Goal: Check status: Check status

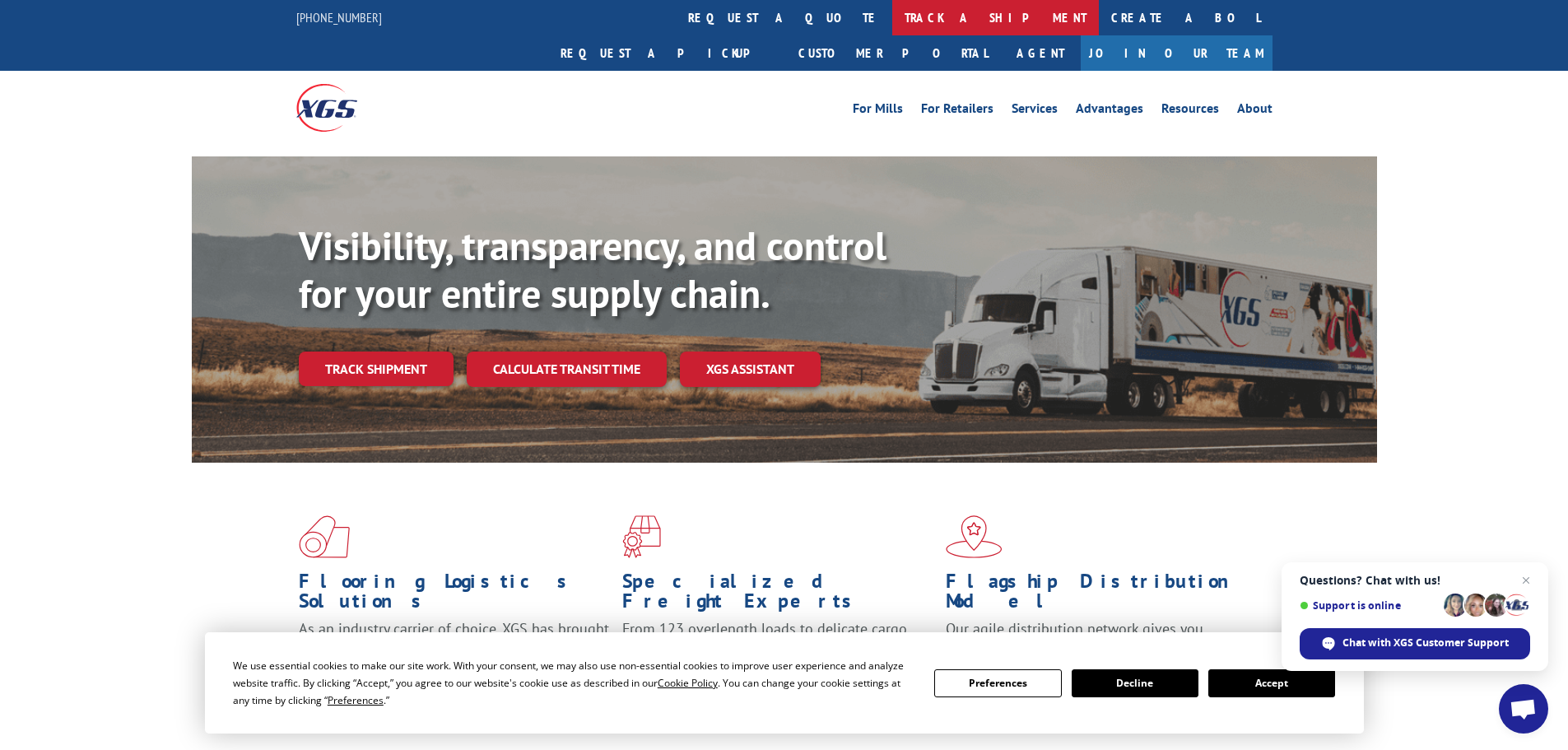
click at [892, 22] on link "track a shipment" at bounding box center [995, 17] width 206 height 35
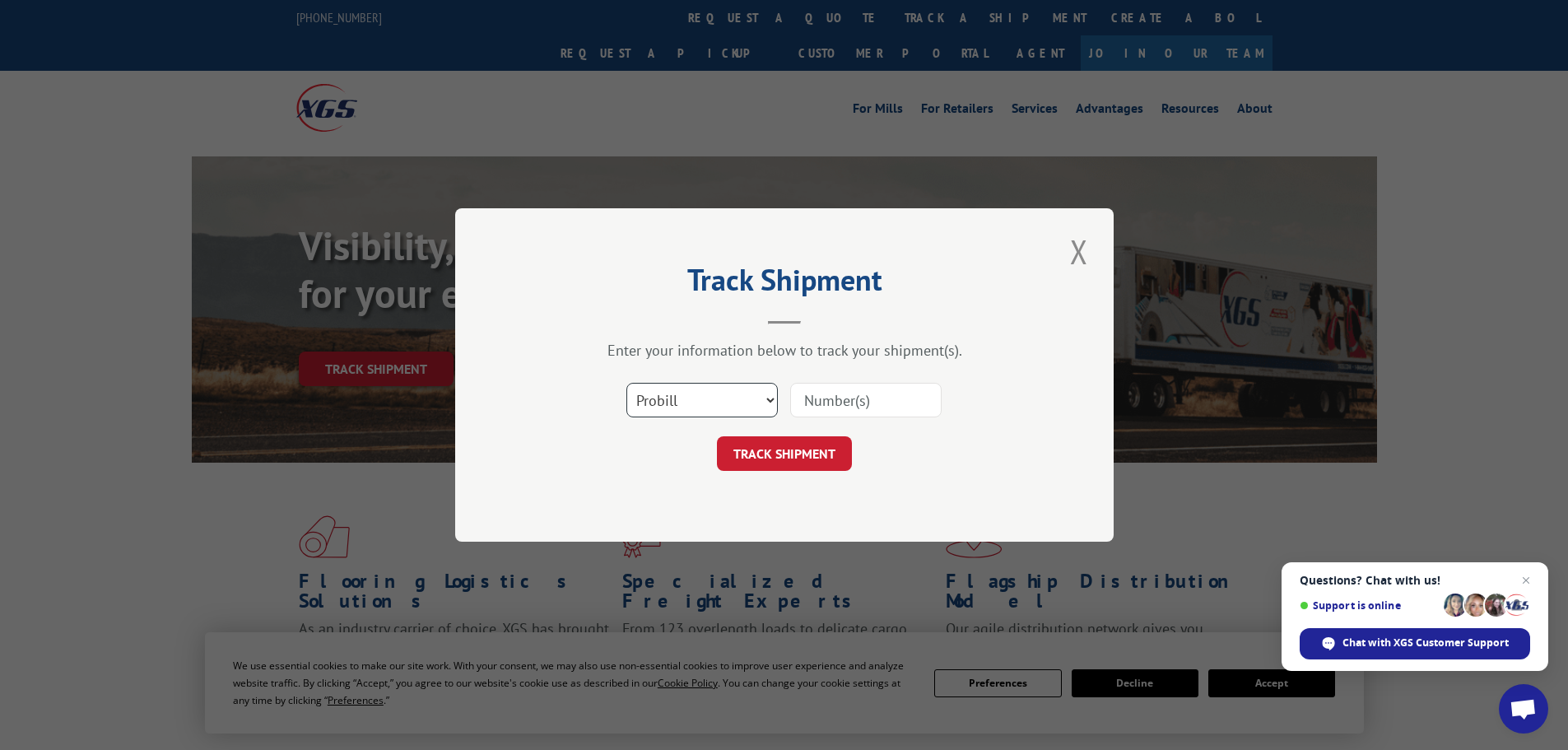
click at [737, 397] on select "Select category... Probill BOL PO" at bounding box center [701, 400] width 152 height 35
click at [626, 383] on select "Select category... Probill BOL PO" at bounding box center [701, 400] width 152 height 35
click at [711, 411] on select "Select category... Probill BOL PO" at bounding box center [701, 400] width 152 height 35
select select "bol"
click at [626, 383] on select "Select category... Probill BOL PO" at bounding box center [701, 400] width 152 height 35
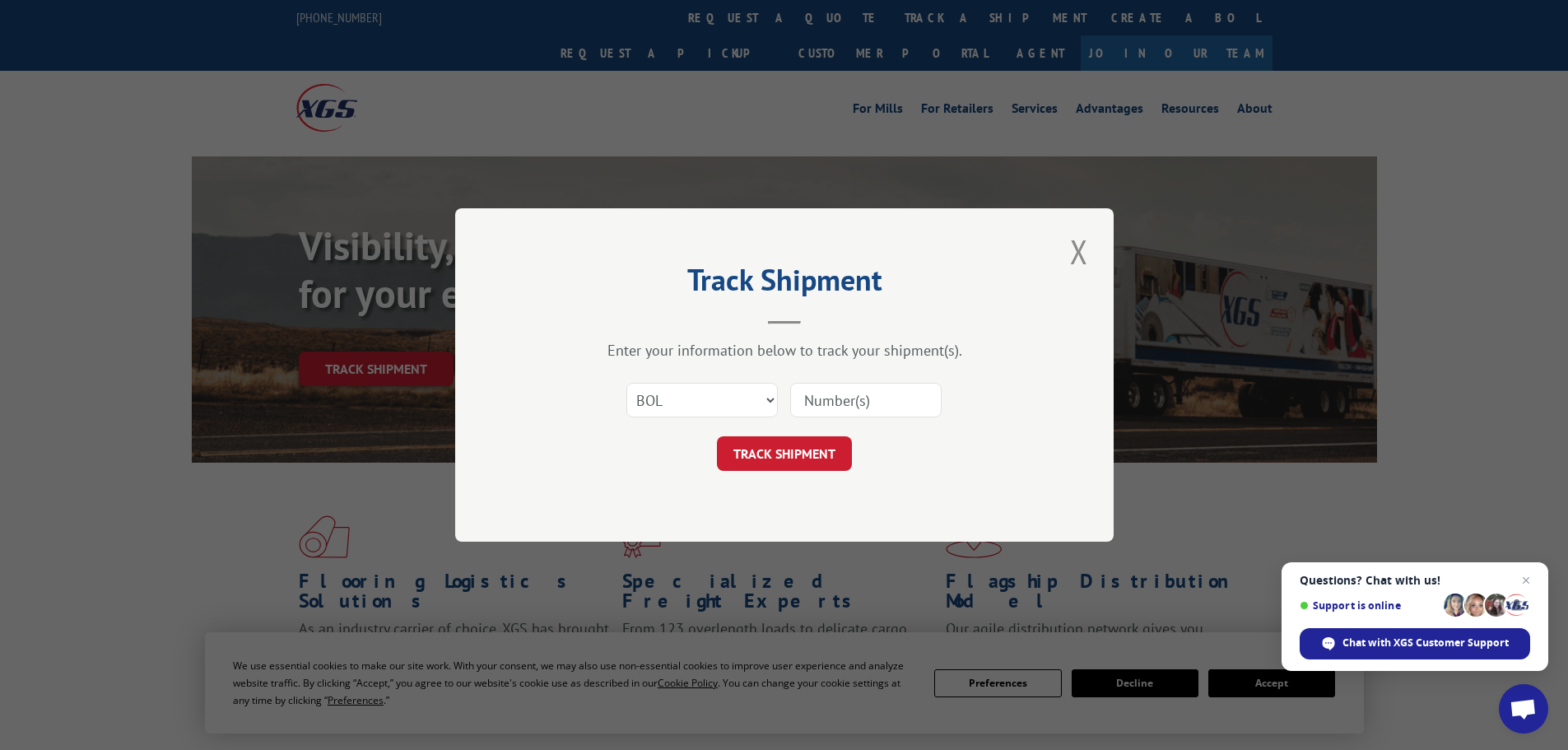
click at [861, 402] on input at bounding box center [866, 400] width 152 height 35
type input "419504"
click at [717, 436] on button "TRACK SHIPMENT" at bounding box center [784, 453] width 135 height 35
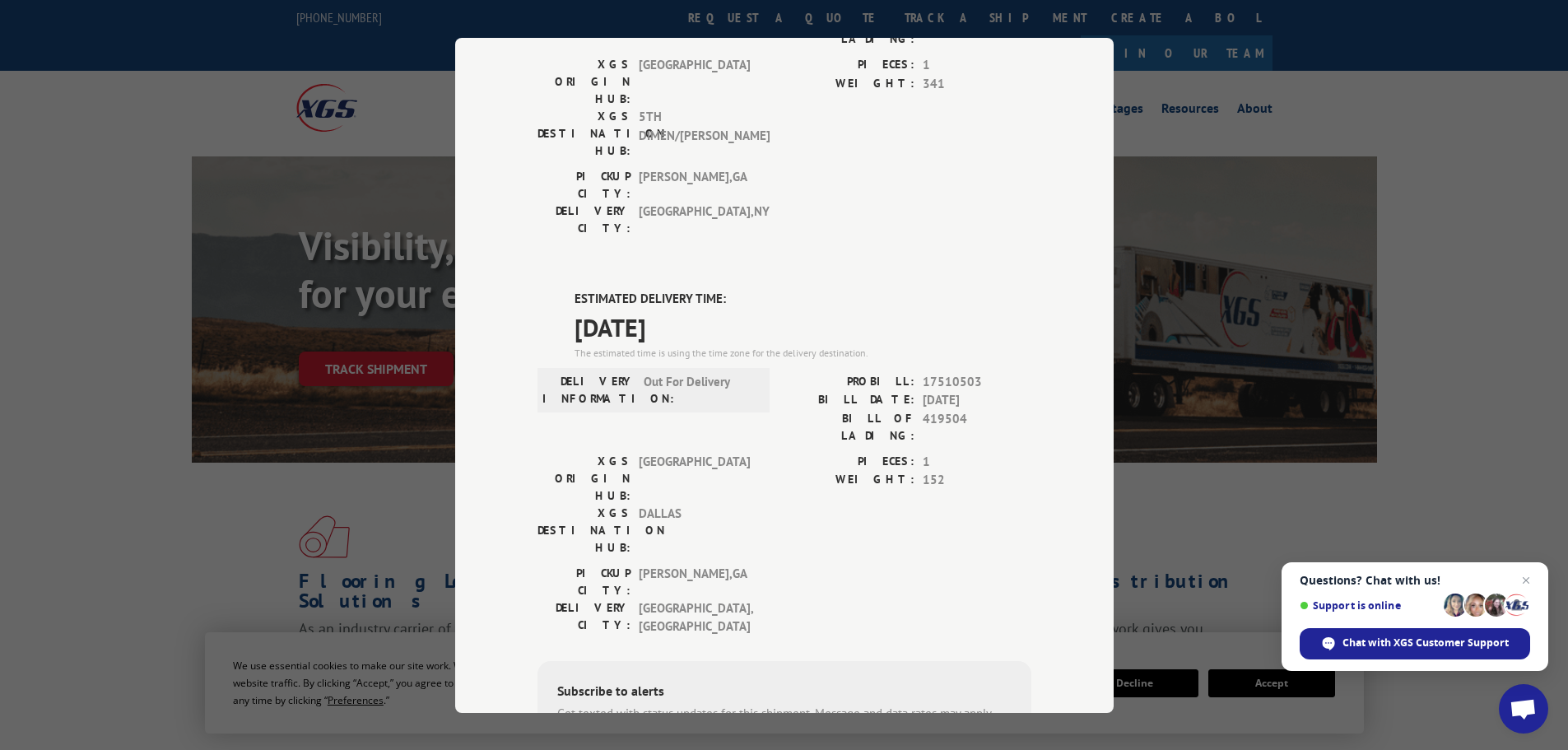
scroll to position [524, 0]
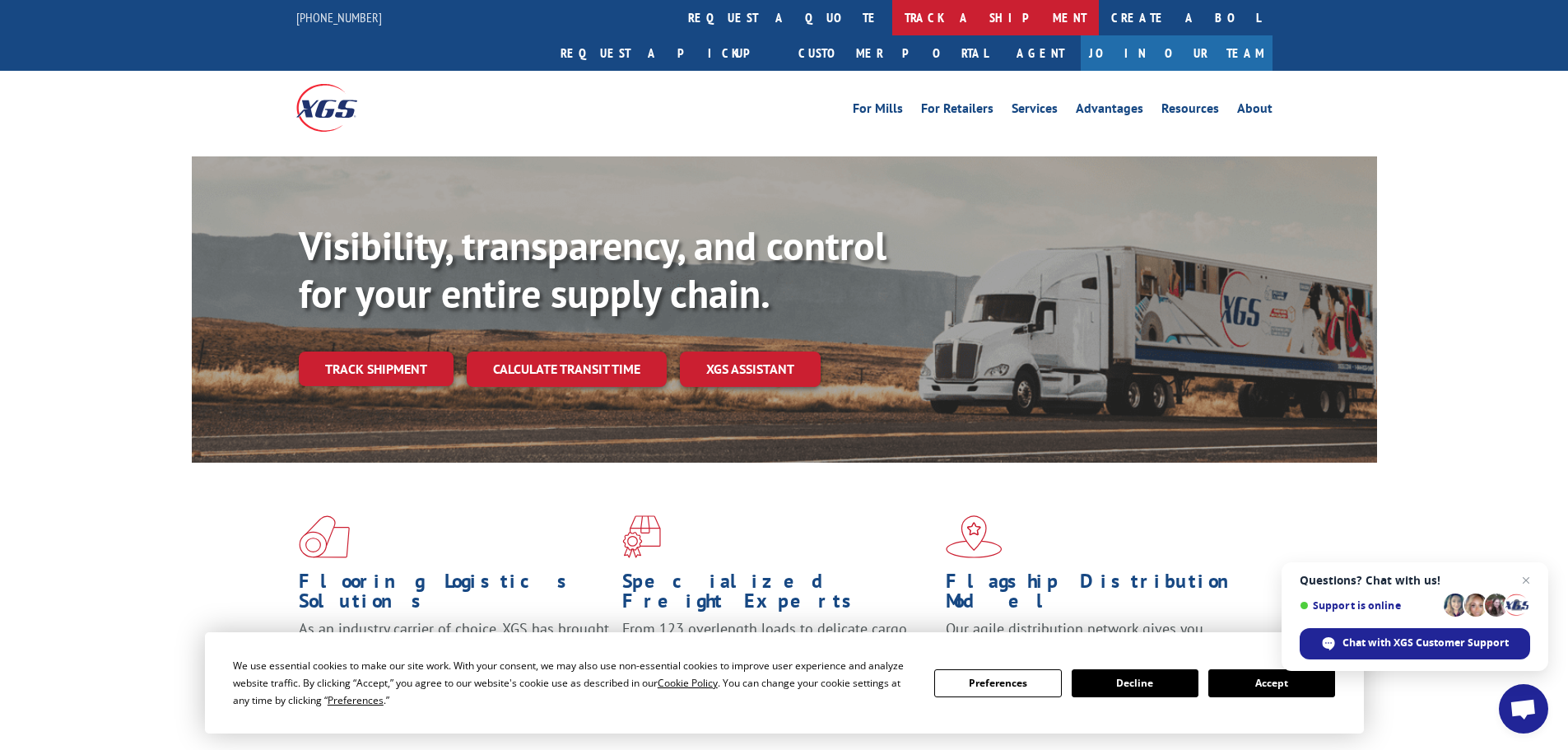
click at [892, 15] on link "track a shipment" at bounding box center [995, 17] width 206 height 35
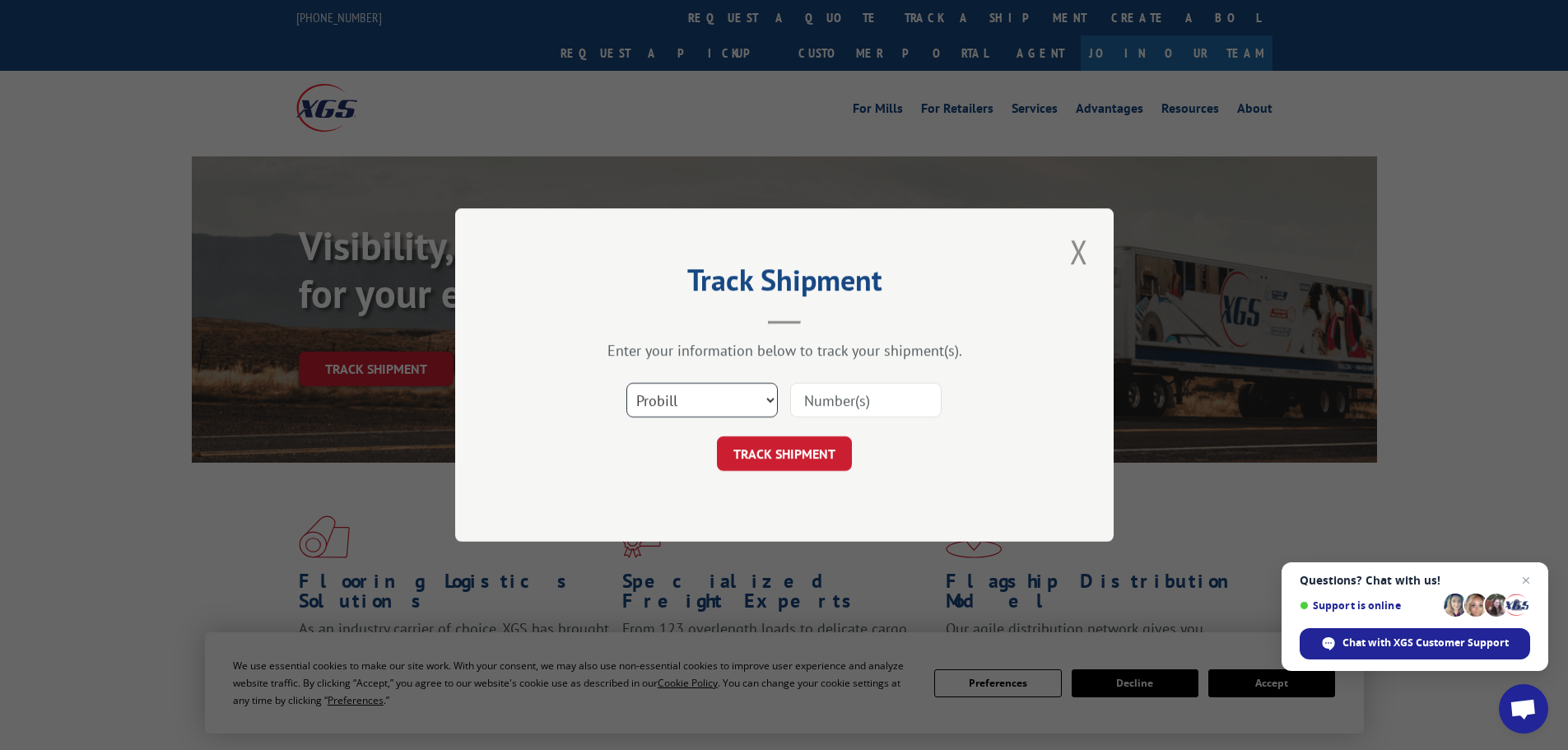
click at [645, 405] on select "Select category... Probill BOL PO" at bounding box center [701, 400] width 152 height 35
select select "bol"
click at [626, 383] on select "Select category... Probill BOL PO" at bounding box center [701, 400] width 152 height 35
paste input "419504"
type input "419504"
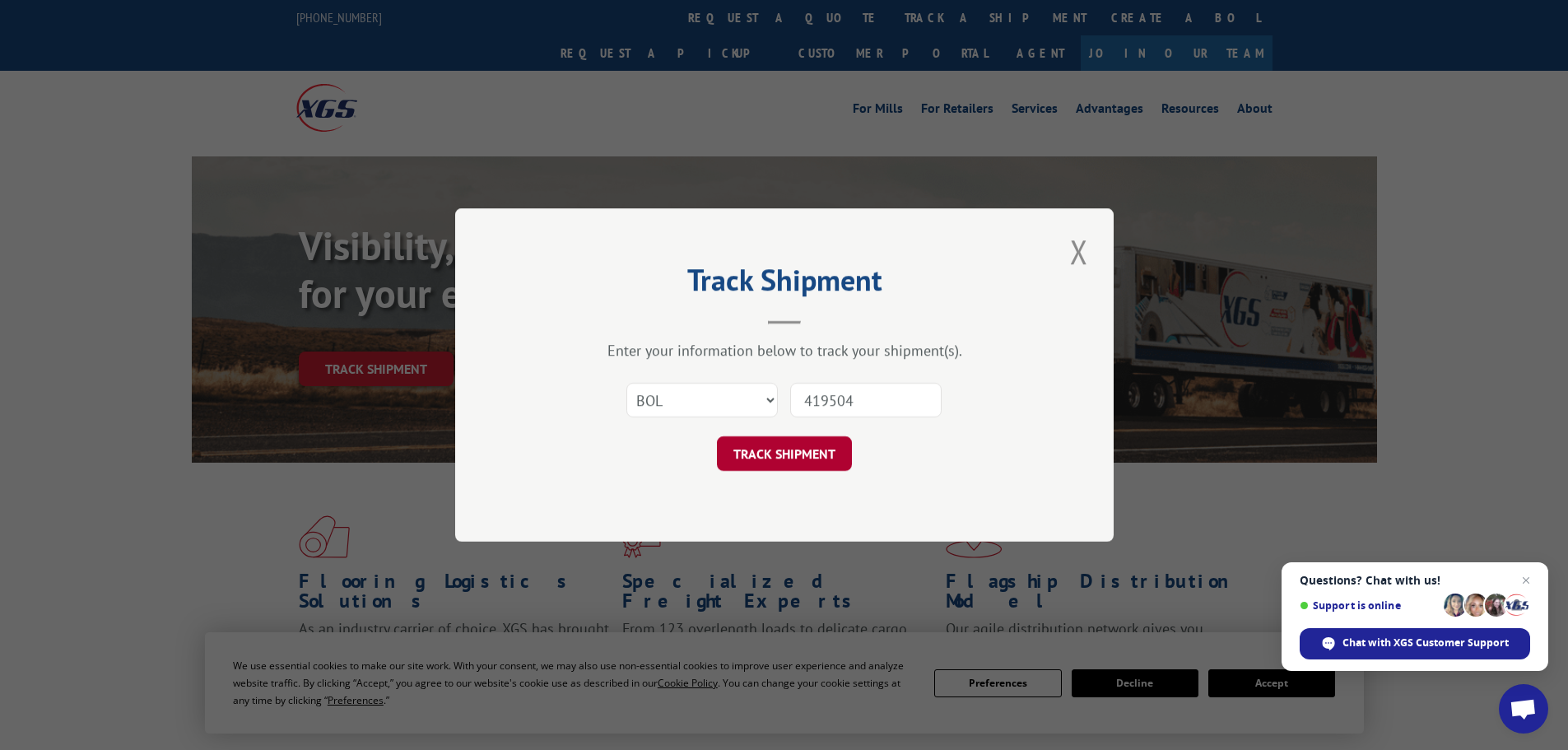
click at [793, 461] on button "TRACK SHIPMENT" at bounding box center [784, 453] width 135 height 35
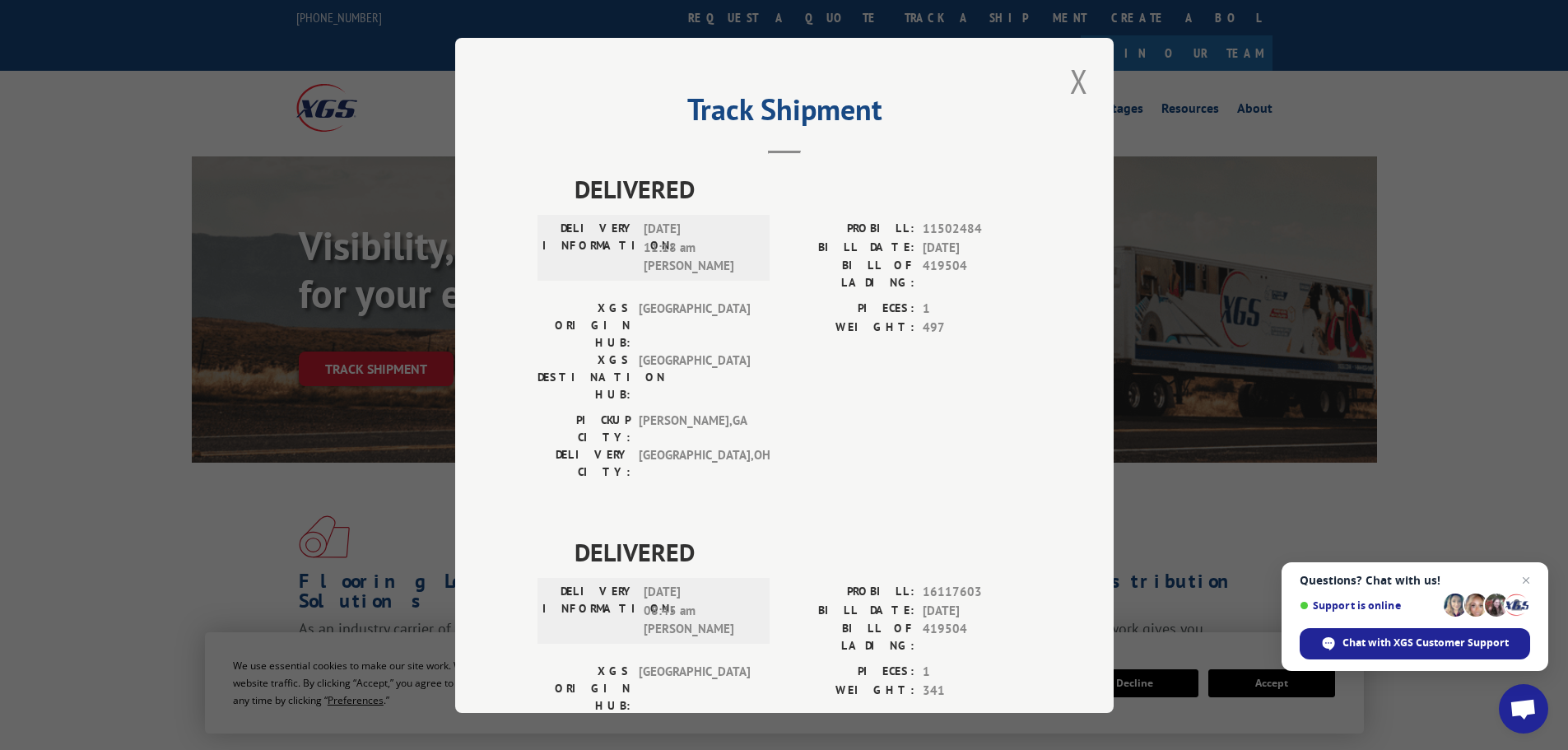
click at [1091, 83] on div "Track Shipment DELIVERED DELIVERY INFORMATION: 06/08/2020 11:18 am Mike Queeno …" at bounding box center [784, 375] width 658 height 675
click at [1084, 85] on div "Track Shipment DELIVERED DELIVERY INFORMATION: 06/08/2020 11:18 am Mike Queeno …" at bounding box center [784, 375] width 658 height 675
click at [1057, 84] on div "Track Shipment DELIVERED DELIVERY INFORMATION: 06/08/2020 11:18 am Mike Queeno …" at bounding box center [784, 375] width 658 height 675
click at [1072, 83] on button "Close modal" at bounding box center [1078, 81] width 28 height 45
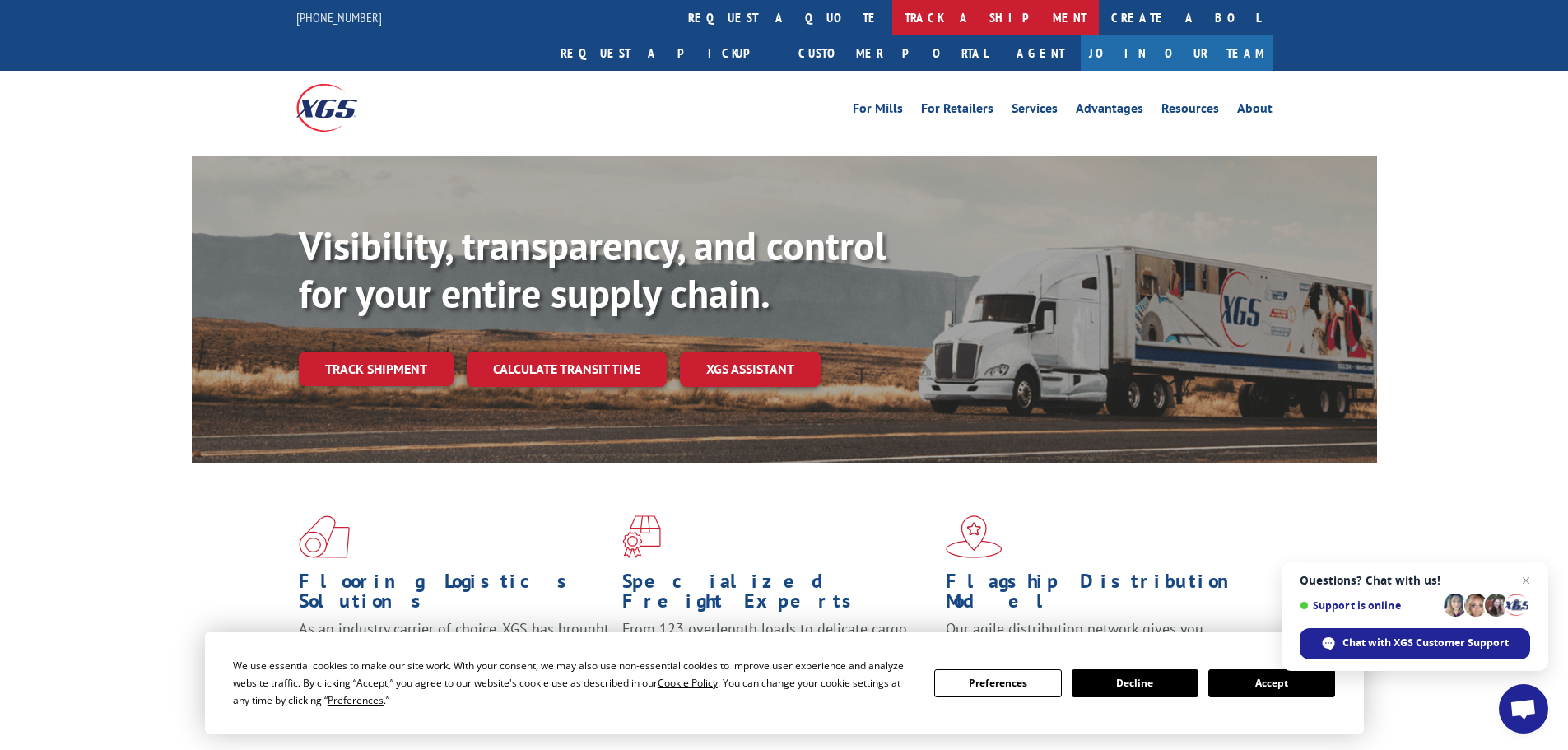
click at [892, 20] on link "track a shipment" at bounding box center [995, 17] width 206 height 35
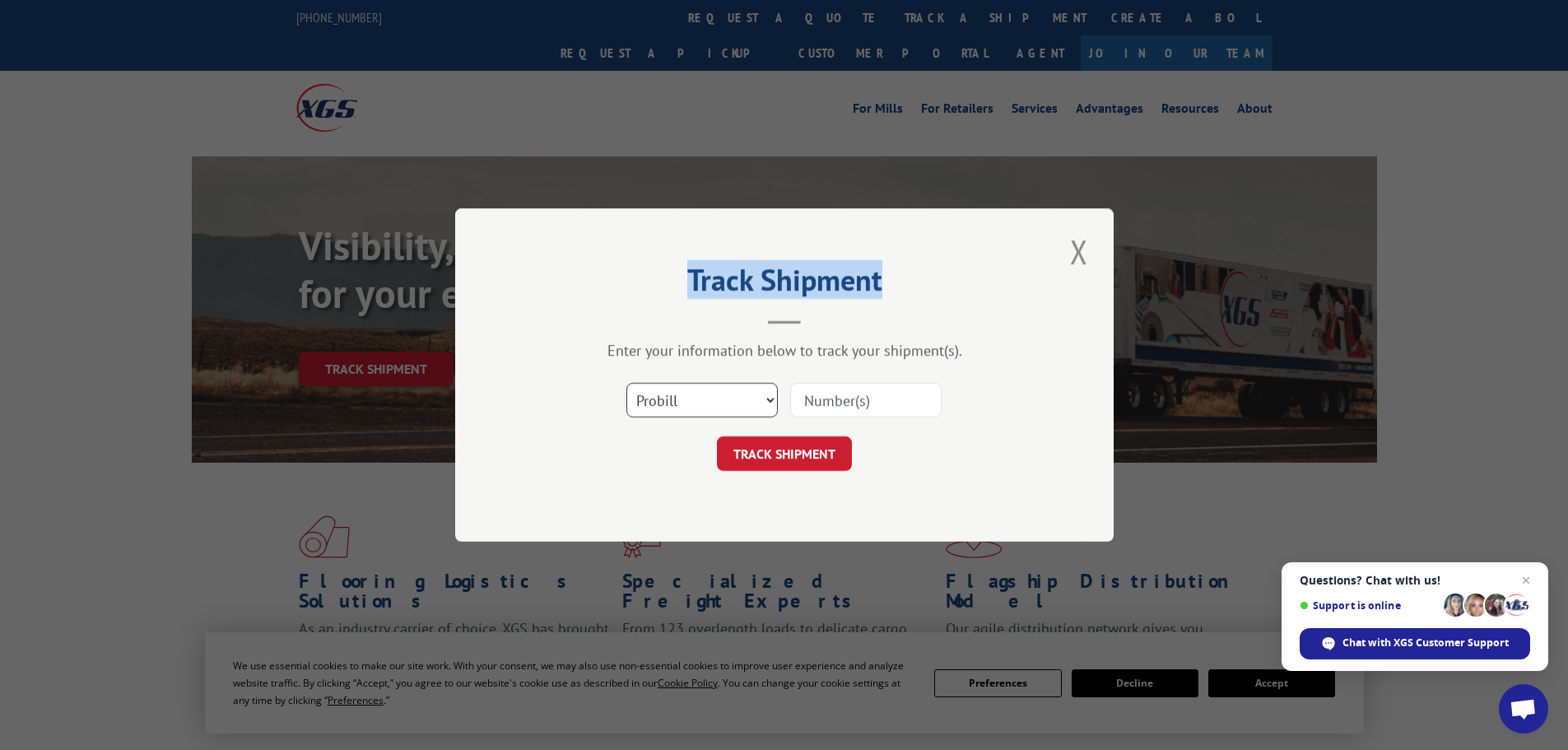
click at [733, 402] on select "Select category... Probill BOL PO" at bounding box center [701, 400] width 152 height 35
select select "bol"
click at [626, 383] on select "Select category... Probill BOL PO" at bounding box center [701, 400] width 152 height 35
paste input "5942951"
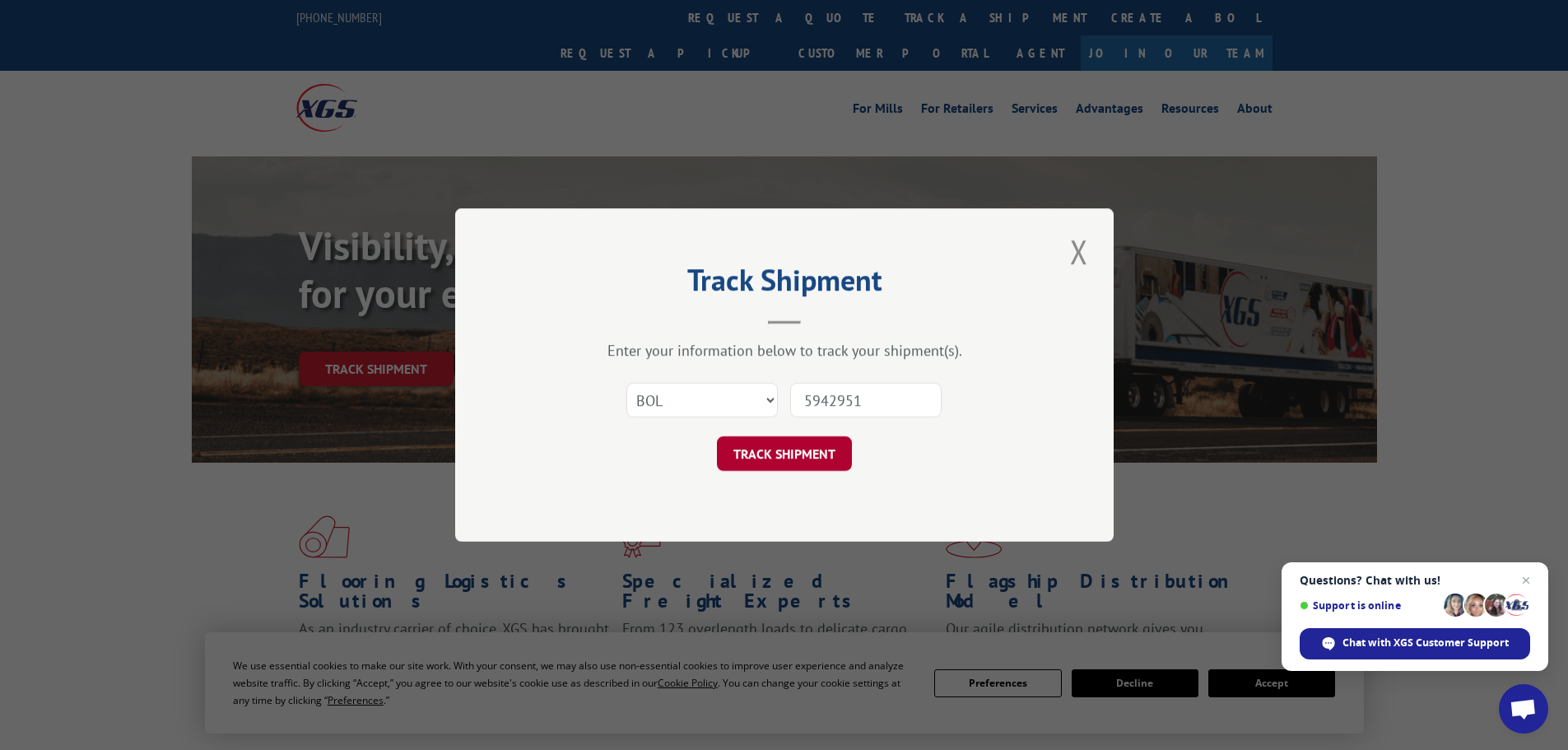
type input "5942951"
click at [819, 463] on button "TRACK SHIPMENT" at bounding box center [784, 453] width 135 height 35
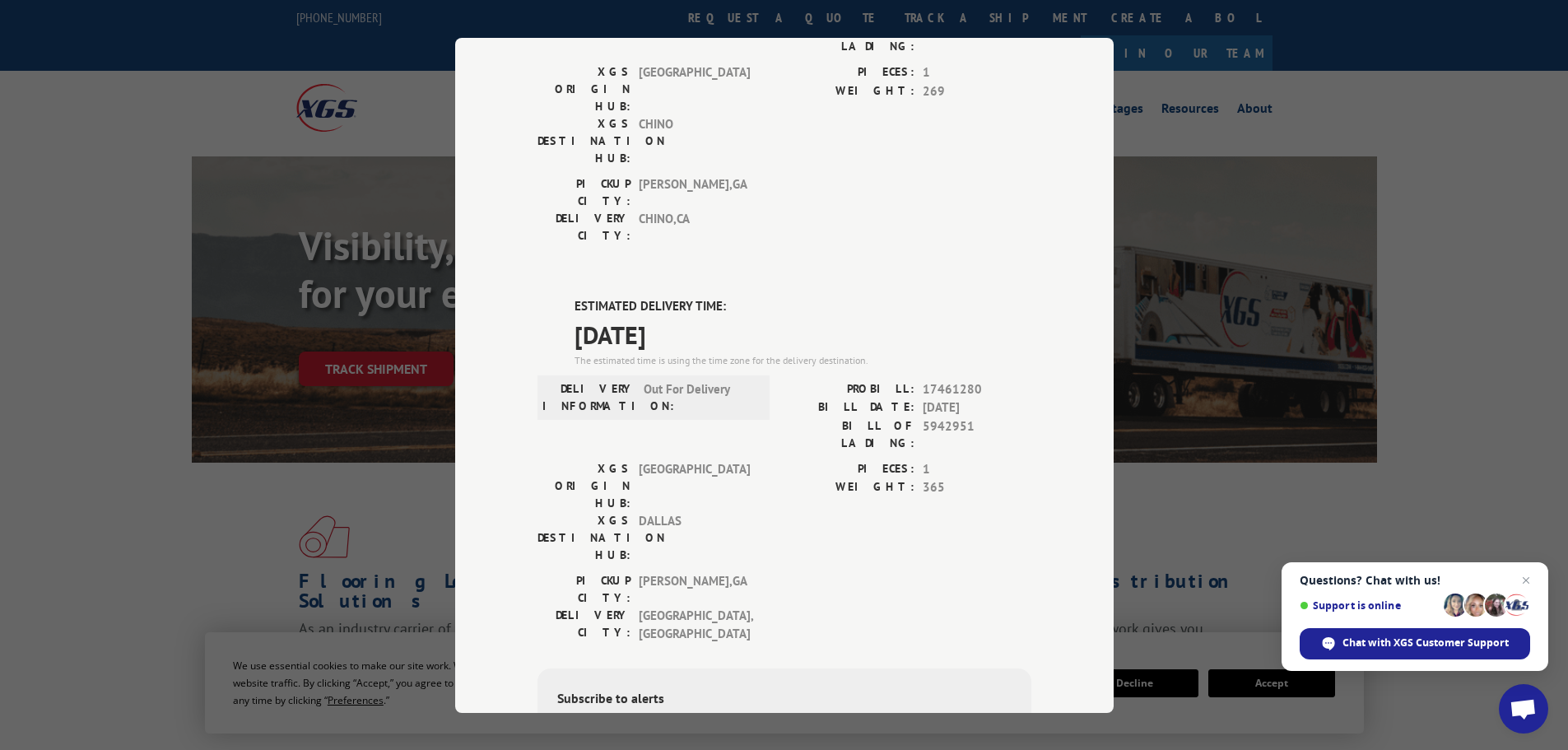
scroll to position [165, 0]
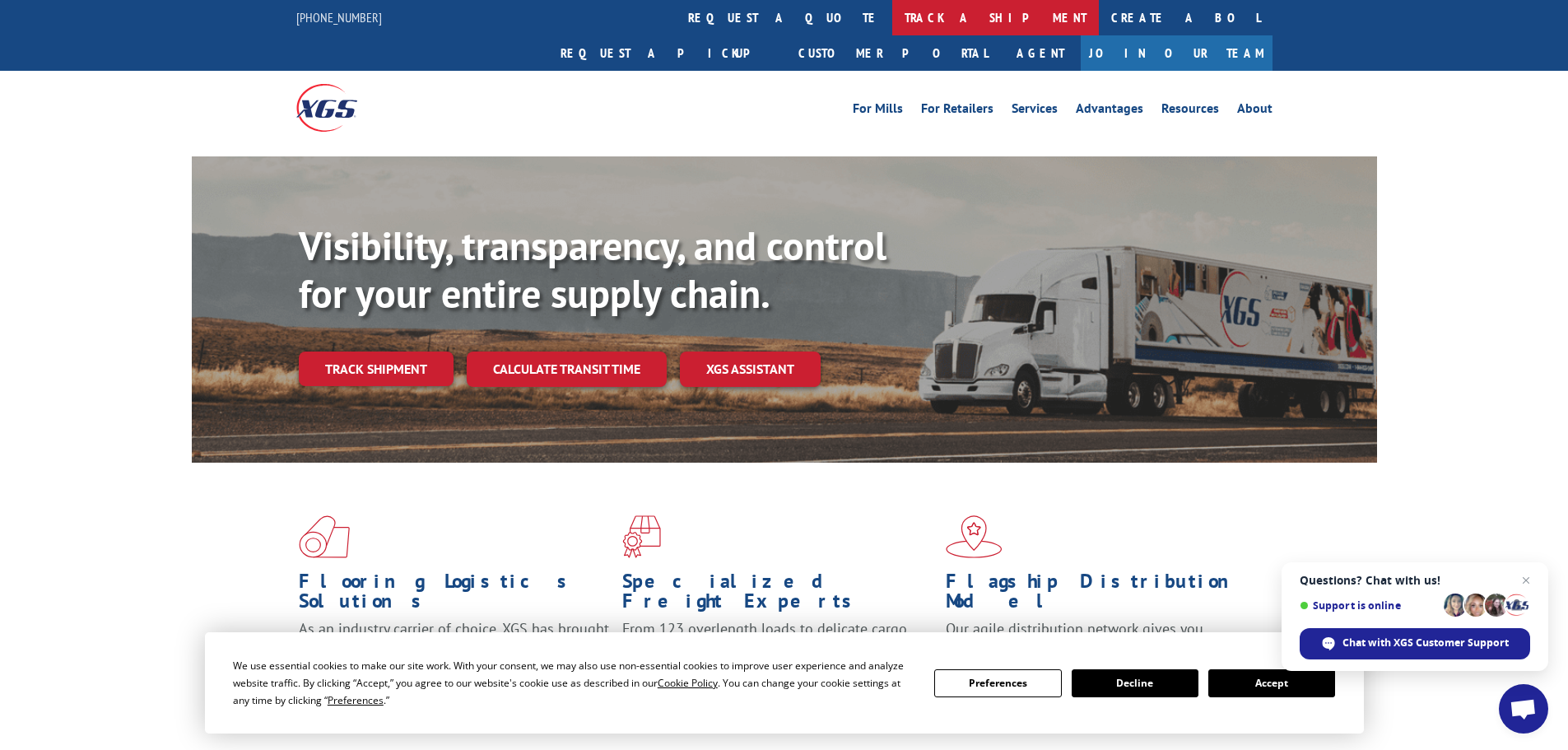
click at [892, 15] on link "track a shipment" at bounding box center [995, 17] width 206 height 35
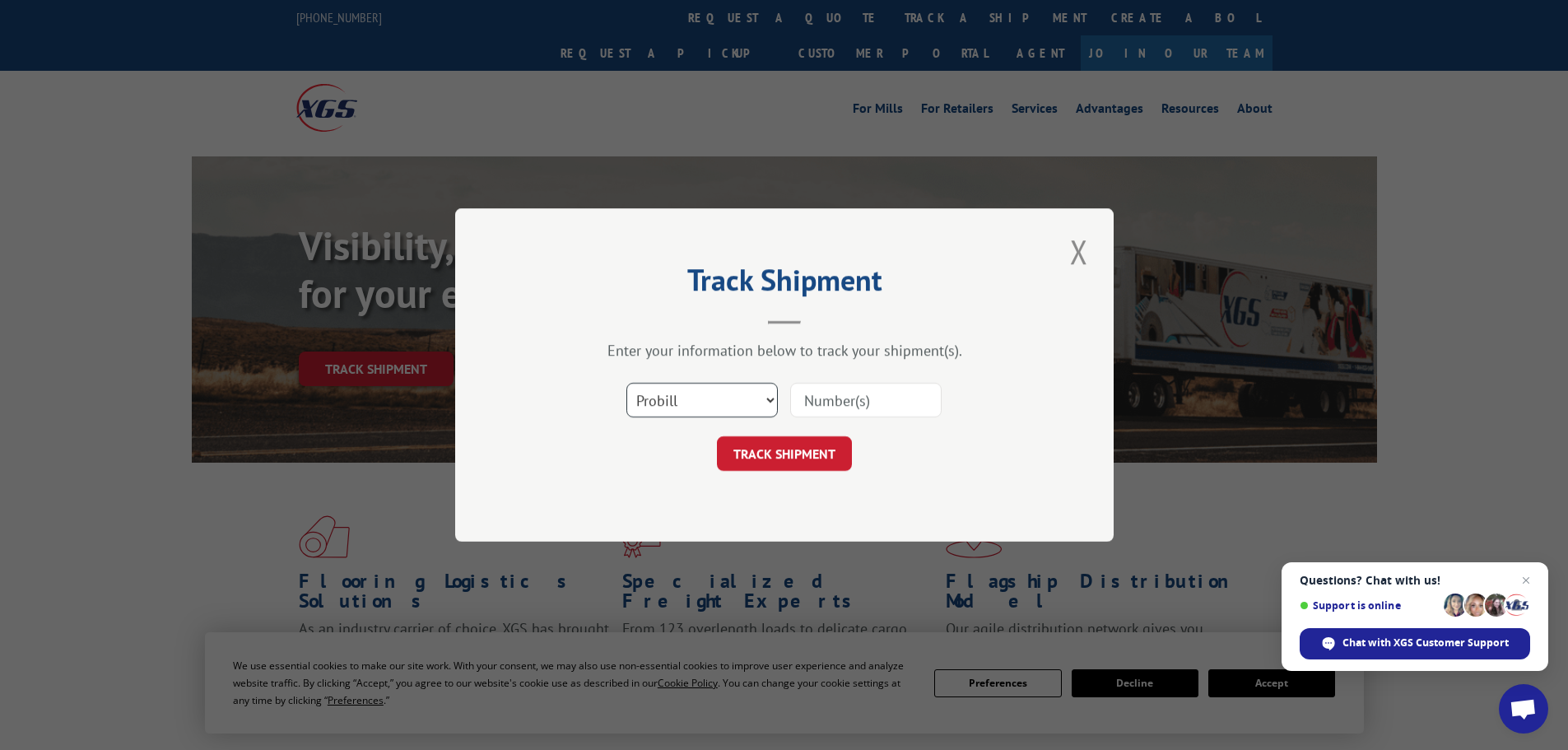
click at [646, 401] on select "Select category... Probill BOL PO" at bounding box center [701, 400] width 152 height 35
select select "bol"
click at [626, 383] on select "Select category... Probill BOL PO" at bounding box center [701, 400] width 152 height 35
paste input "419504"
type input "419504"
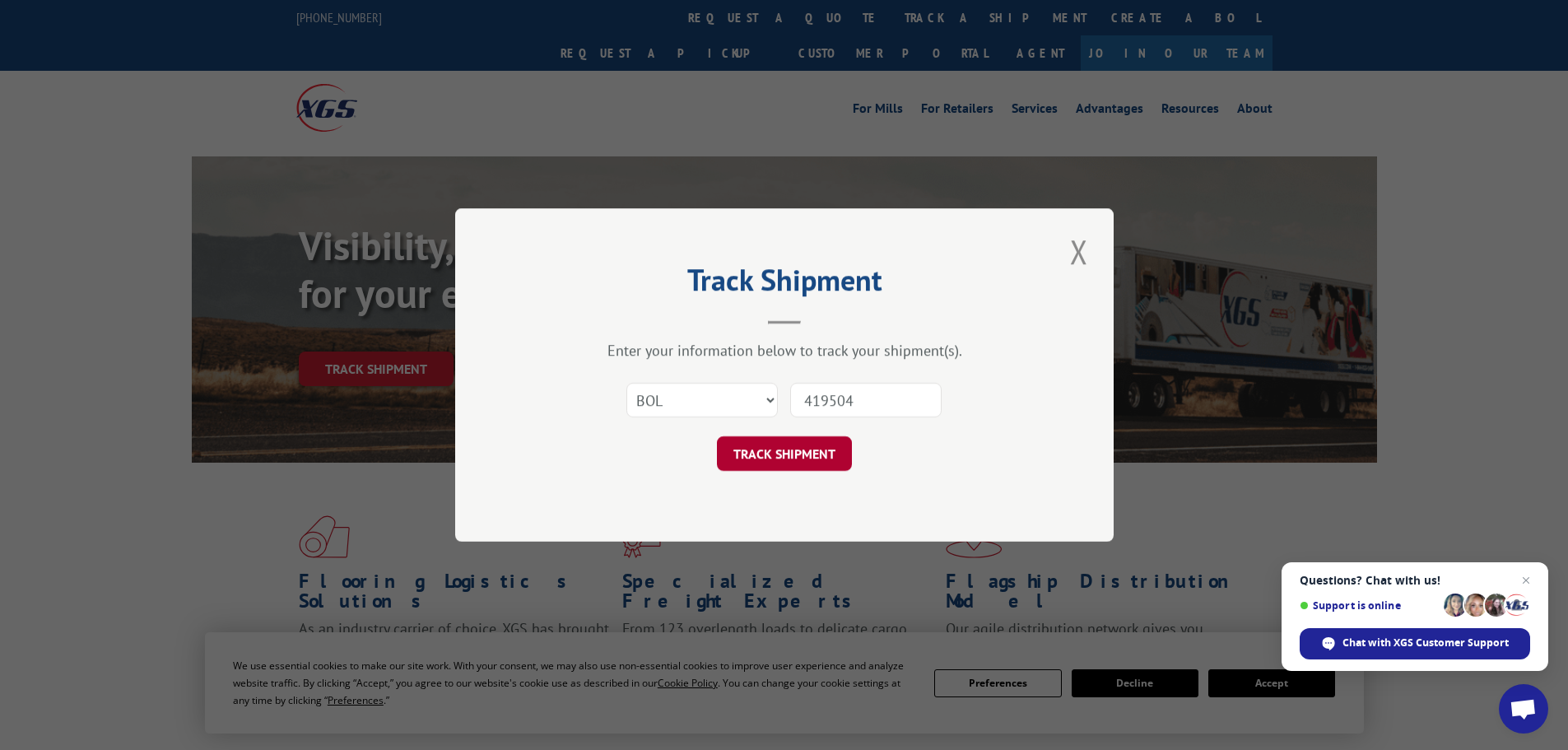
click at [812, 468] on button "TRACK SHIPMENT" at bounding box center [784, 453] width 135 height 35
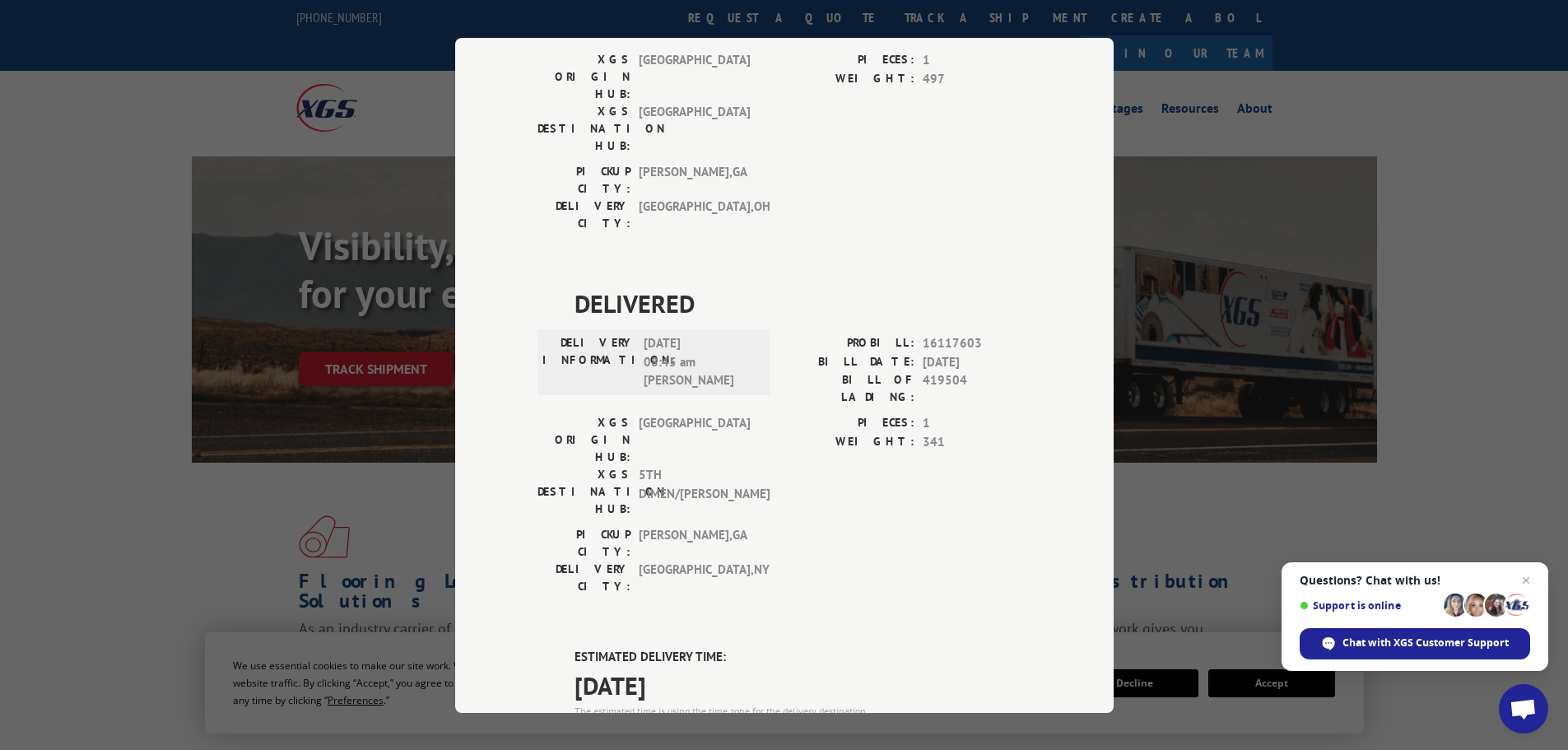
scroll to position [576, 0]
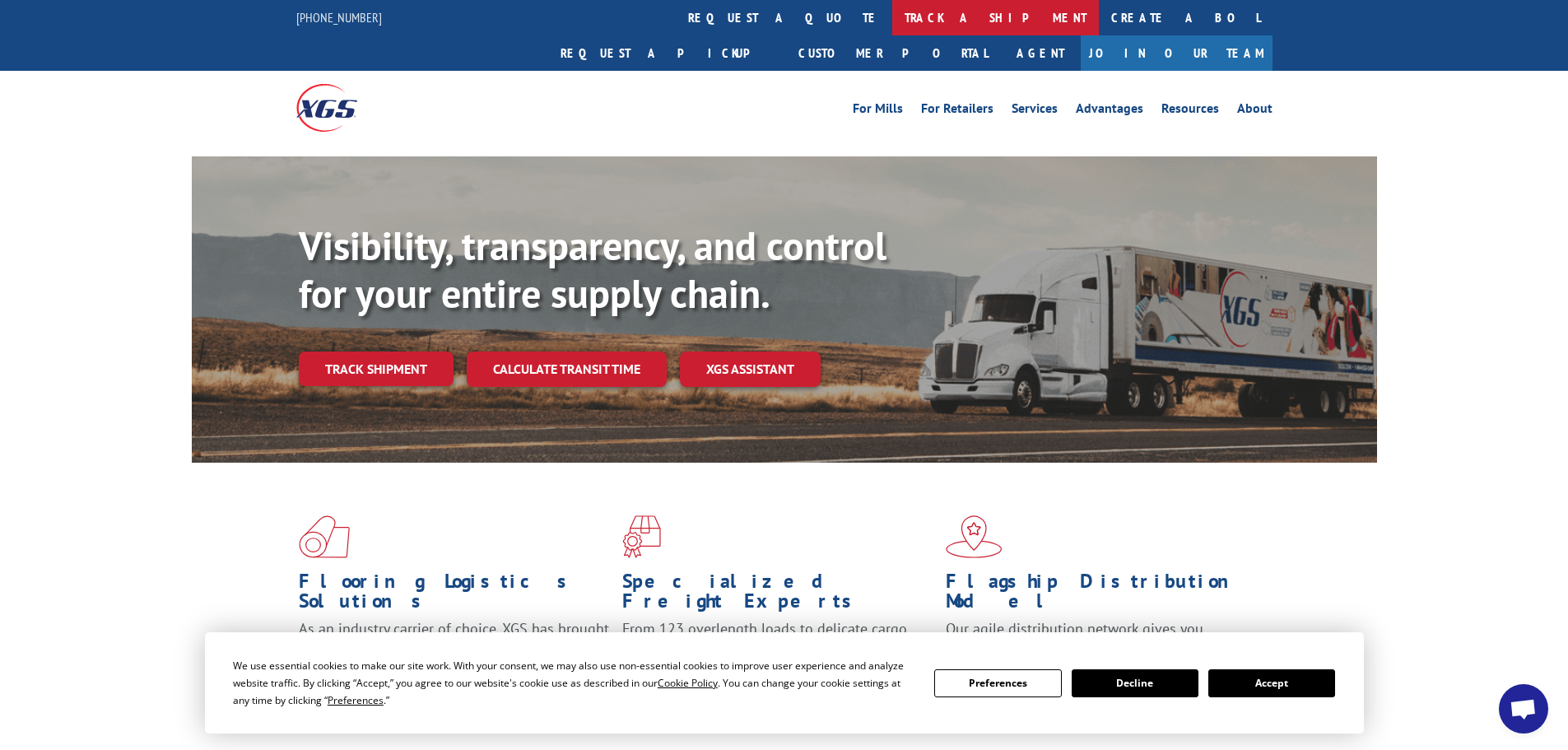
click at [892, 27] on link "track a shipment" at bounding box center [995, 17] width 206 height 35
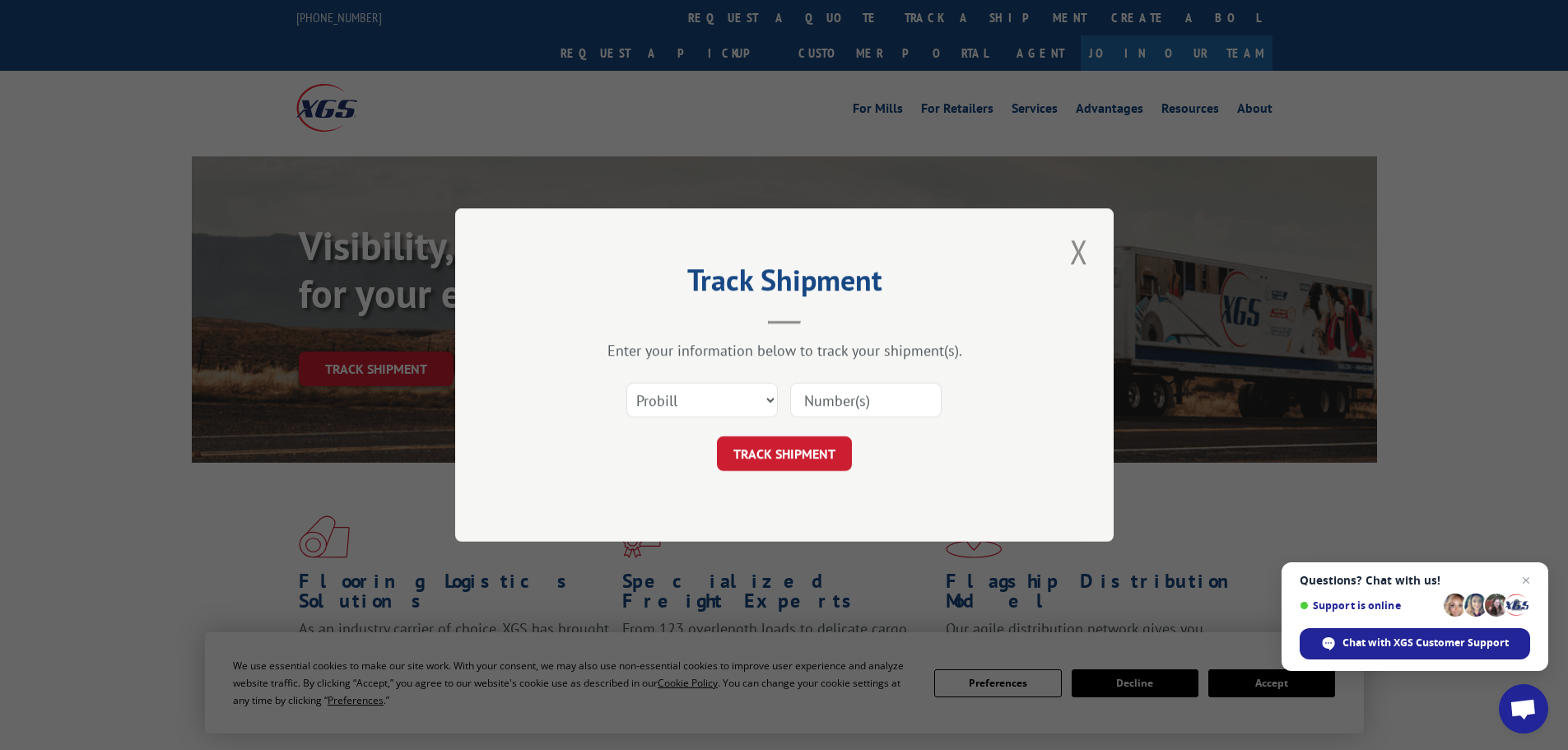
paste input "17153062"
type input "17153062"
click at [818, 458] on button "TRACK SHIPMENT" at bounding box center [784, 453] width 135 height 35
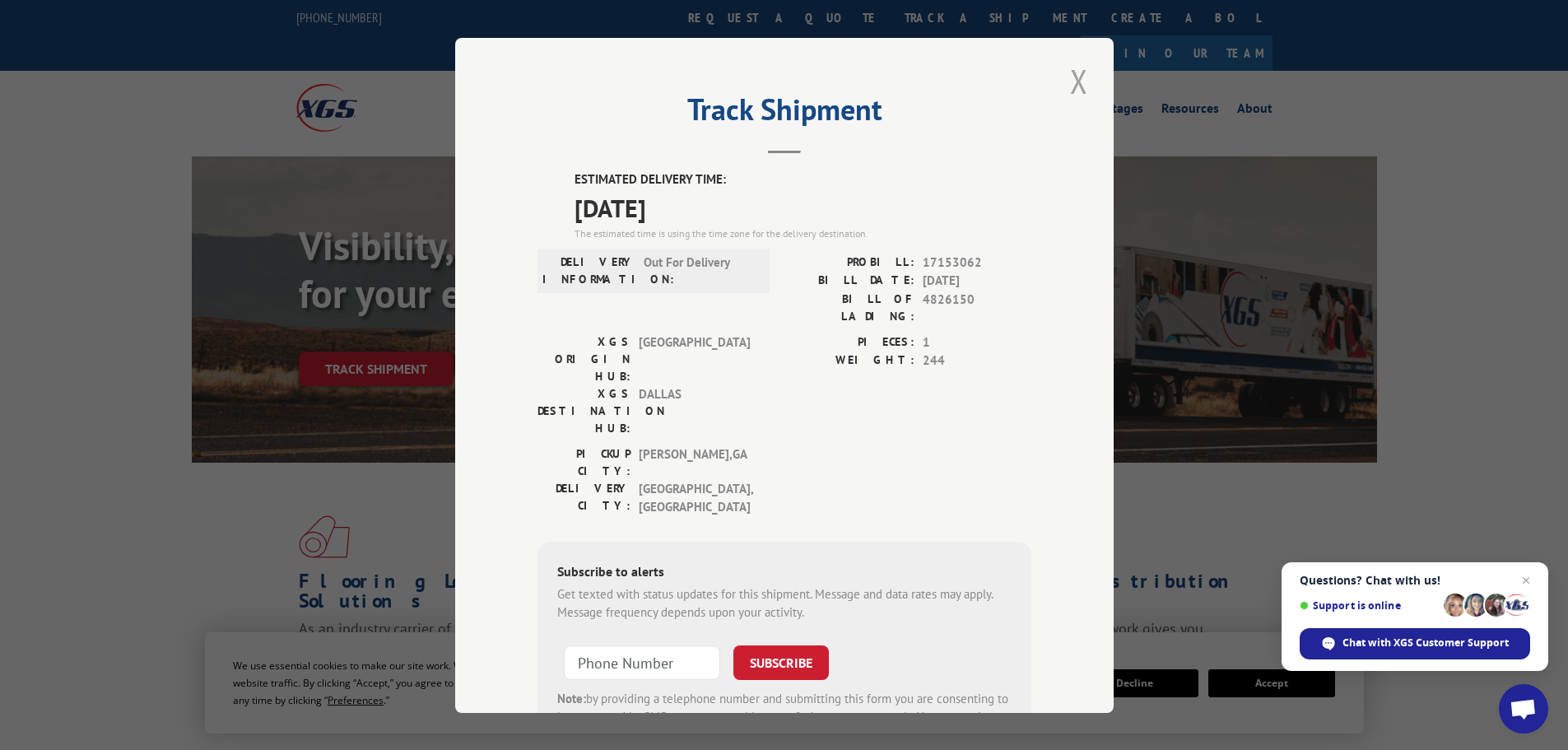
click at [1078, 78] on button "Close modal" at bounding box center [1078, 81] width 28 height 45
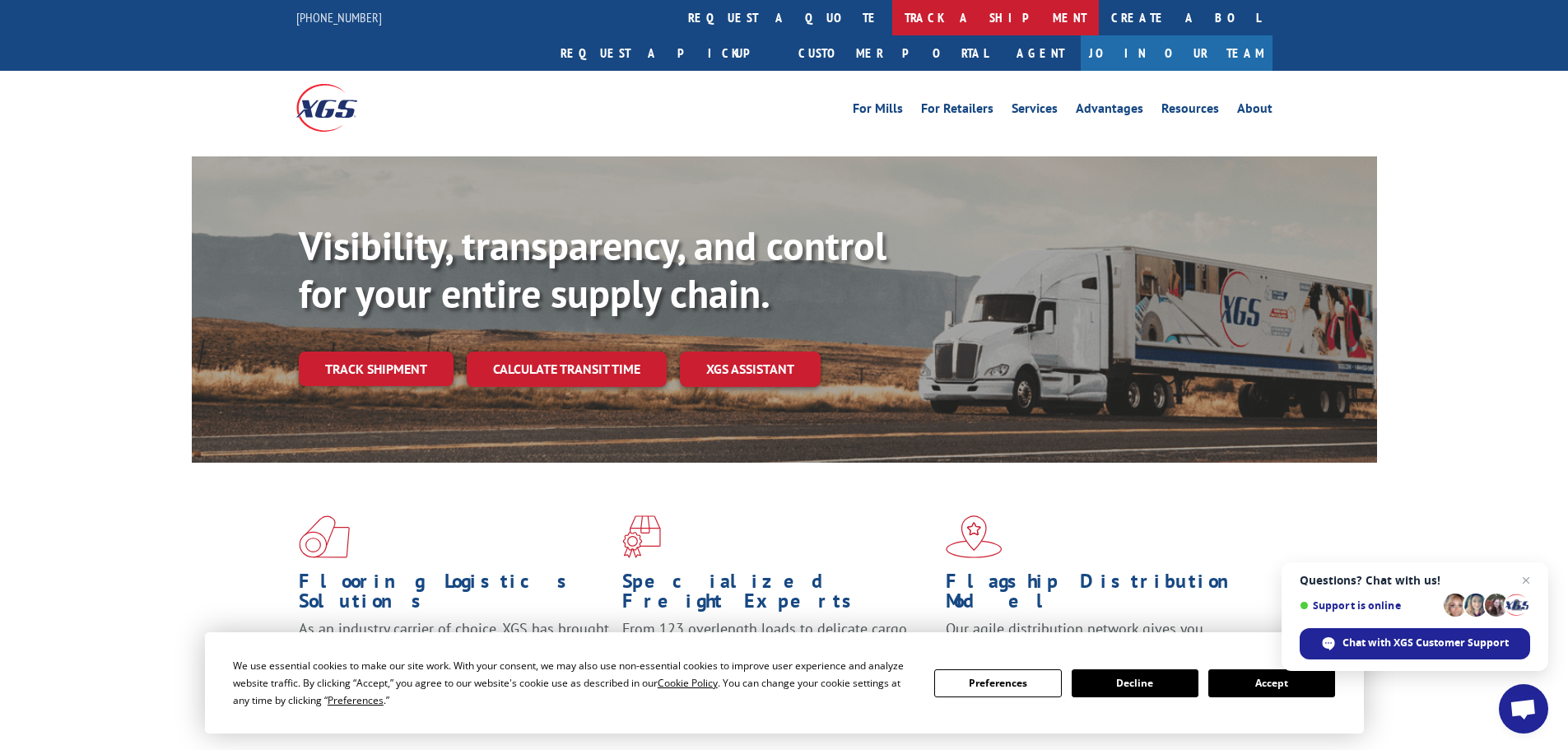
click at [892, 9] on link "track a shipment" at bounding box center [995, 17] width 206 height 35
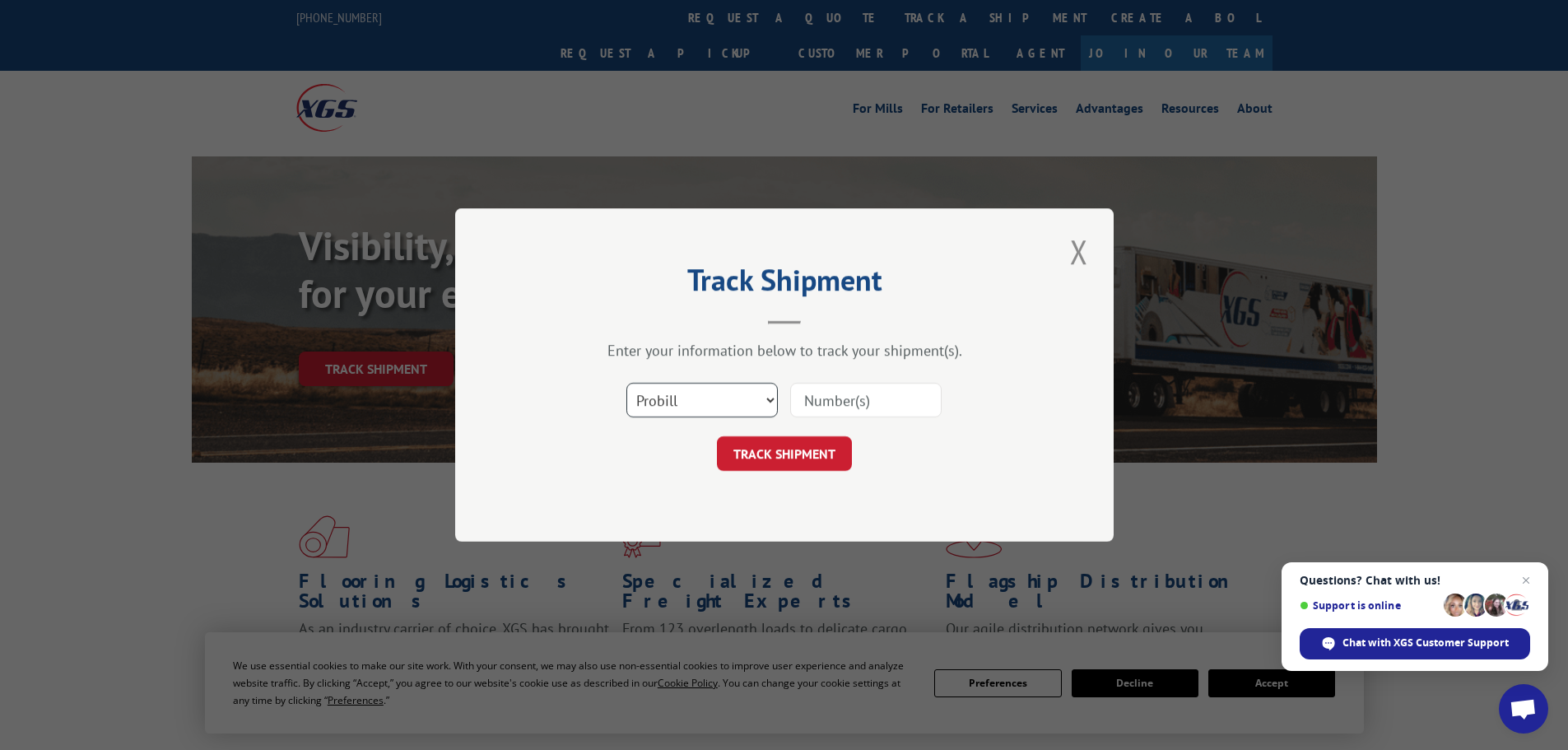
click at [683, 402] on select "Select category... Probill BOL PO" at bounding box center [701, 400] width 152 height 35
select select "bol"
click at [626, 383] on select "Select category... Probill BOL PO" at bounding box center [701, 400] width 152 height 35
click at [853, 413] on input at bounding box center [866, 400] width 152 height 35
type input "417501"
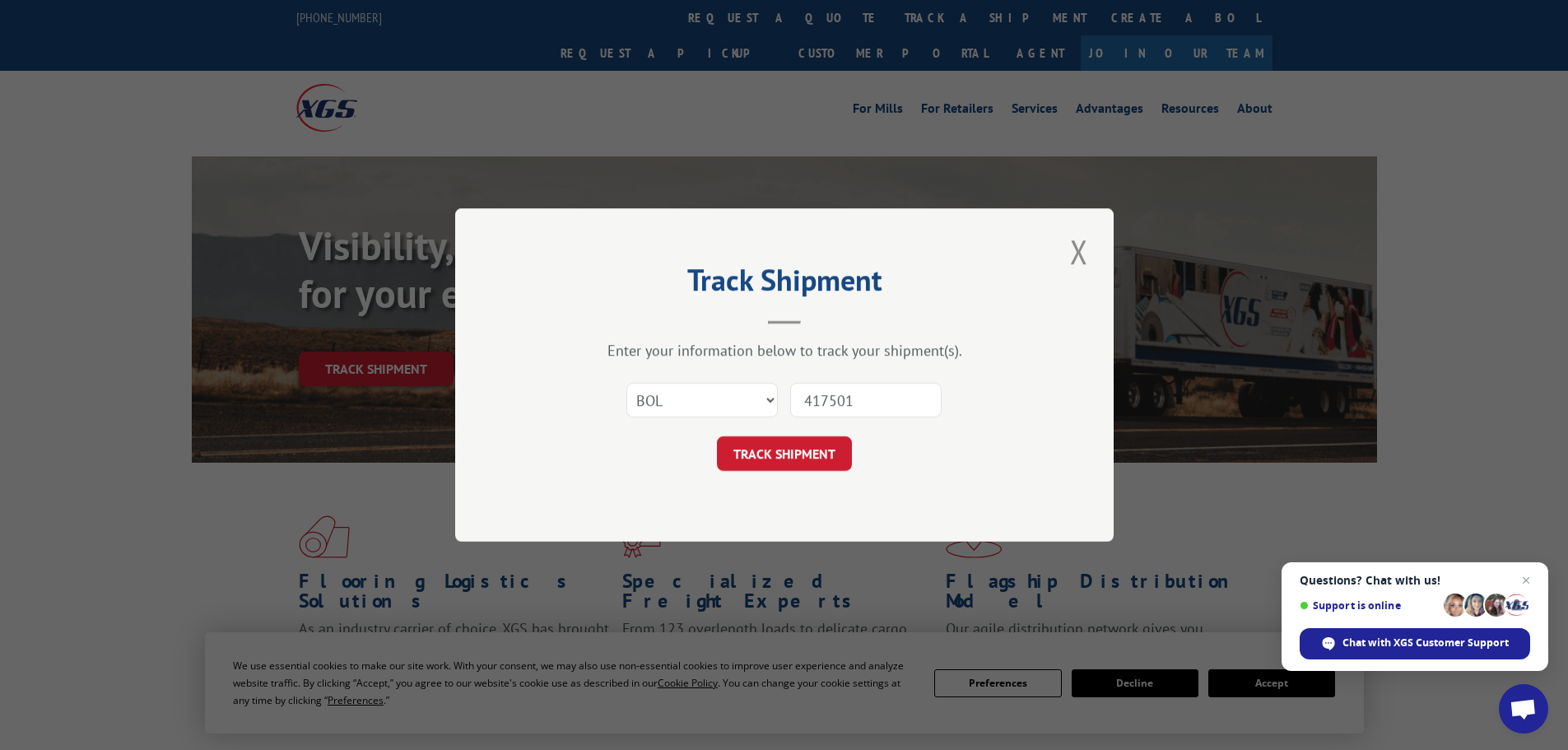
click button "TRACK SHIPMENT" at bounding box center [784, 453] width 135 height 35
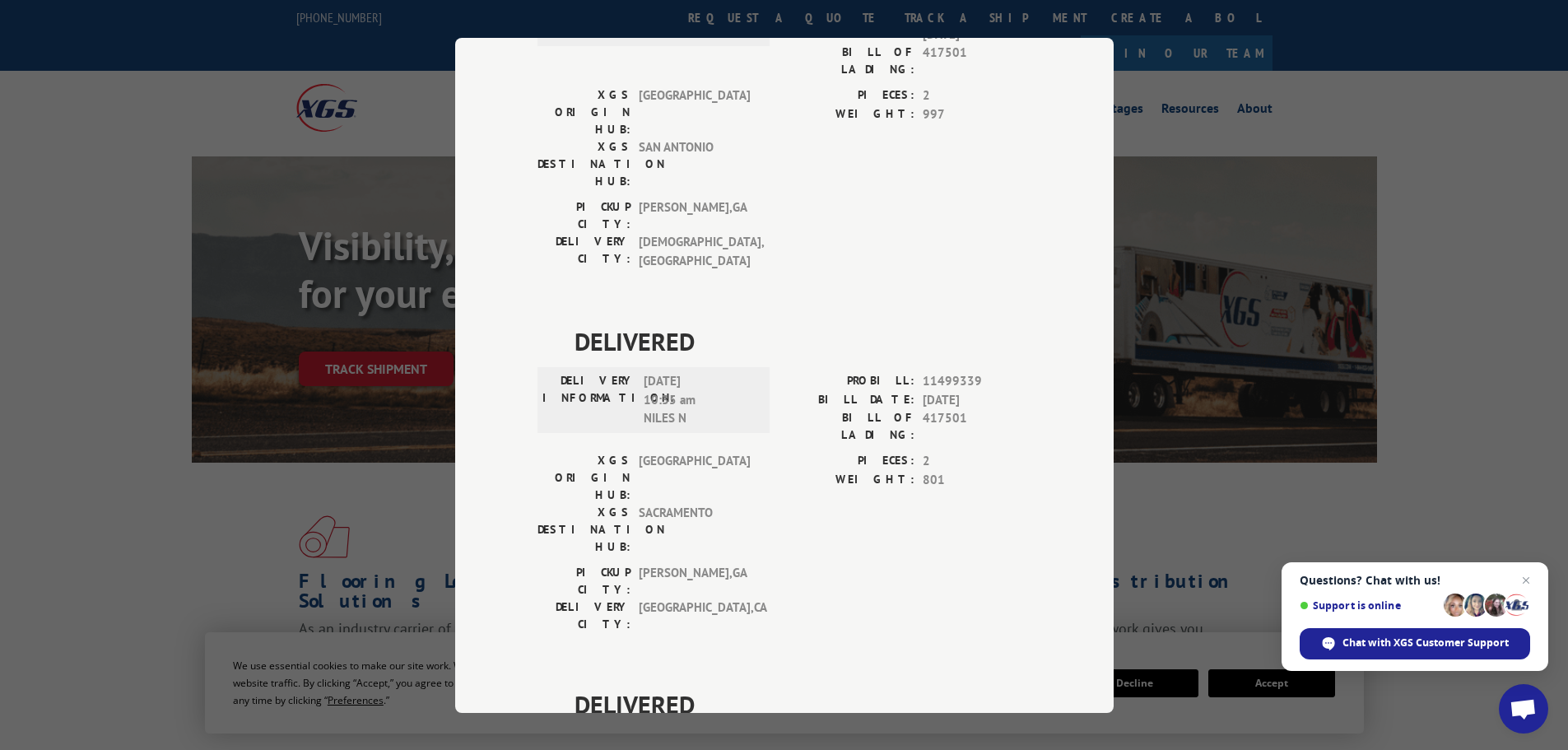
scroll to position [1151, 0]
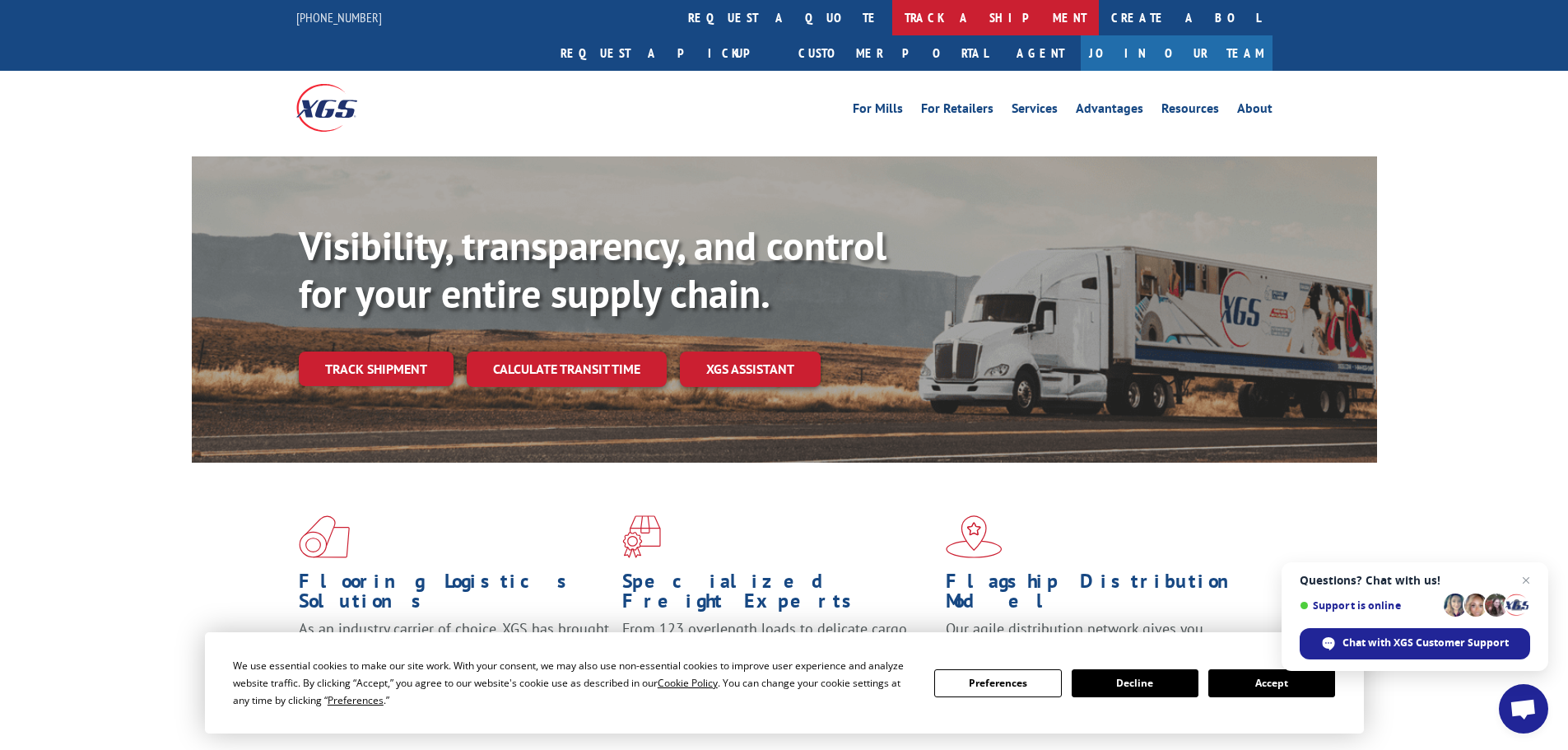
click at [892, 31] on link "track a shipment" at bounding box center [995, 17] width 206 height 35
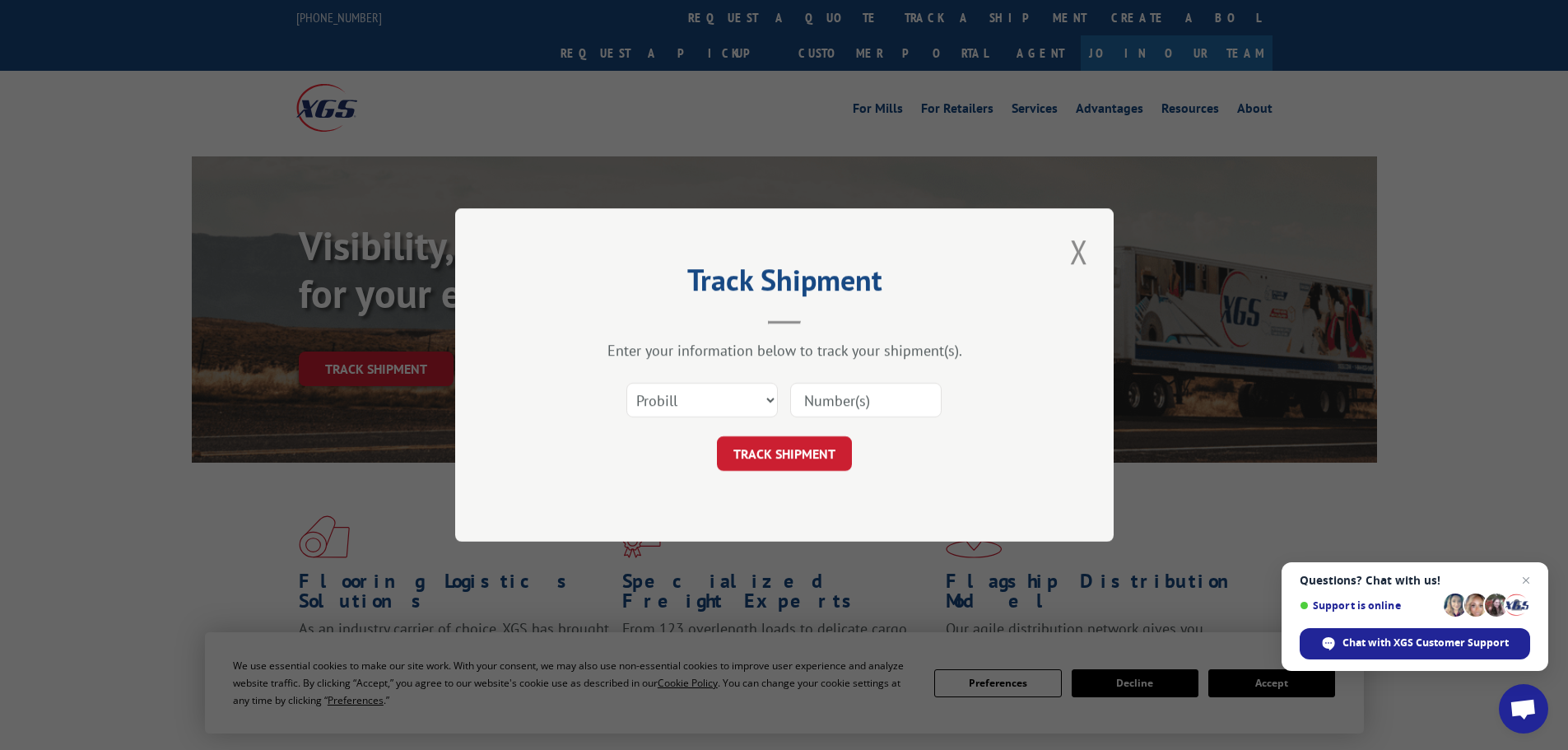
click at [838, 407] on input at bounding box center [866, 400] width 152 height 35
type input "17153062"
click button "TRACK SHIPMENT" at bounding box center [784, 453] width 135 height 35
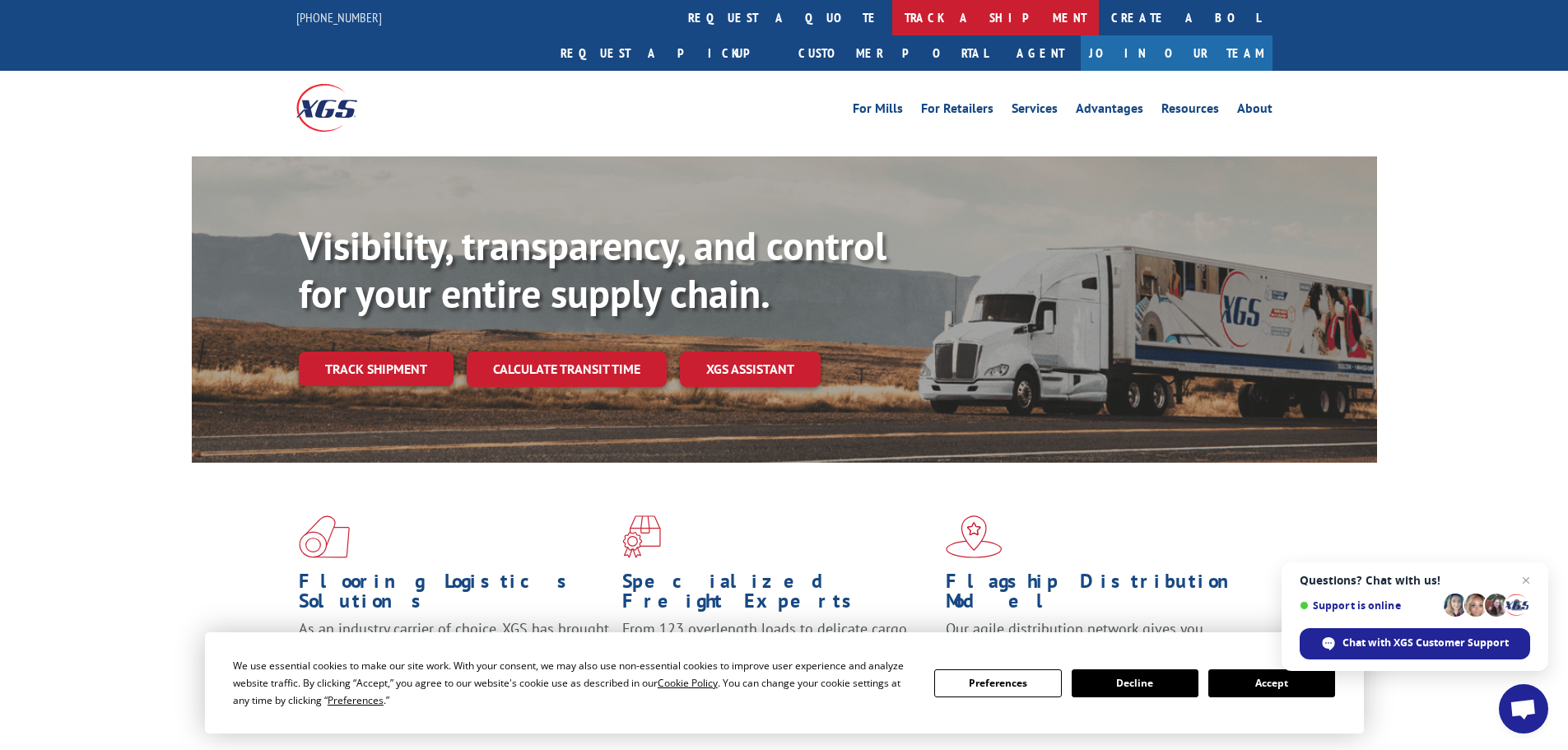
click at [892, 2] on link "track a shipment" at bounding box center [995, 17] width 206 height 35
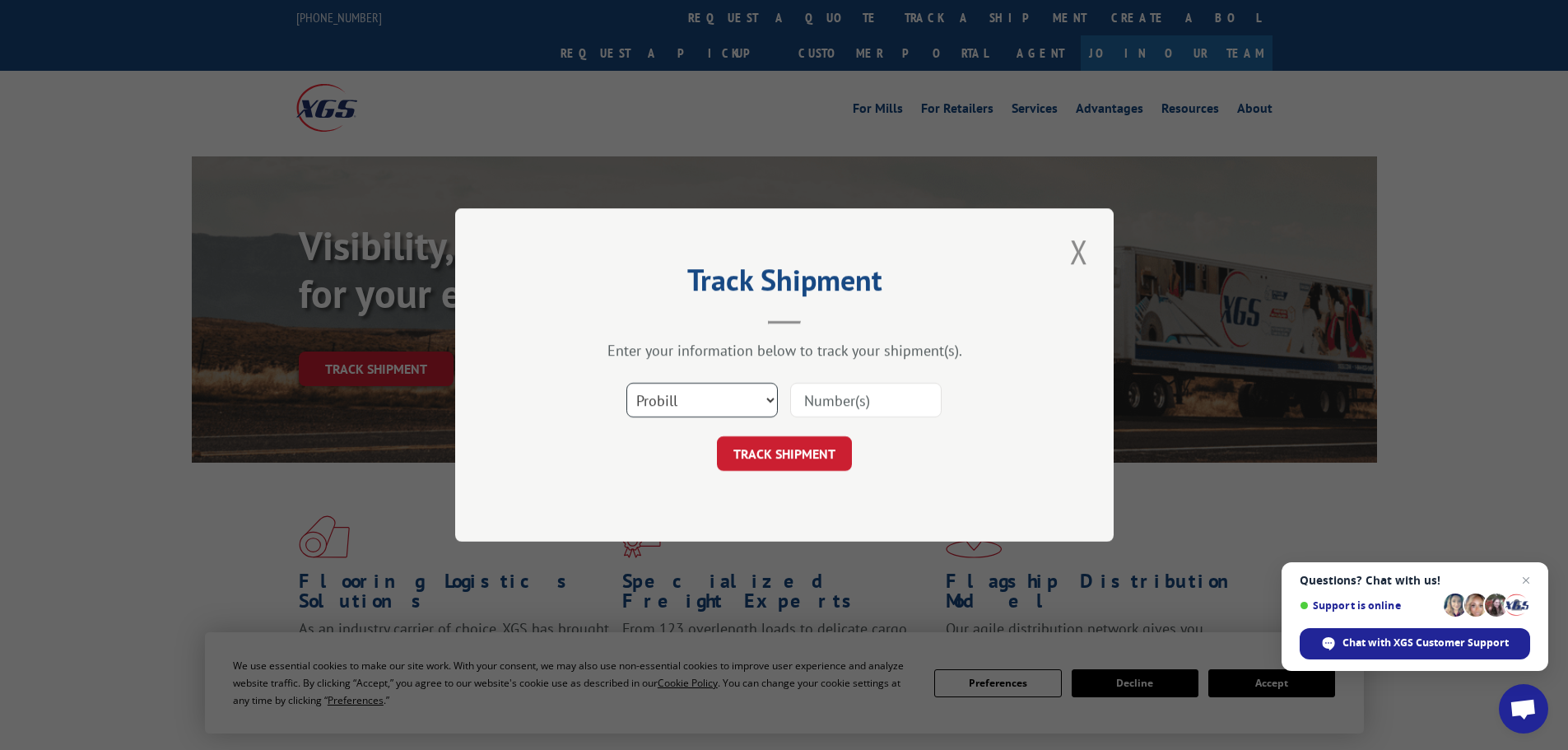
click at [743, 407] on select "Select category... Probill BOL PO" at bounding box center [701, 400] width 152 height 35
select select "bol"
click at [626, 383] on select "Select category... Probill BOL PO" at bounding box center [701, 400] width 152 height 35
click at [823, 410] on input at bounding box center [866, 400] width 152 height 35
type input "419504"
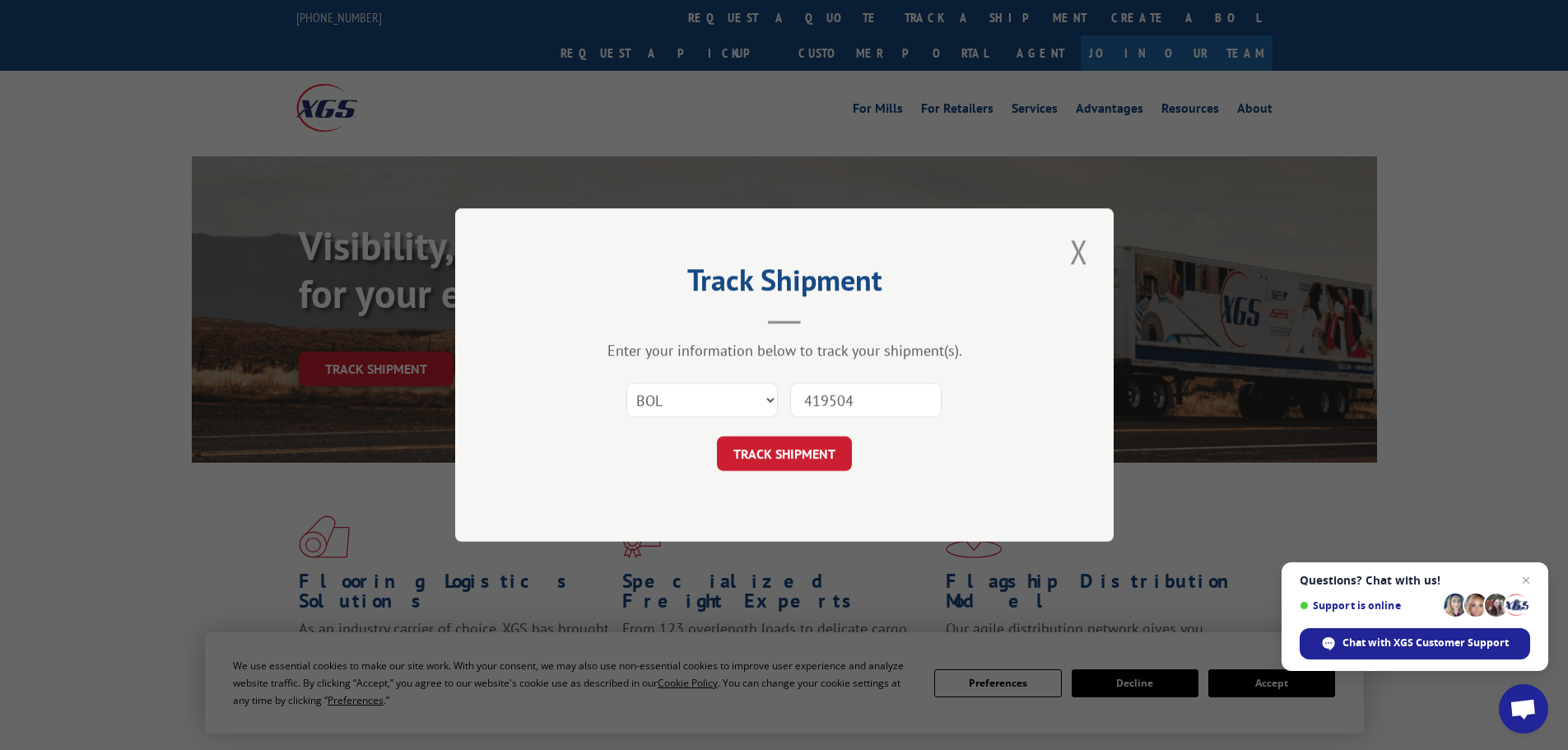
click at [717, 436] on button "TRACK SHIPMENT" at bounding box center [784, 453] width 135 height 35
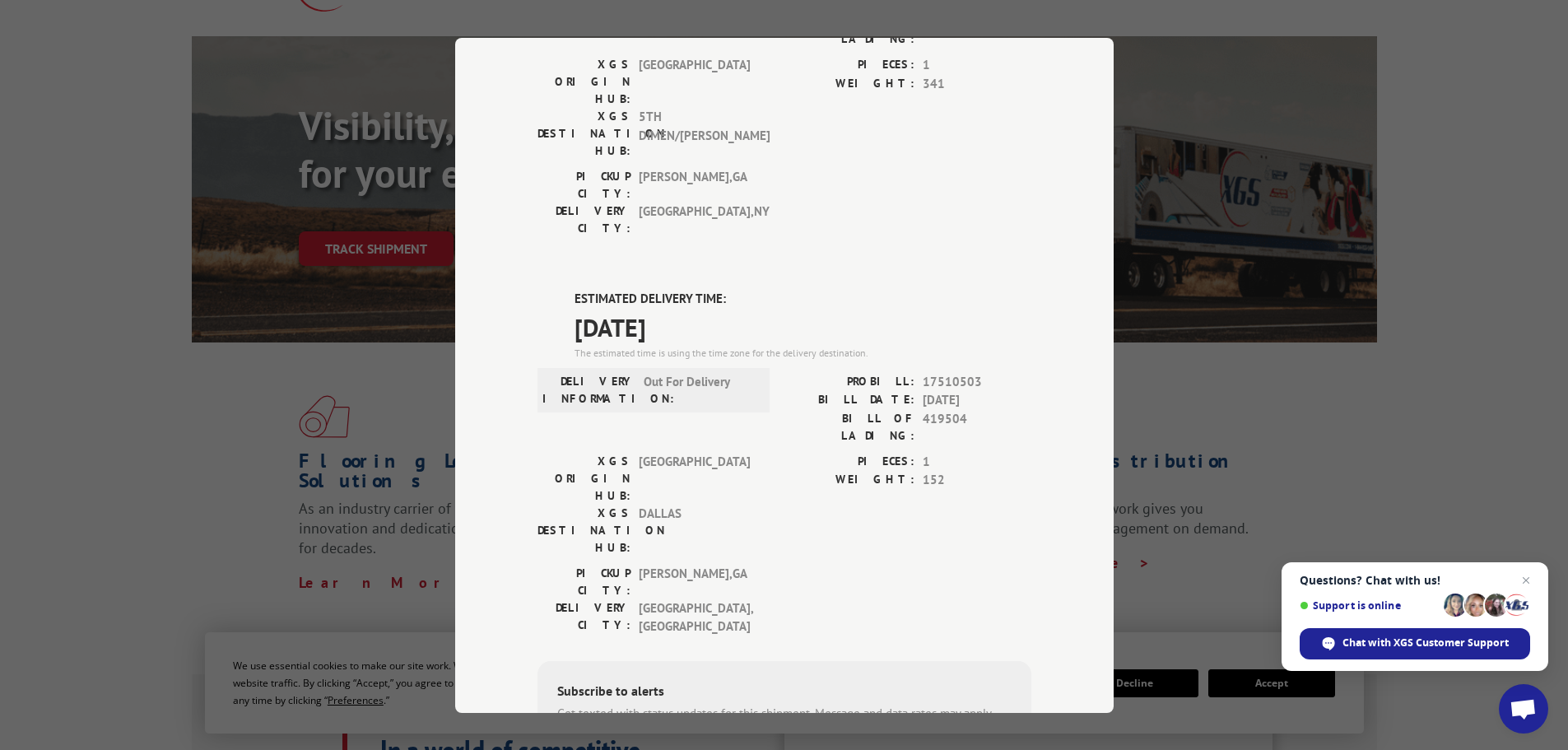
scroll to position [164, 0]
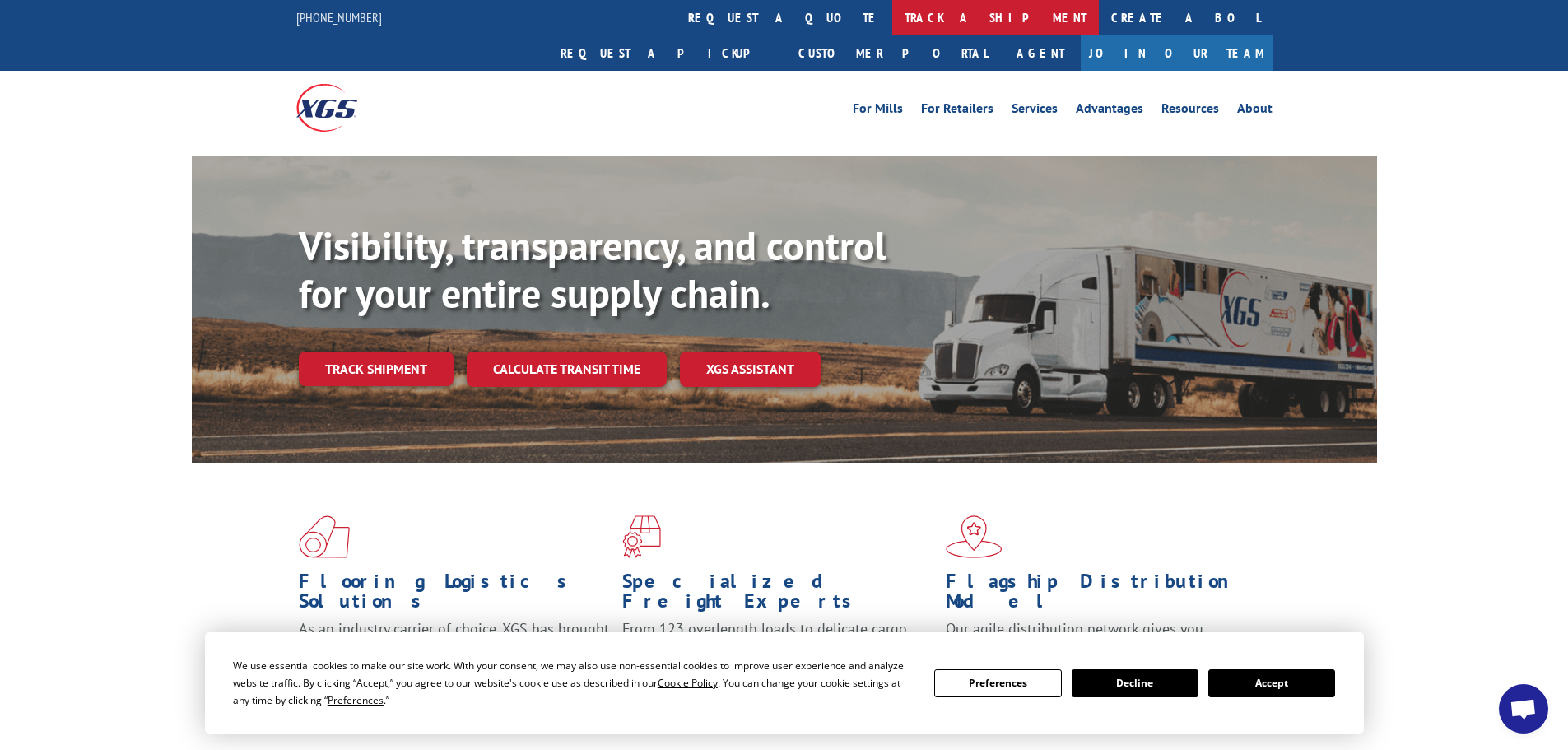
click at [892, 20] on link "track a shipment" at bounding box center [995, 17] width 206 height 35
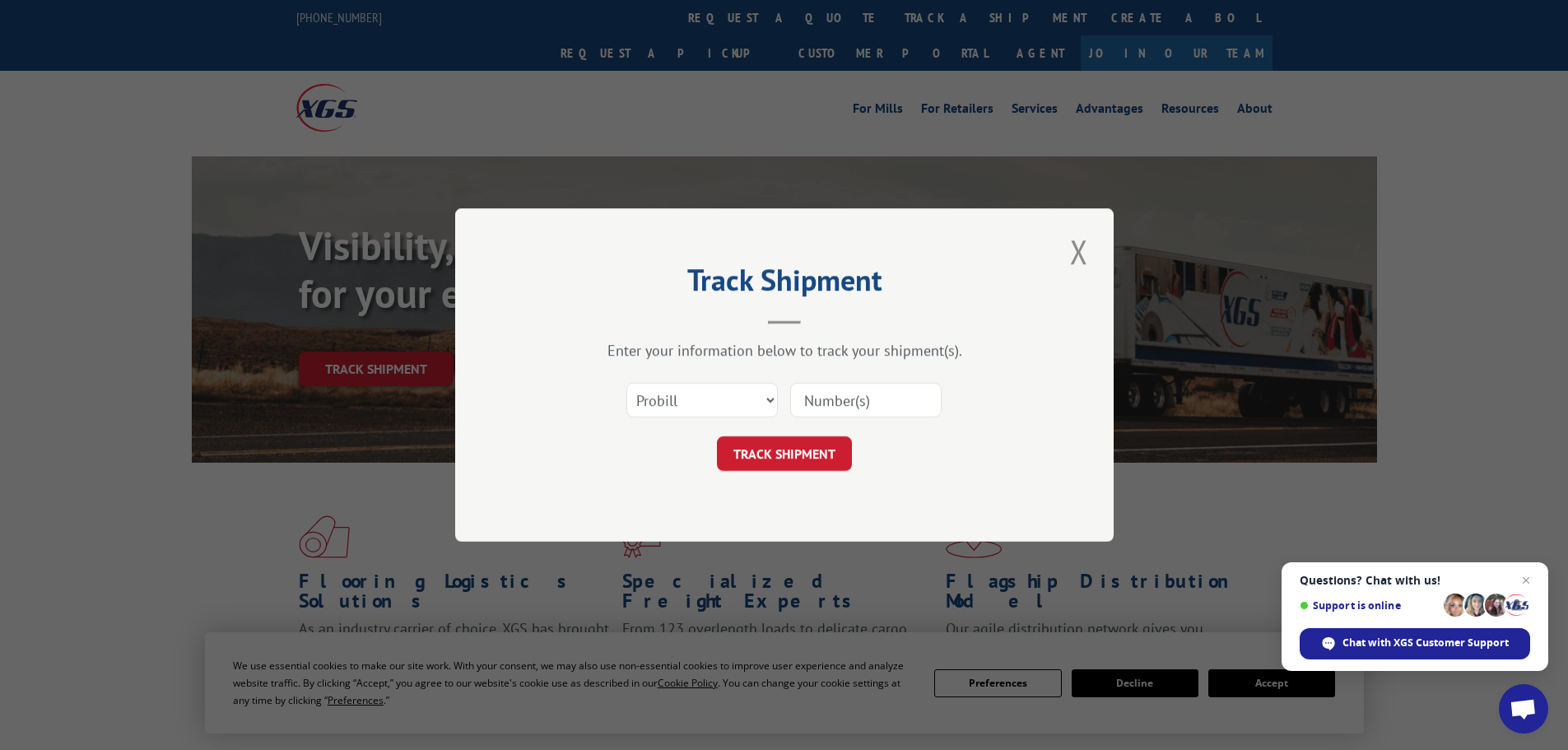
paste input "17460411"
type input "17460411"
click at [797, 448] on button "TRACK SHIPMENT" at bounding box center [784, 453] width 135 height 35
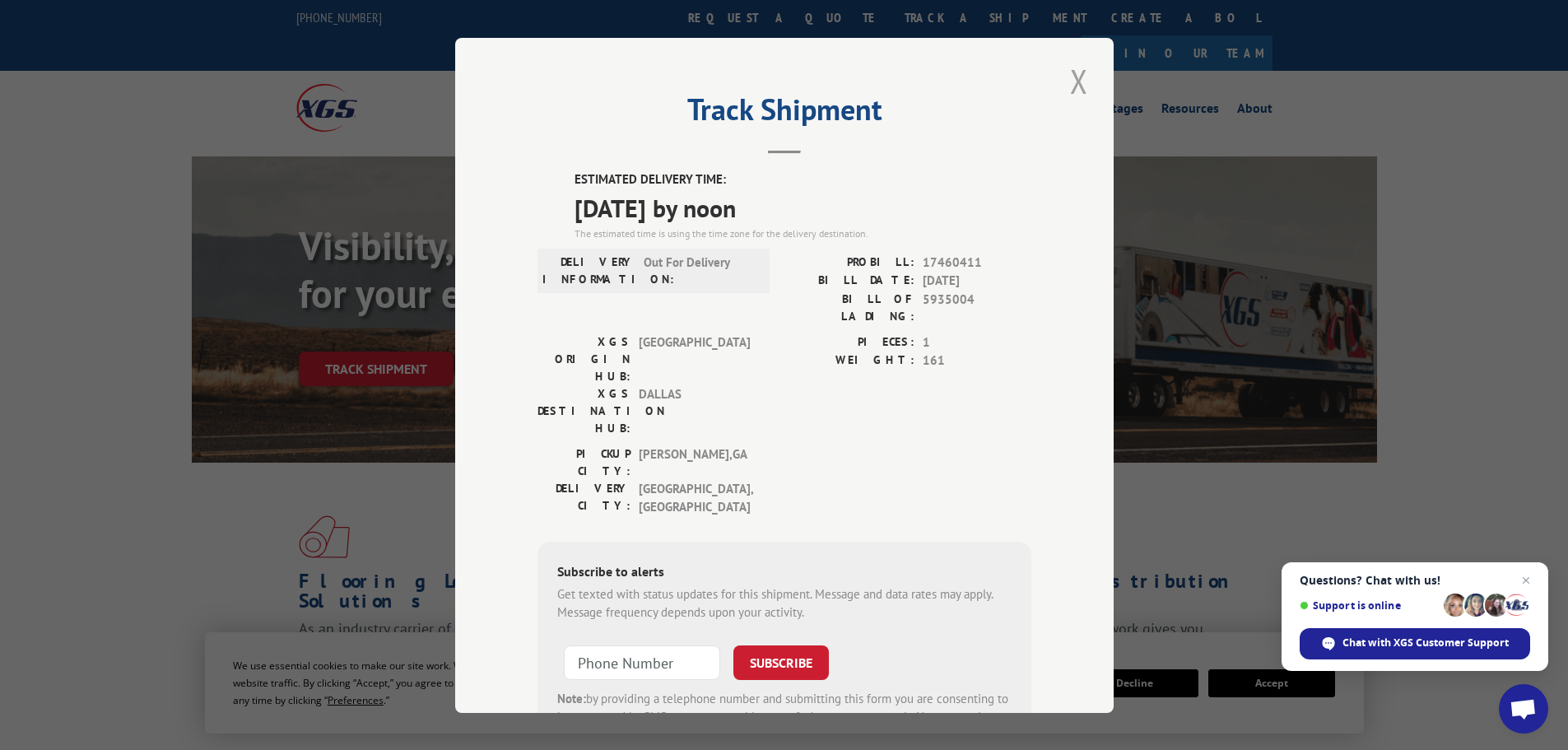
click at [1073, 79] on button "Close modal" at bounding box center [1078, 81] width 28 height 45
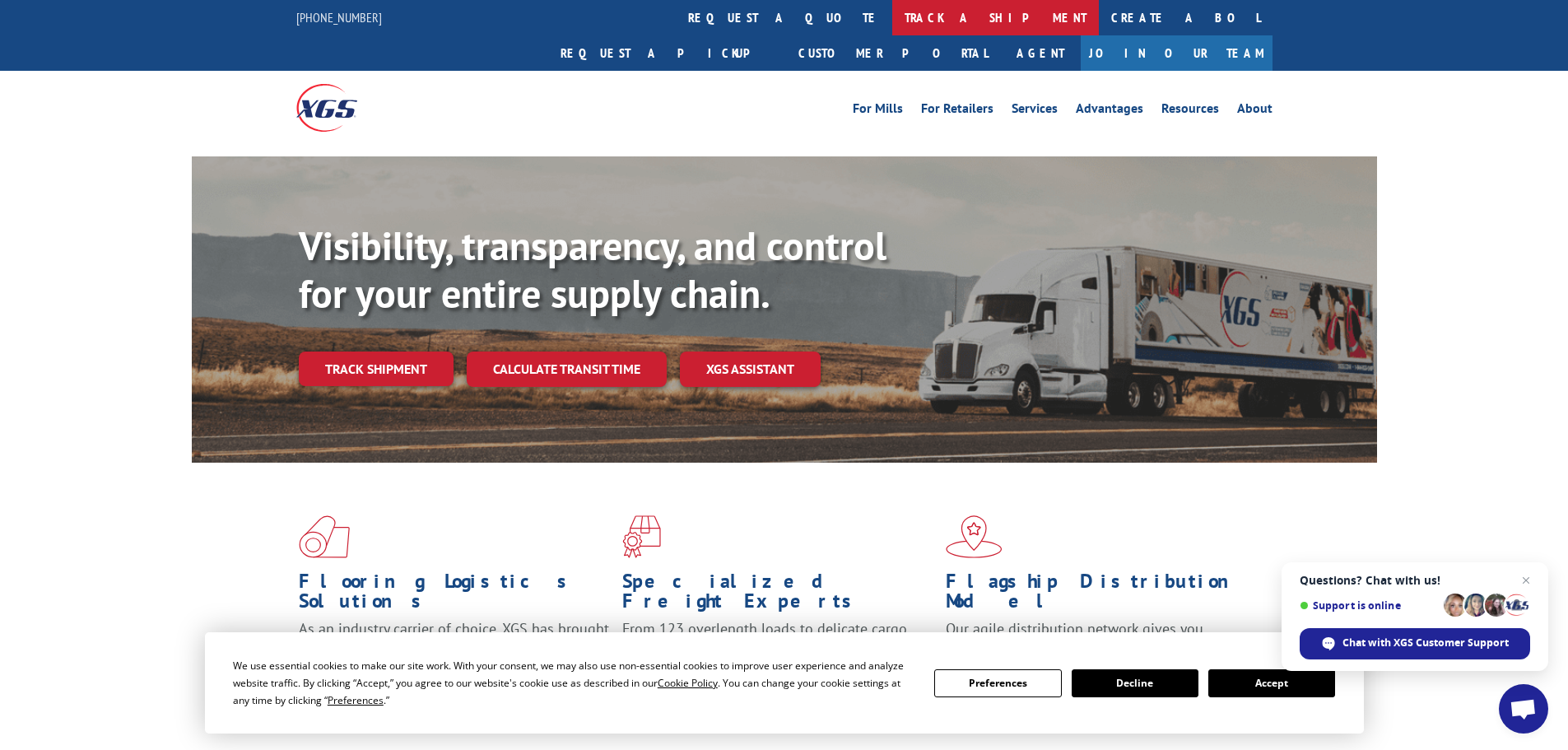
click at [892, 25] on link "track a shipment" at bounding box center [995, 17] width 206 height 35
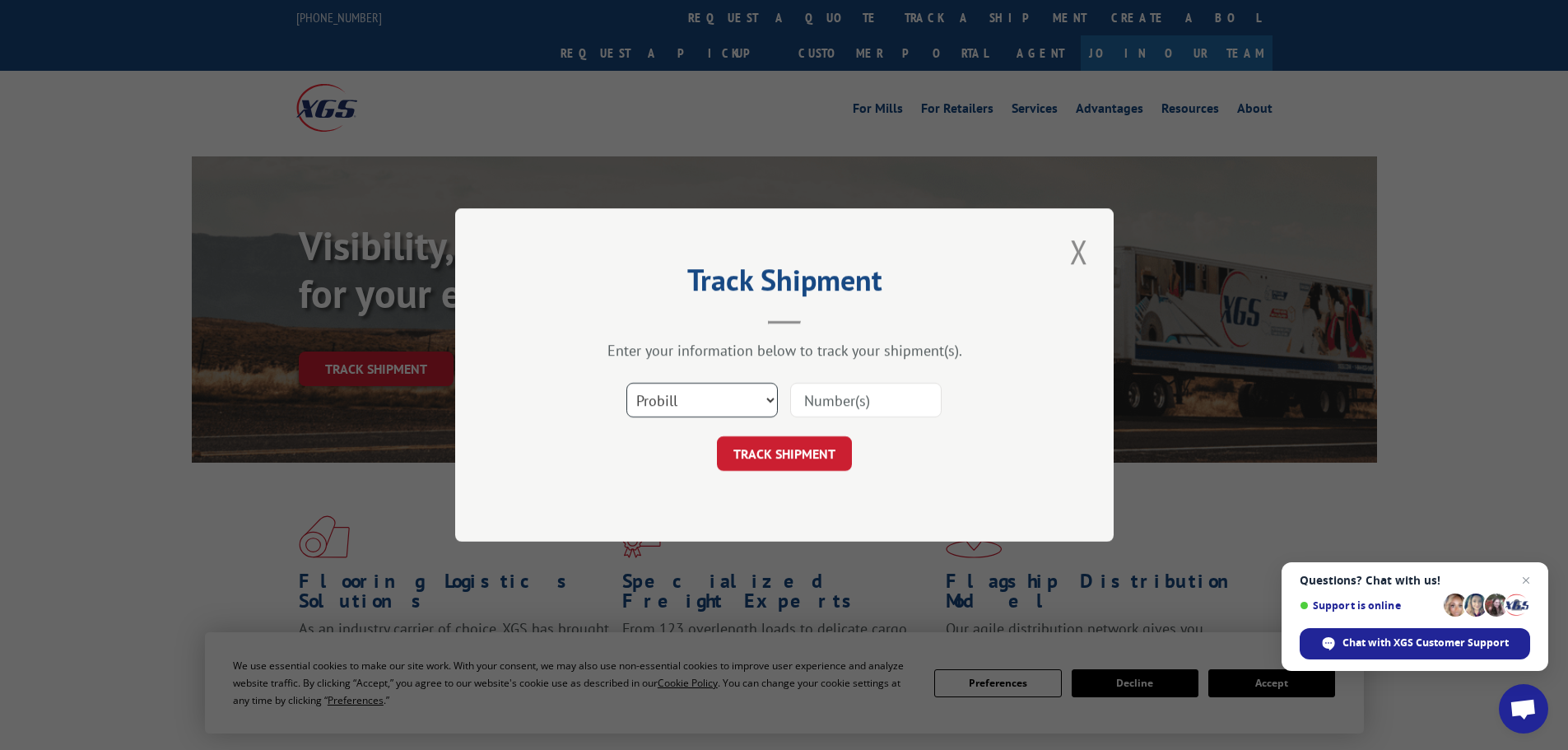
click at [702, 408] on select "Select category... Probill BOL PO" at bounding box center [701, 400] width 152 height 35
select select "bol"
click at [626, 383] on select "Select category... Probill BOL PO" at bounding box center [701, 400] width 152 height 35
click at [817, 414] on input at bounding box center [866, 400] width 152 height 35
type input "1"
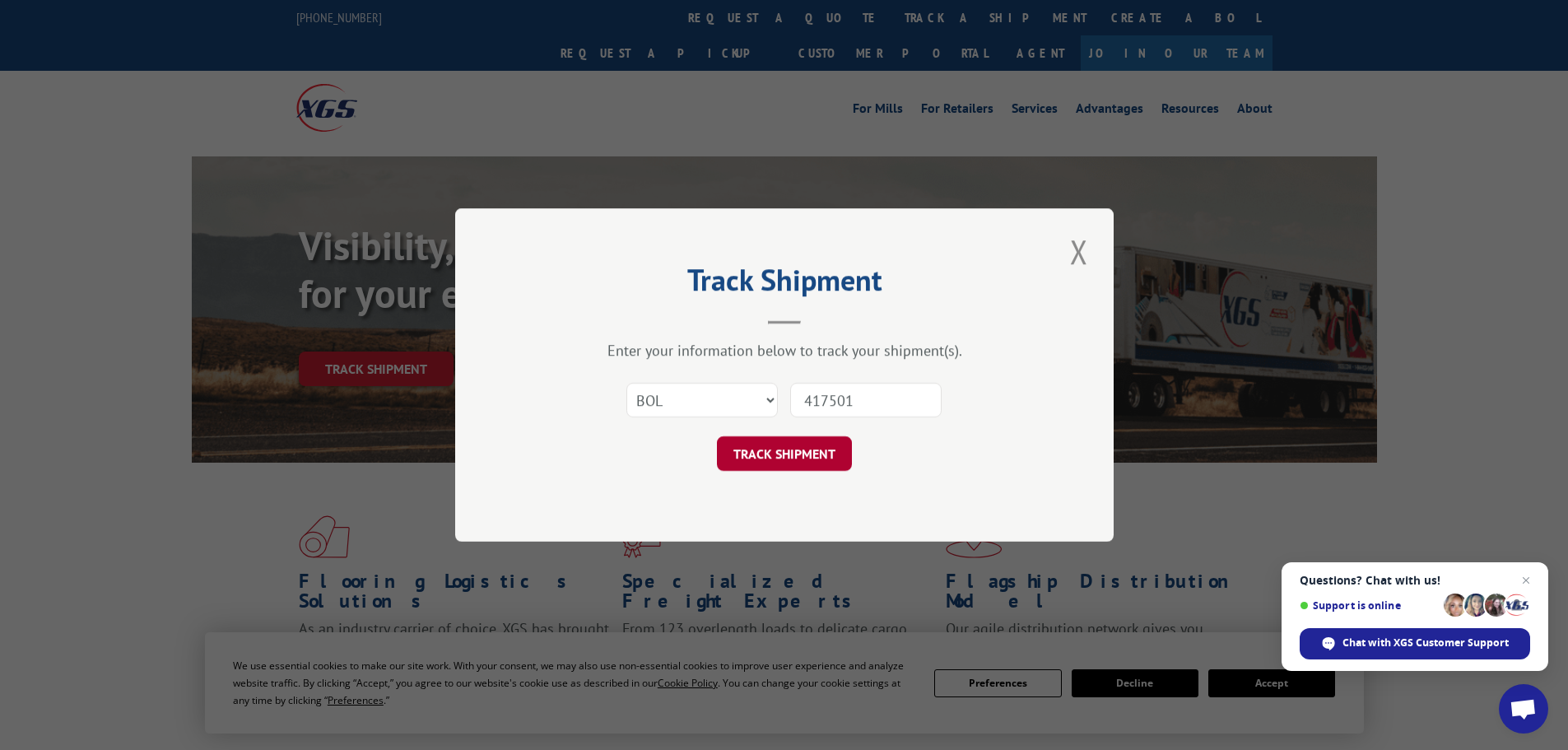
type input "417501"
click at [774, 448] on button "TRACK SHIPMENT" at bounding box center [784, 453] width 135 height 35
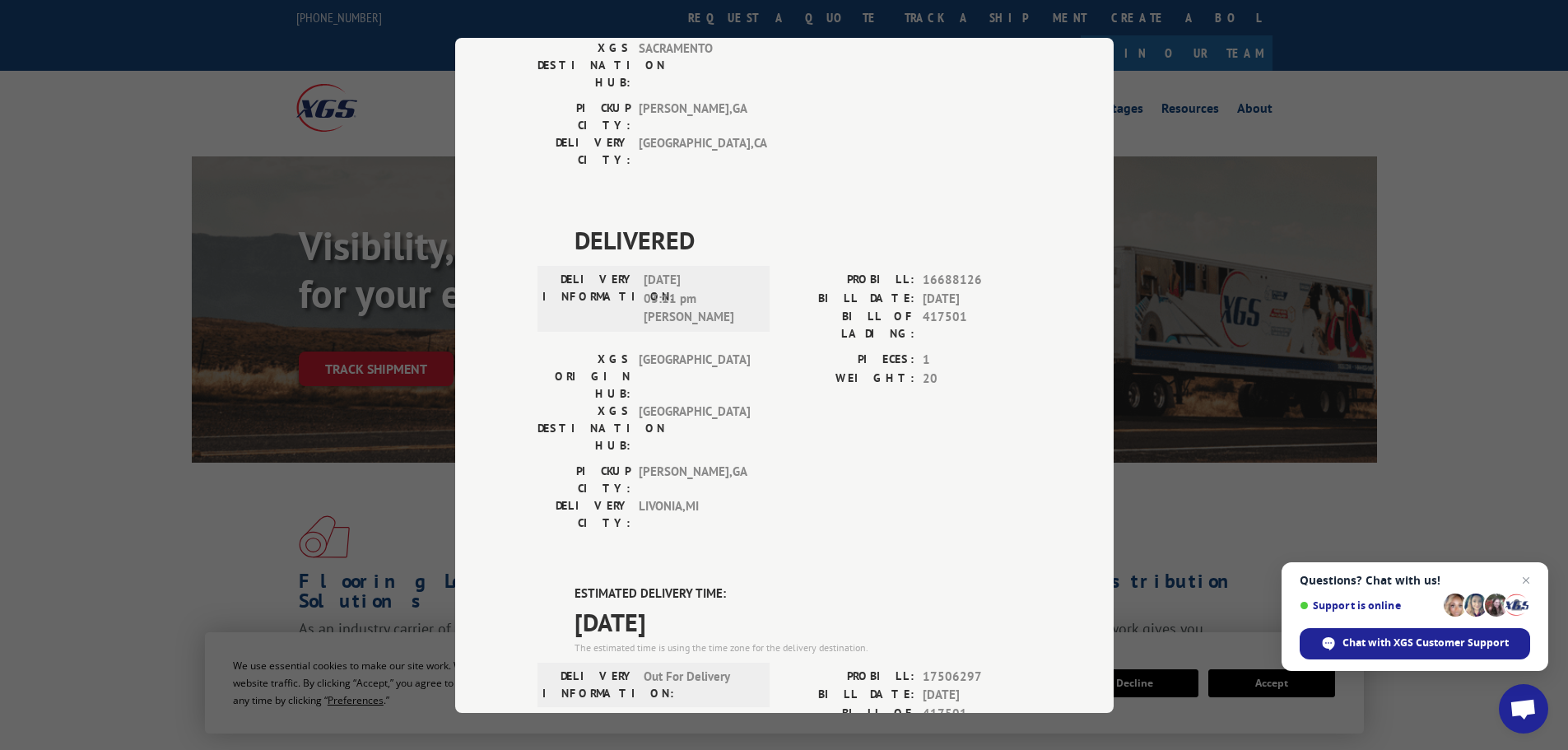
scroll to position [1070, 0]
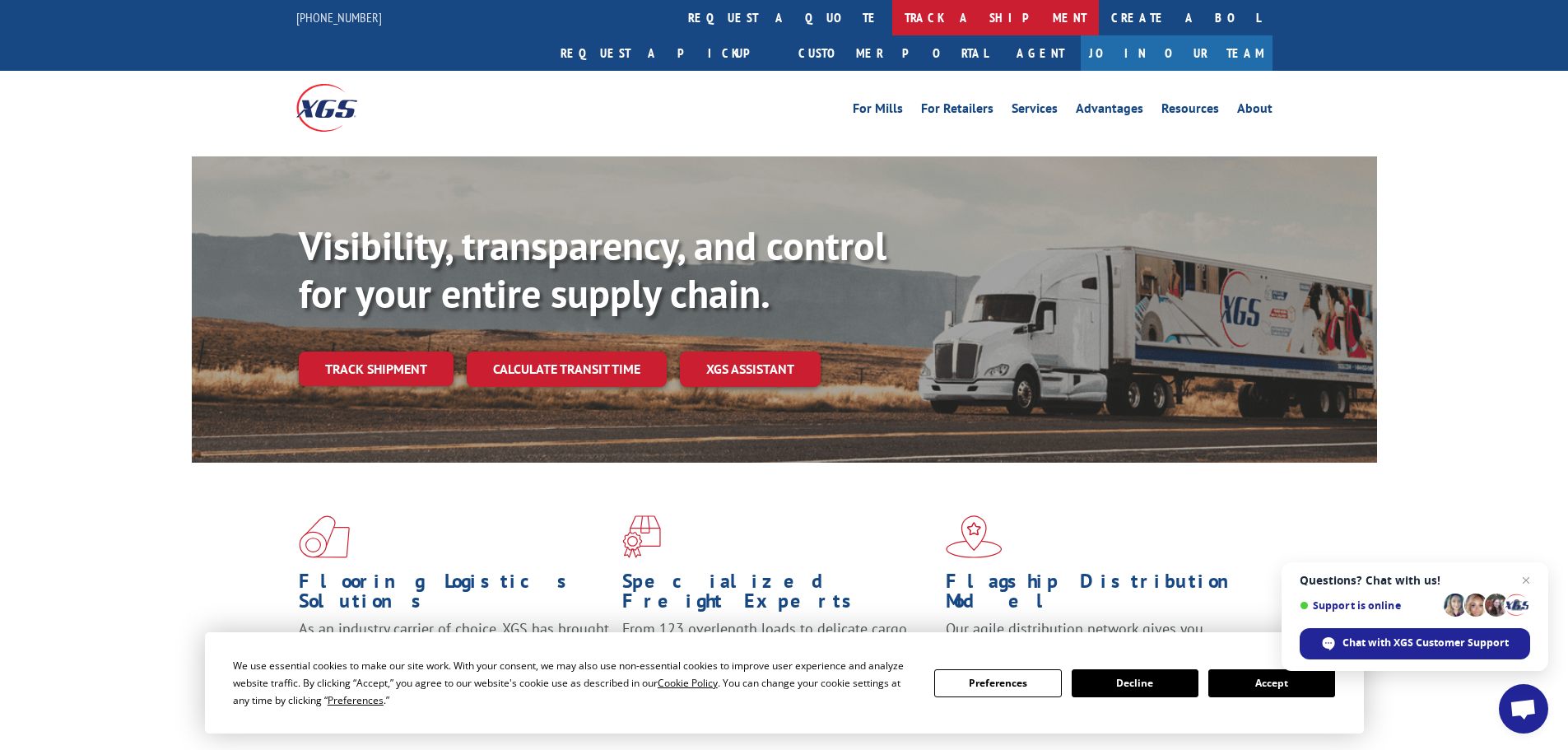
click at [892, 14] on link "track a shipment" at bounding box center [995, 17] width 206 height 35
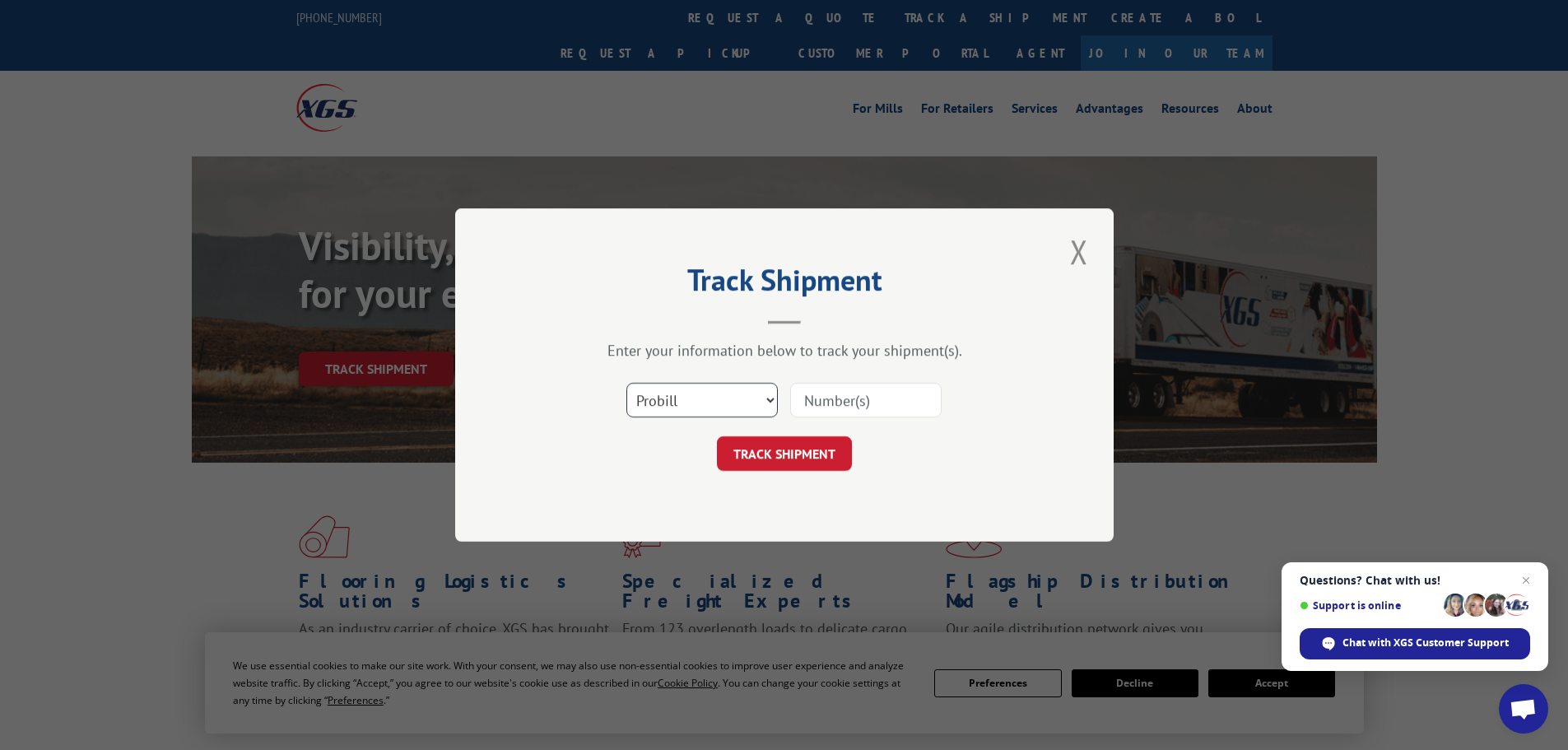
click at [746, 404] on select "Select category... Probill BOL PO" at bounding box center [701, 400] width 152 height 35
click at [626, 383] on select "Select category... Probill BOL PO" at bounding box center [701, 400] width 152 height 35
paste input "17461280"
type input "17461280"
click at [808, 462] on button "TRACK SHIPMENT" at bounding box center [784, 453] width 135 height 35
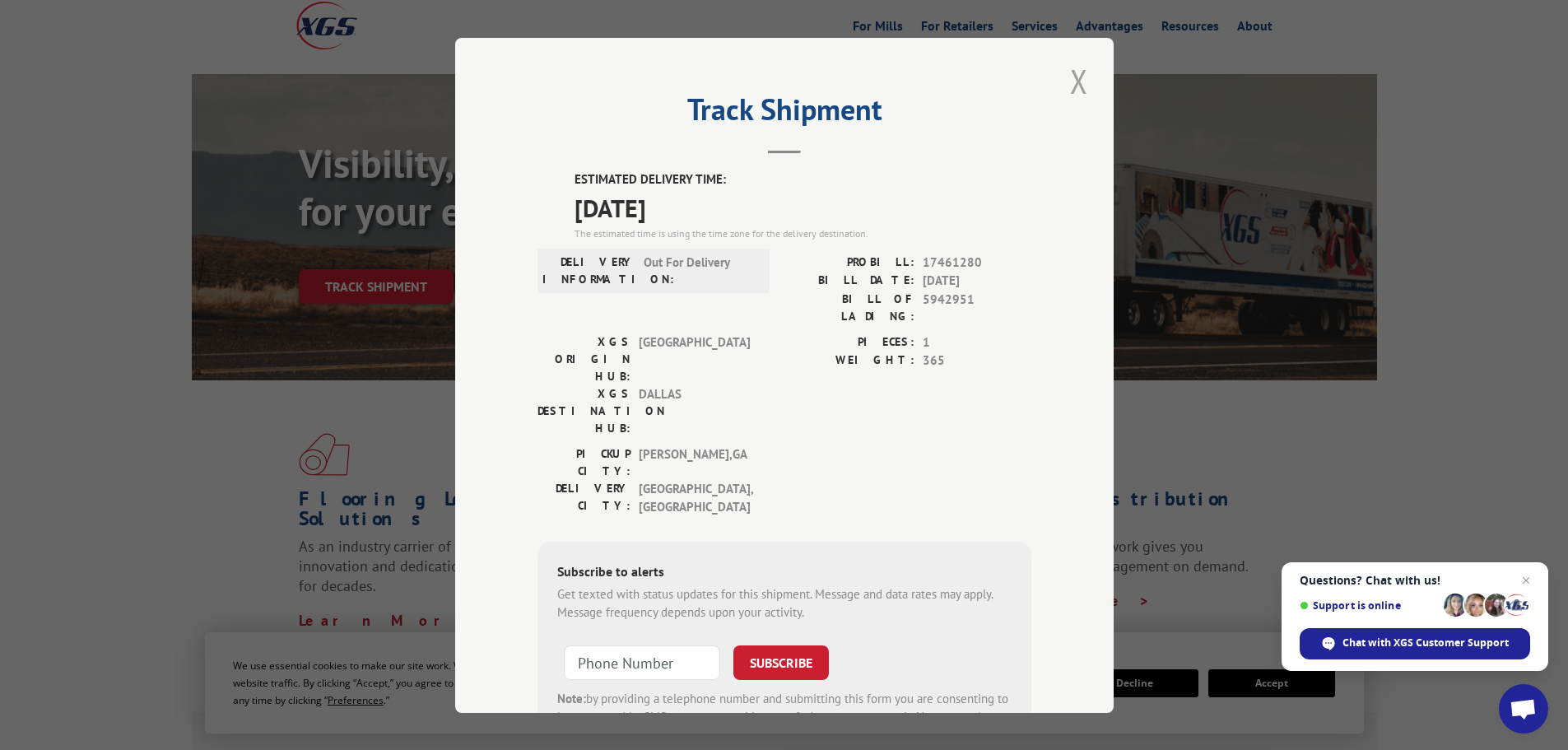
click at [1076, 83] on button "Close modal" at bounding box center [1078, 81] width 28 height 45
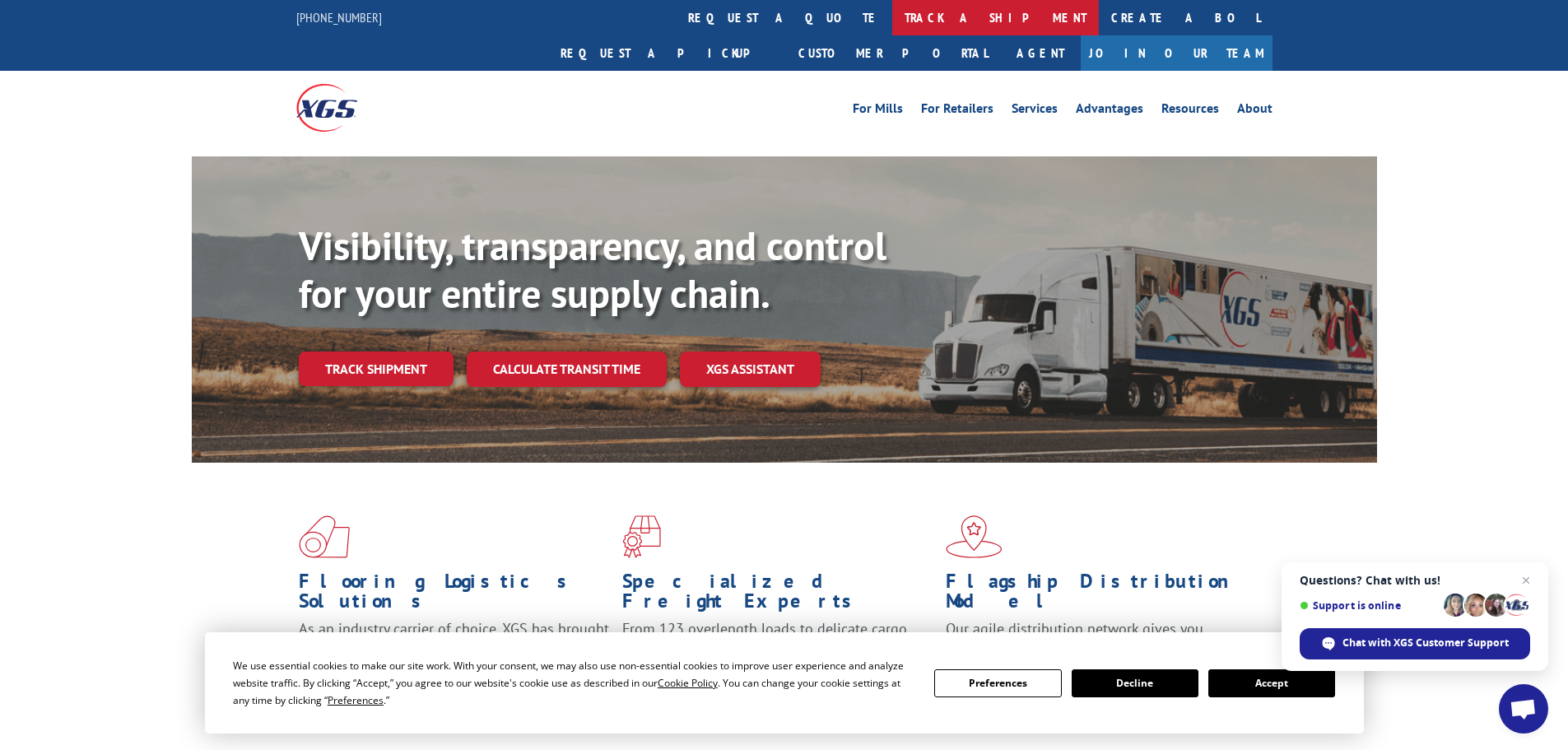
click at [892, 8] on link "track a shipment" at bounding box center [995, 17] width 206 height 35
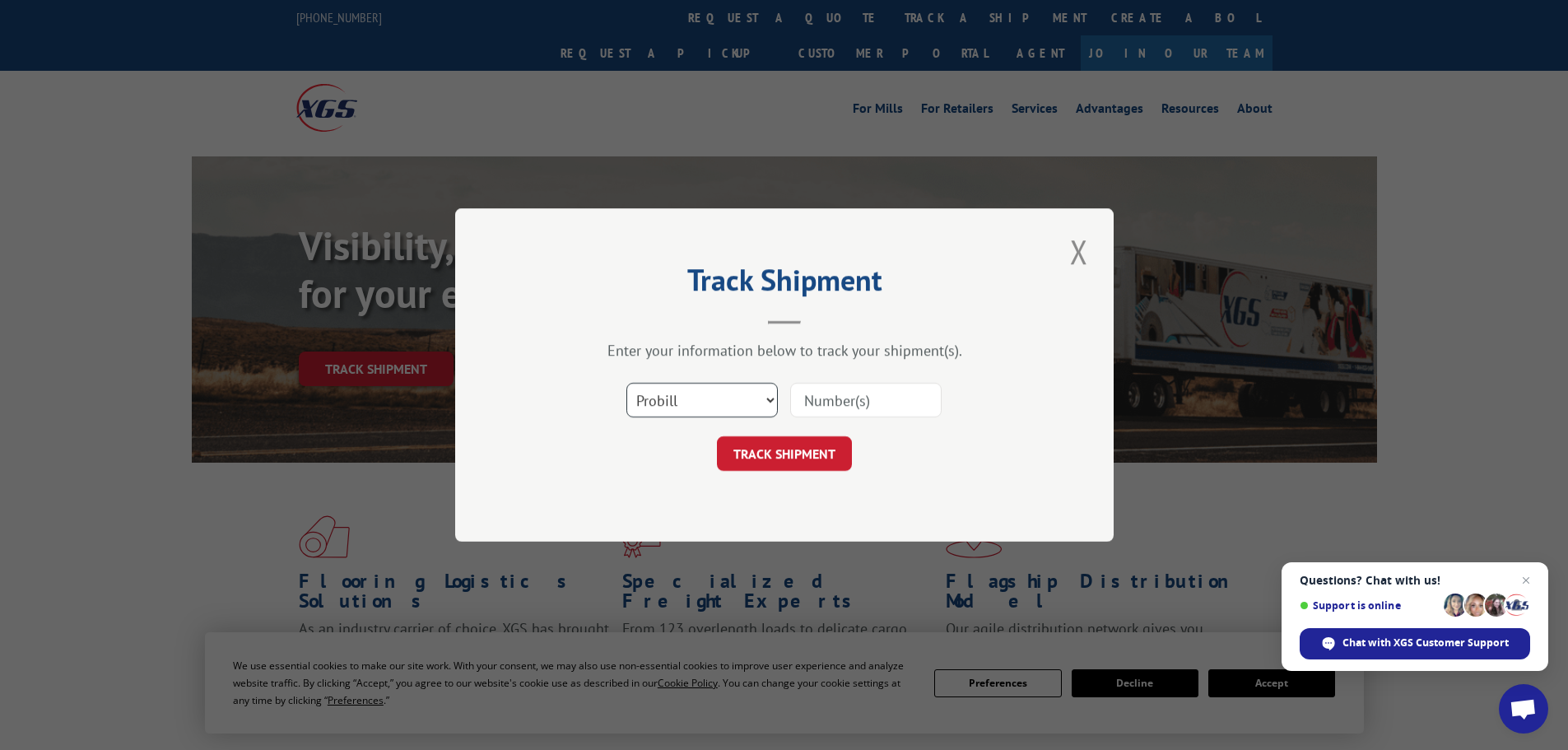
click at [631, 385] on select "Select category... Probill BOL PO" at bounding box center [701, 400] width 152 height 35
select select "bol"
click at [626, 383] on select "Select category... Probill BOL PO" at bounding box center [701, 400] width 152 height 35
click at [797, 400] on input at bounding box center [866, 400] width 152 height 35
type input "419504"
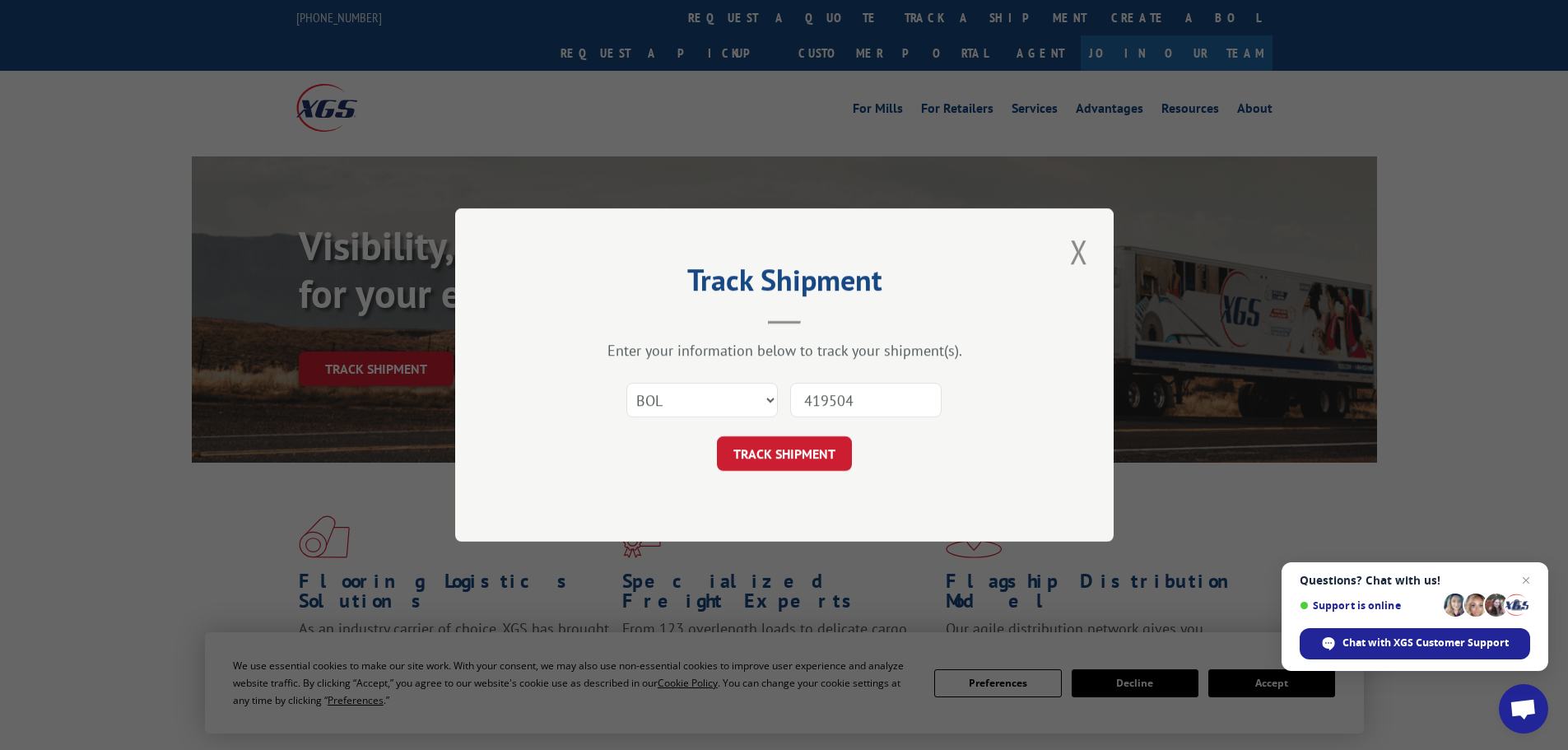
click button "TRACK SHIPMENT" at bounding box center [784, 453] width 135 height 35
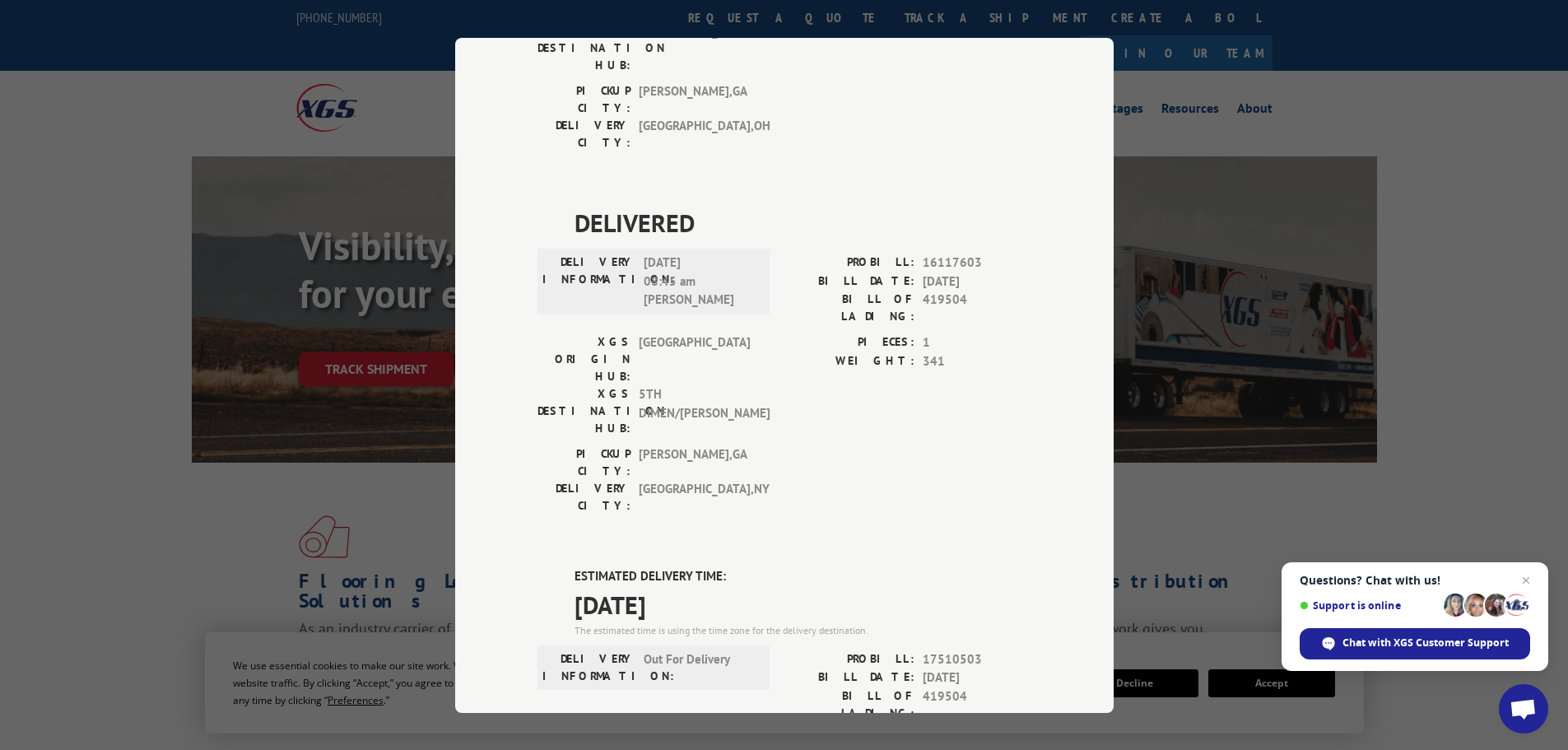
scroll to position [493, 0]
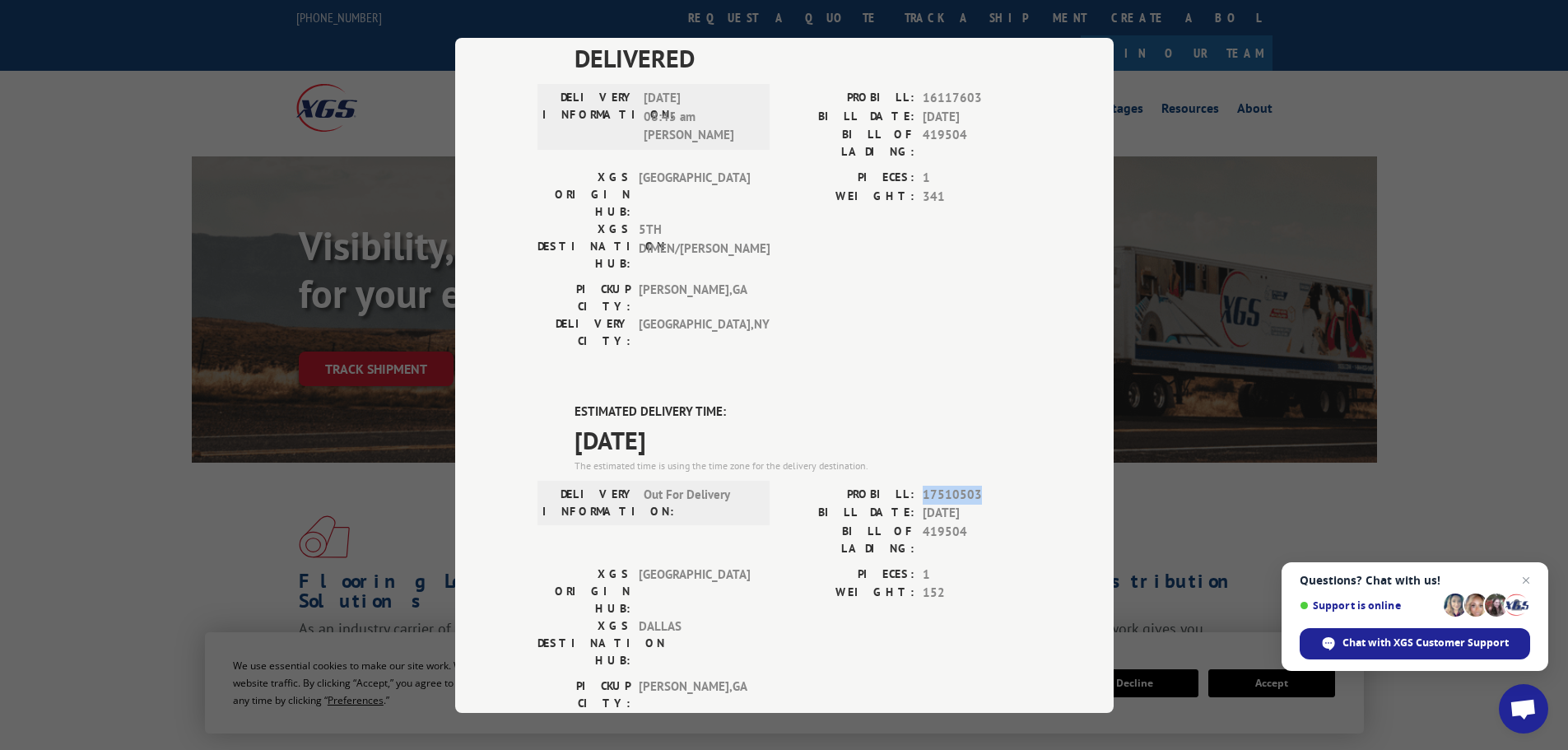
drag, startPoint x: 919, startPoint y: 307, endPoint x: 990, endPoint y: 313, distance: 71.3
click at [990, 484] on span "17510503" at bounding box center [976, 493] width 109 height 19
copy span "17510503"
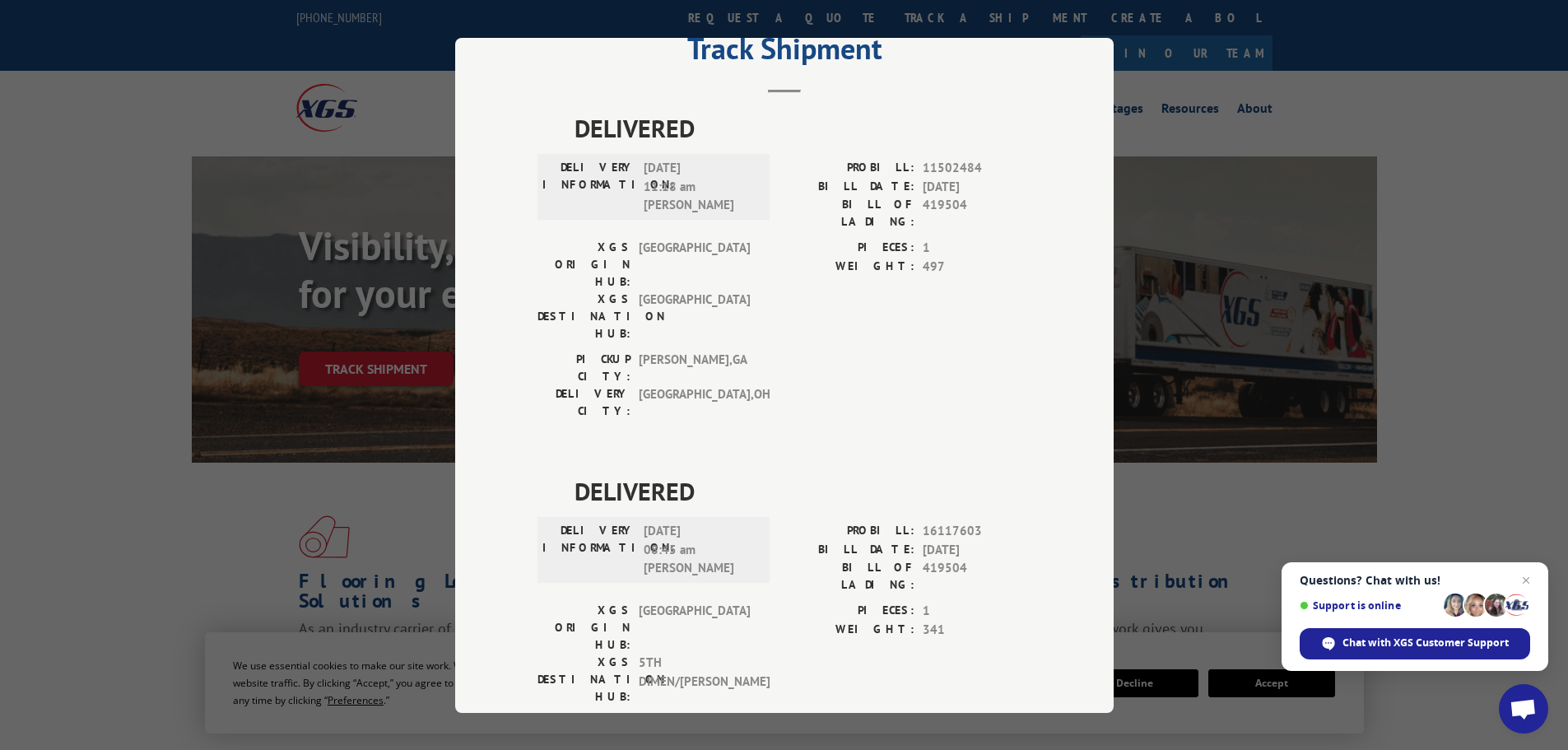
scroll to position [0, 0]
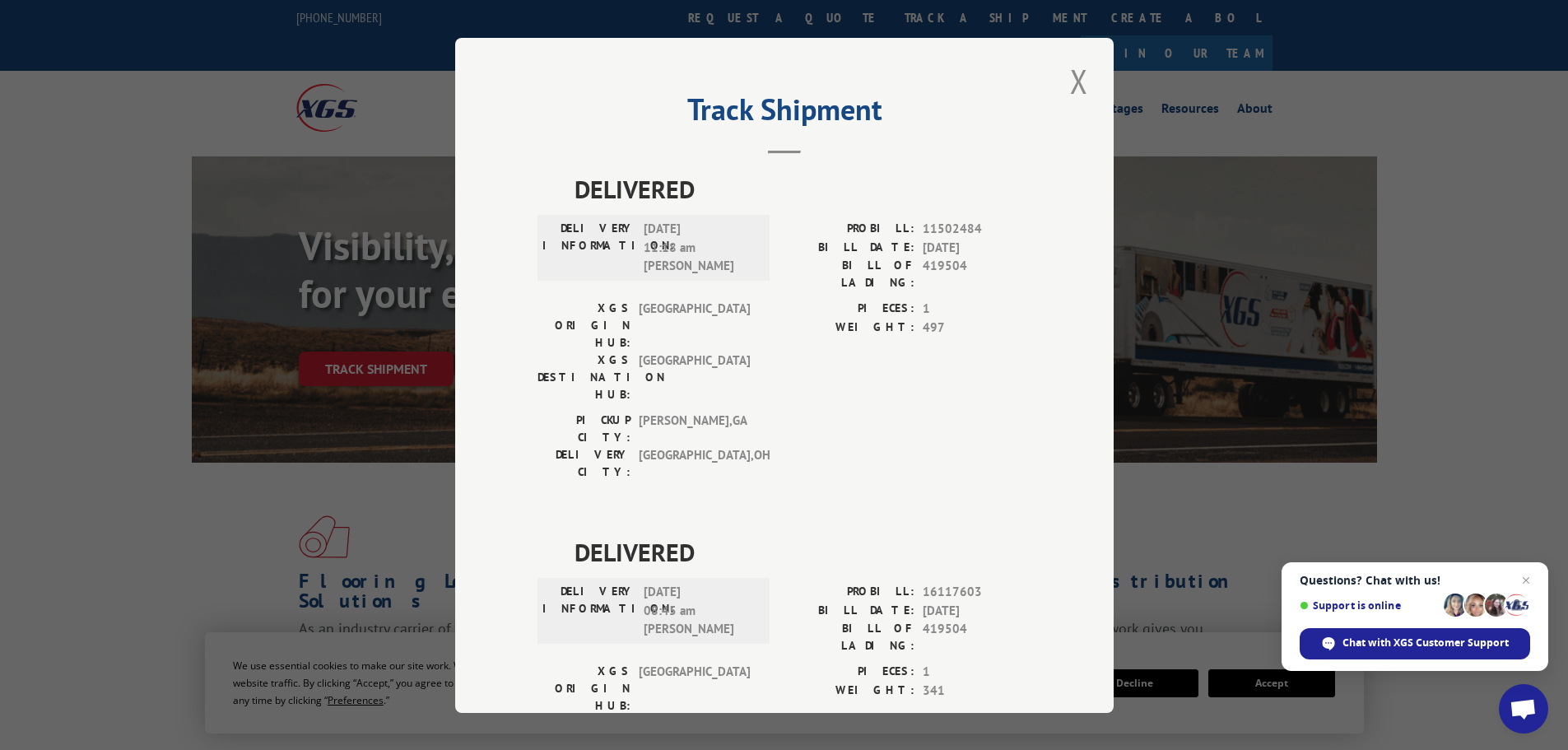
click at [1091, 74] on div "Track Shipment DELIVERED DELIVERY INFORMATION: 06/08/2020 11:18 am Mike Queeno …" at bounding box center [784, 375] width 658 height 675
click at [1081, 84] on button "Close modal" at bounding box center [1078, 81] width 28 height 45
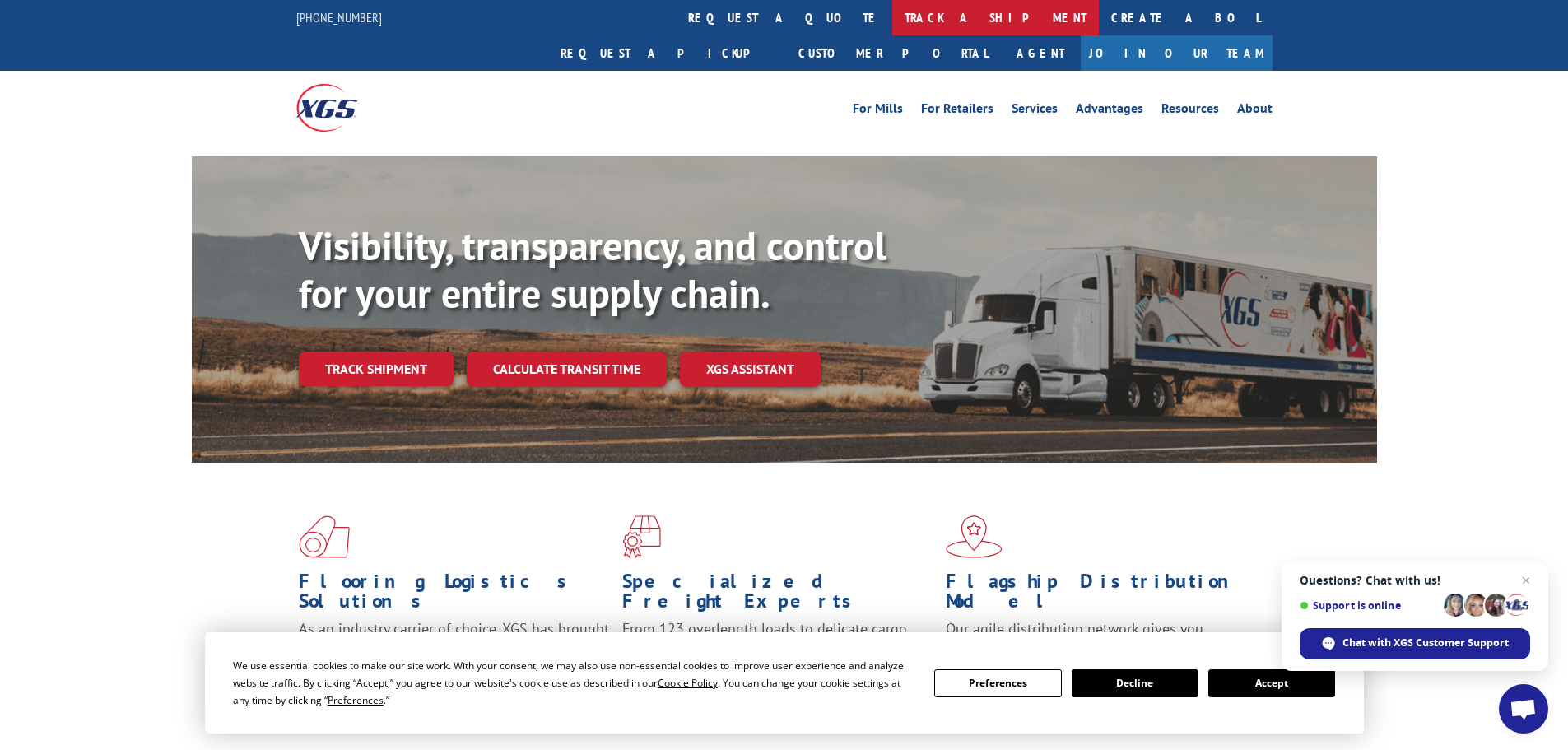
click at [892, 11] on link "track a shipment" at bounding box center [995, 17] width 206 height 35
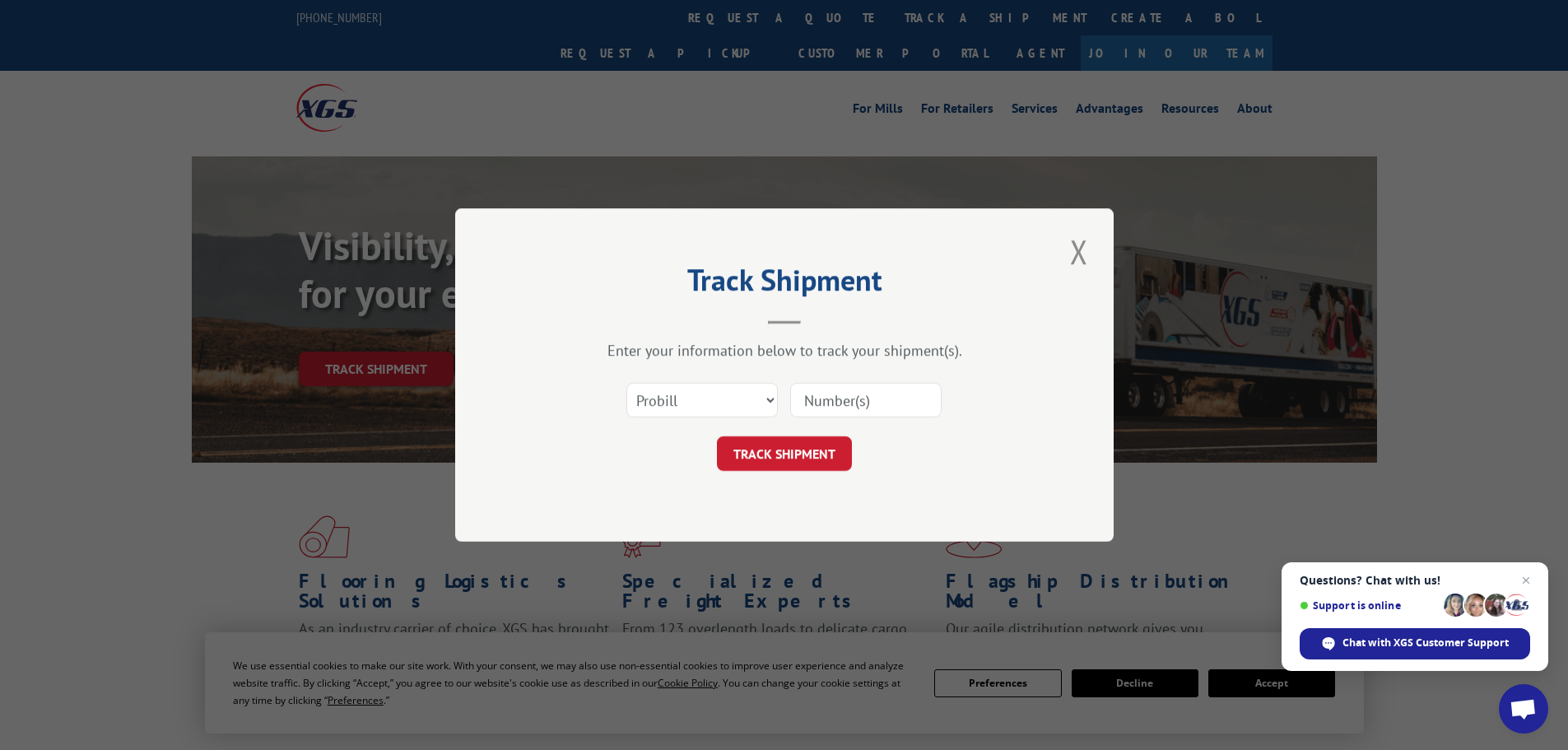
paste input "17510503"
type input "17510503"
click at [776, 450] on button "TRACK SHIPMENT" at bounding box center [784, 453] width 135 height 35
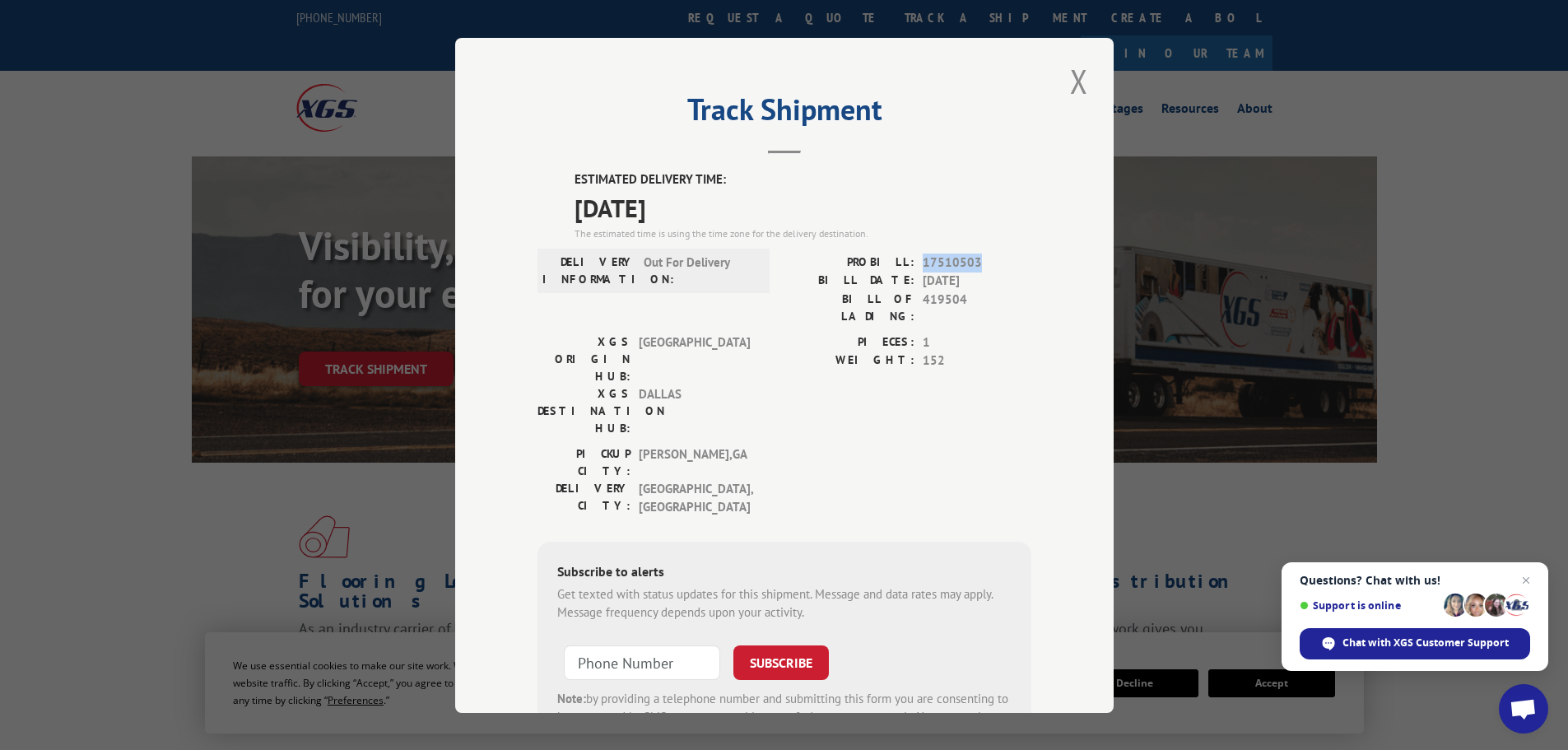
drag, startPoint x: 919, startPoint y: 260, endPoint x: 984, endPoint y: 265, distance: 65.2
click at [984, 265] on span "17510503" at bounding box center [976, 262] width 109 height 19
copy span "17510503"
click at [1085, 84] on button "Close modal" at bounding box center [1078, 81] width 28 height 45
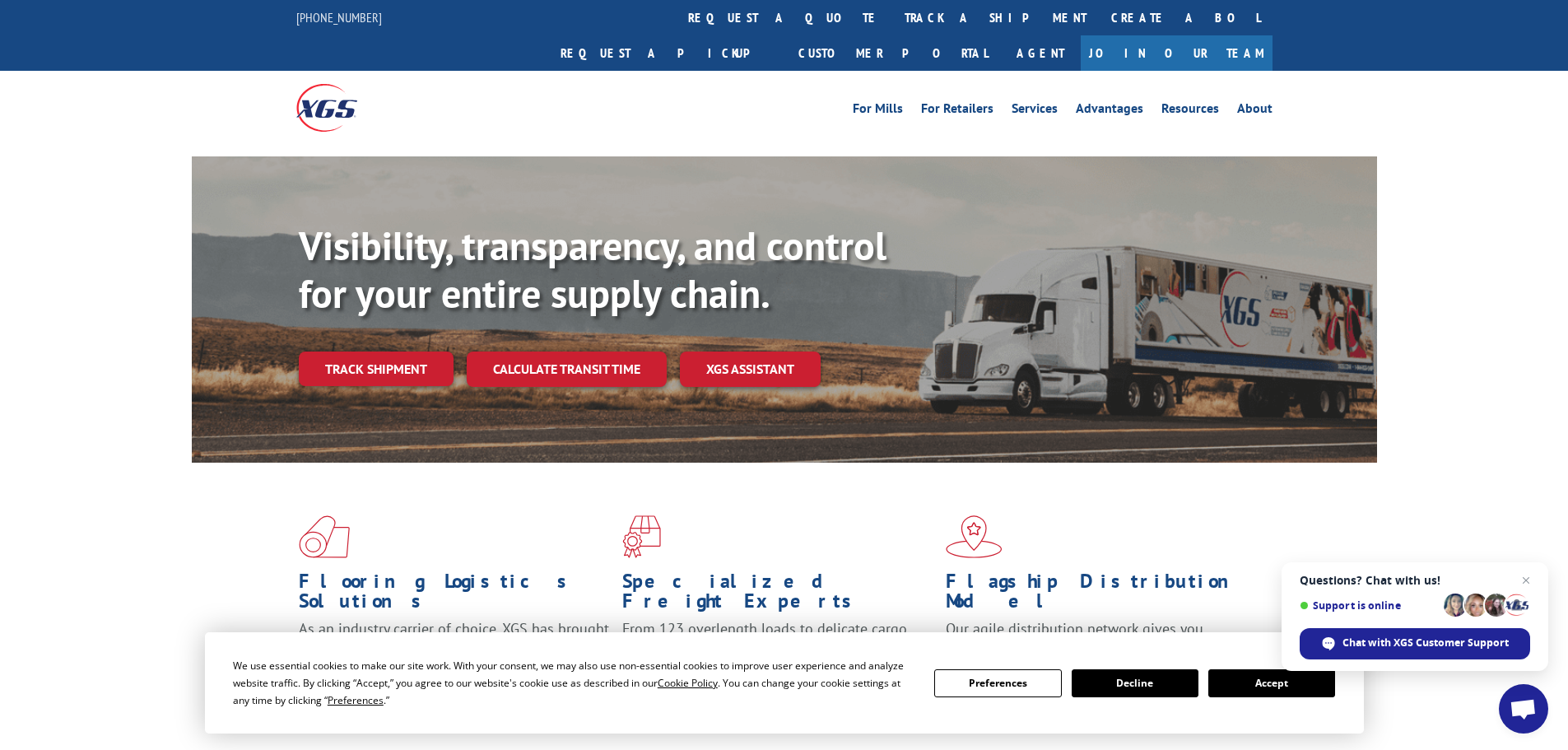
drag, startPoint x: 751, startPoint y: 5, endPoint x: 748, endPoint y: 15, distance: 10.4
click at [892, 6] on link "track a shipment" at bounding box center [995, 17] width 206 height 35
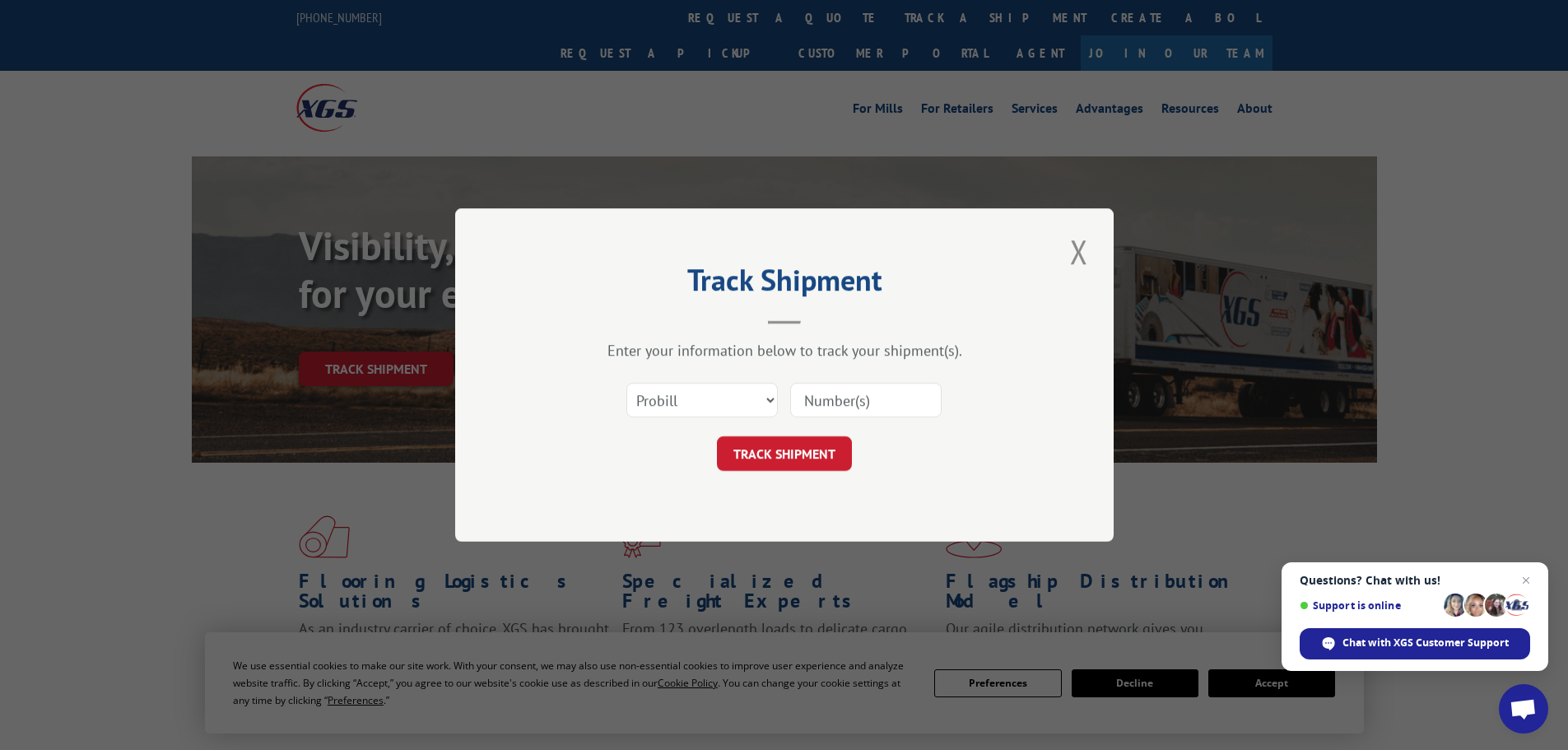
paste input "17510503"
type input "17510503"
click at [806, 461] on button "TRACK SHIPMENT" at bounding box center [784, 453] width 135 height 35
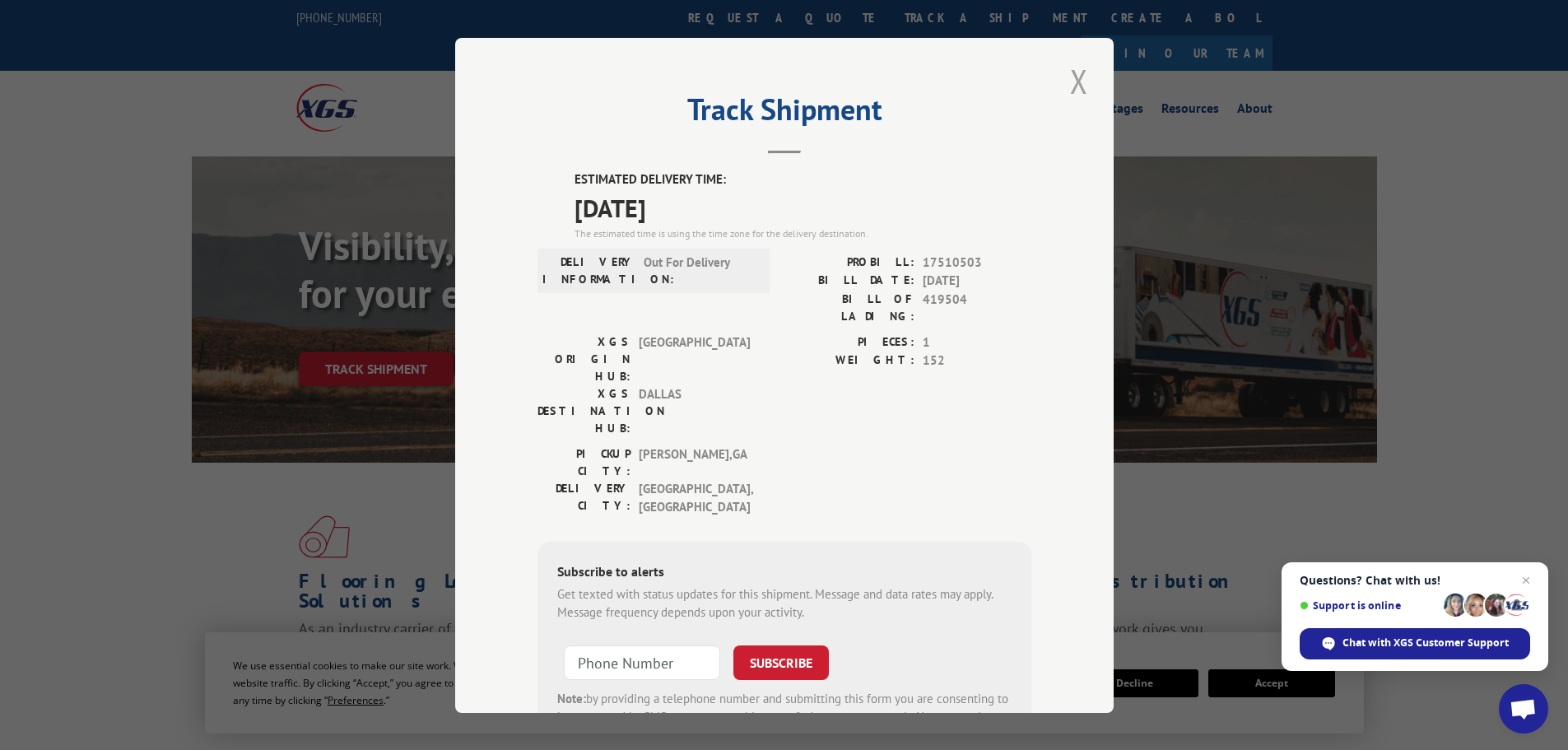
click at [1073, 86] on button "Close modal" at bounding box center [1078, 81] width 28 height 45
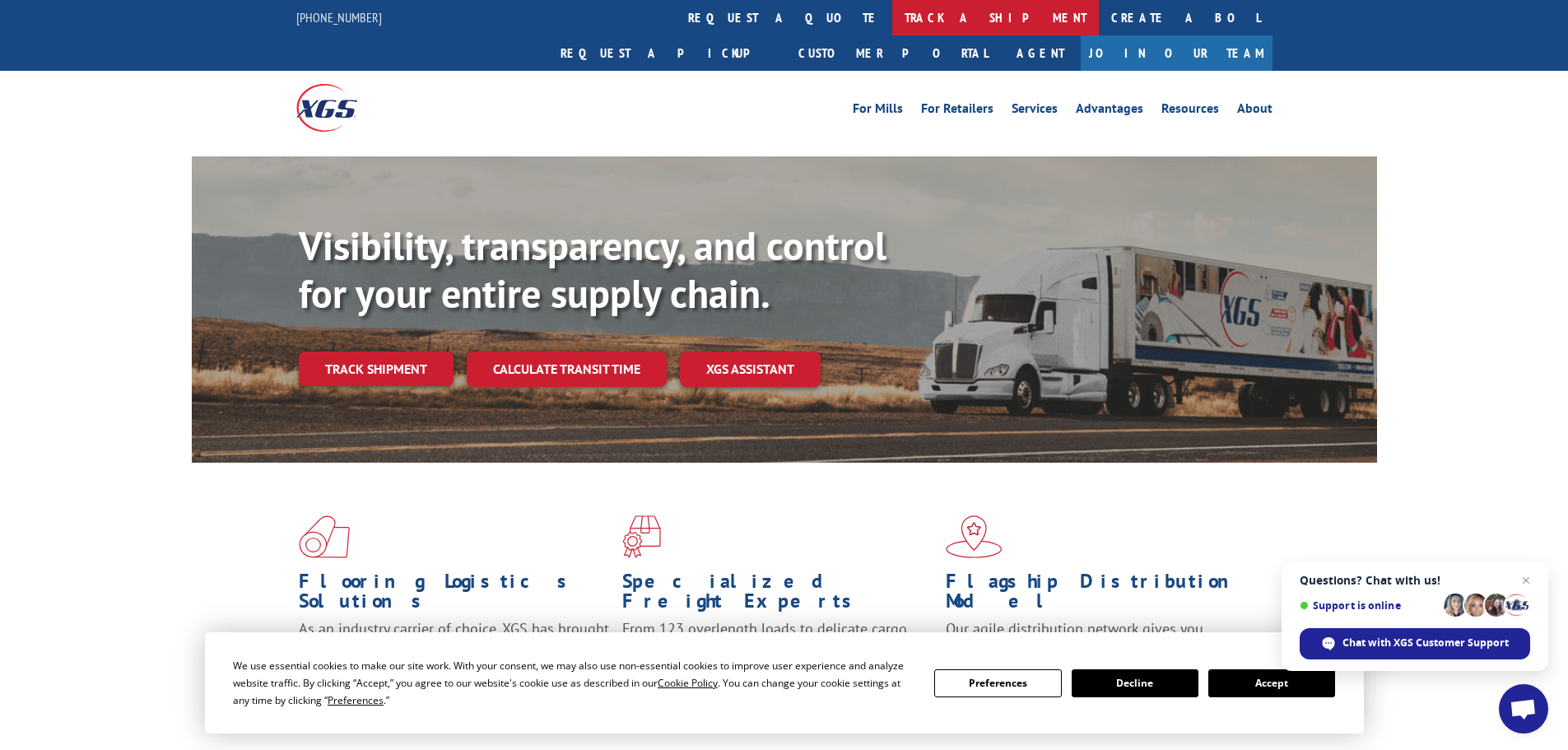
click at [892, 21] on link "track a shipment" at bounding box center [995, 17] width 206 height 35
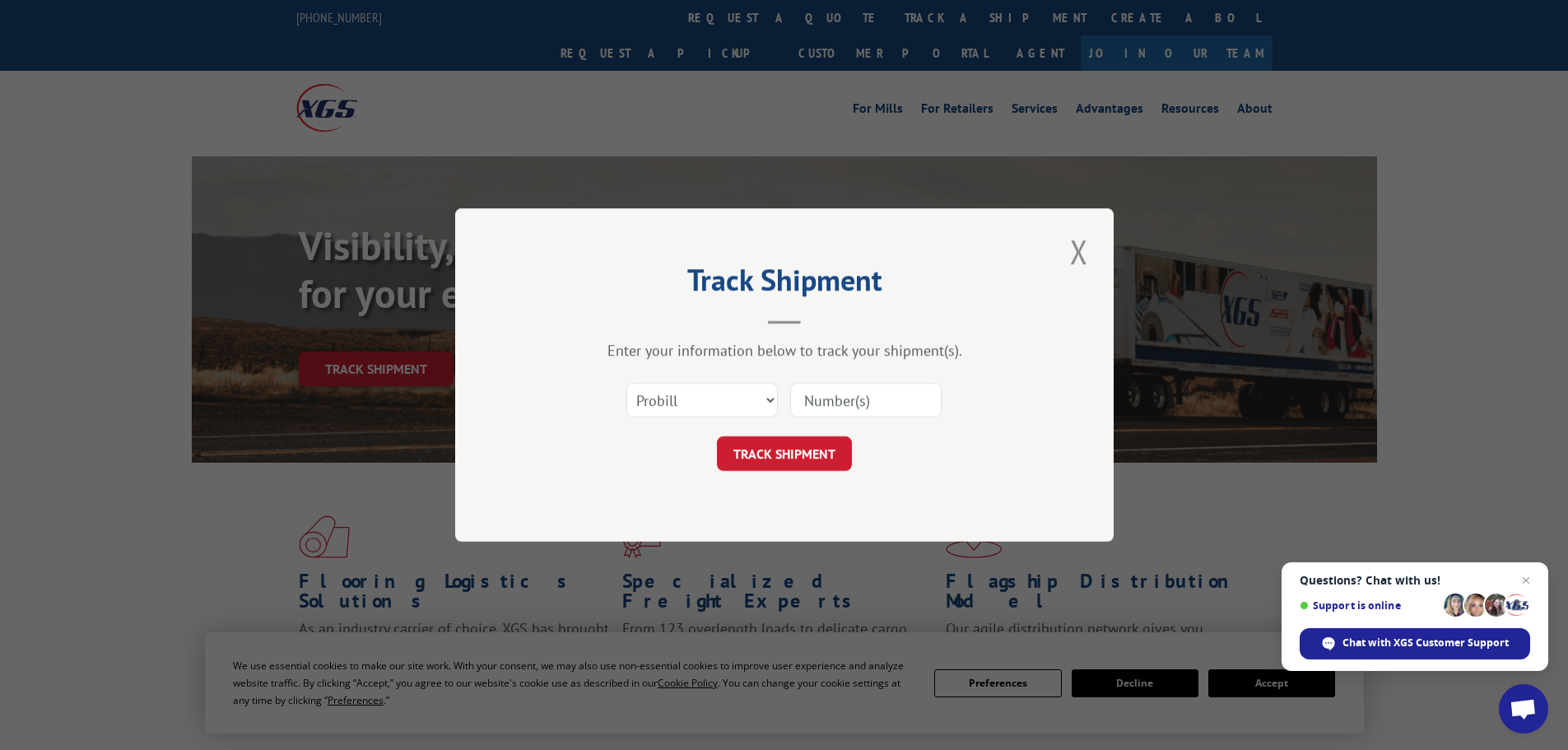
click at [851, 392] on input at bounding box center [866, 400] width 152 height 35
paste input "17153062"
type input "17153062"
click at [798, 445] on button "TRACK SHIPMENT" at bounding box center [784, 453] width 135 height 35
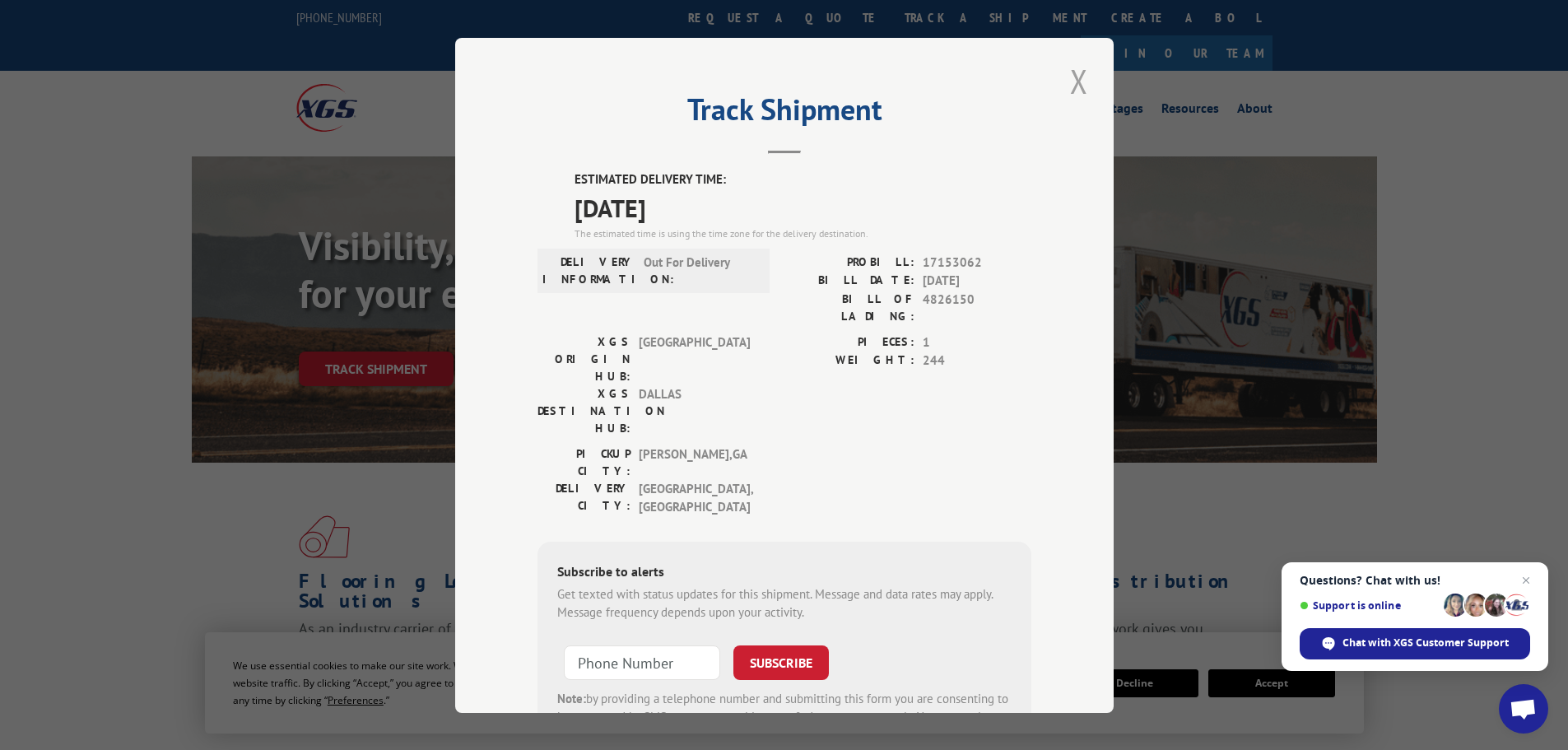
click at [1065, 74] on button "Close modal" at bounding box center [1078, 81] width 28 height 45
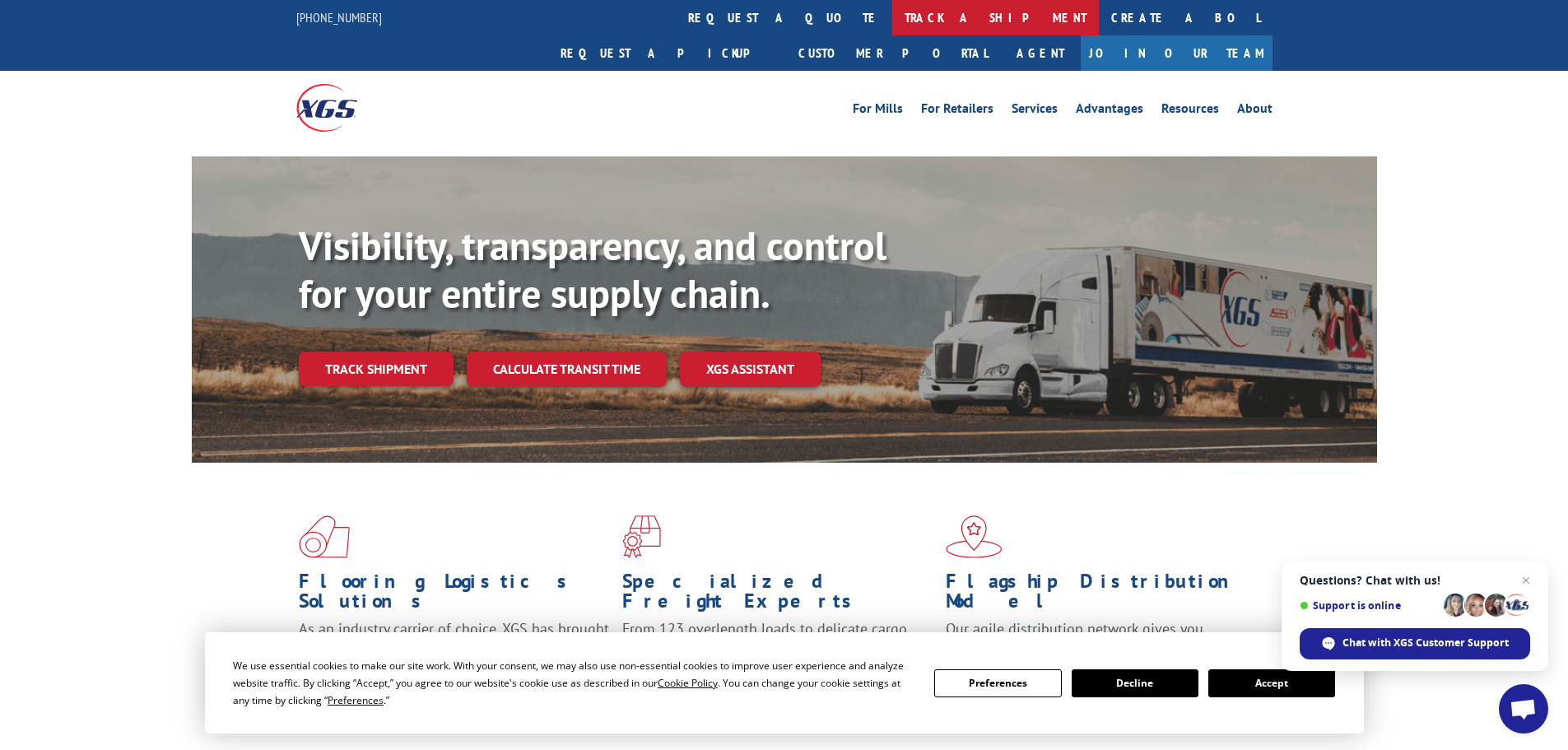
click at [892, 35] on link "track a shipment" at bounding box center [995, 17] width 206 height 35
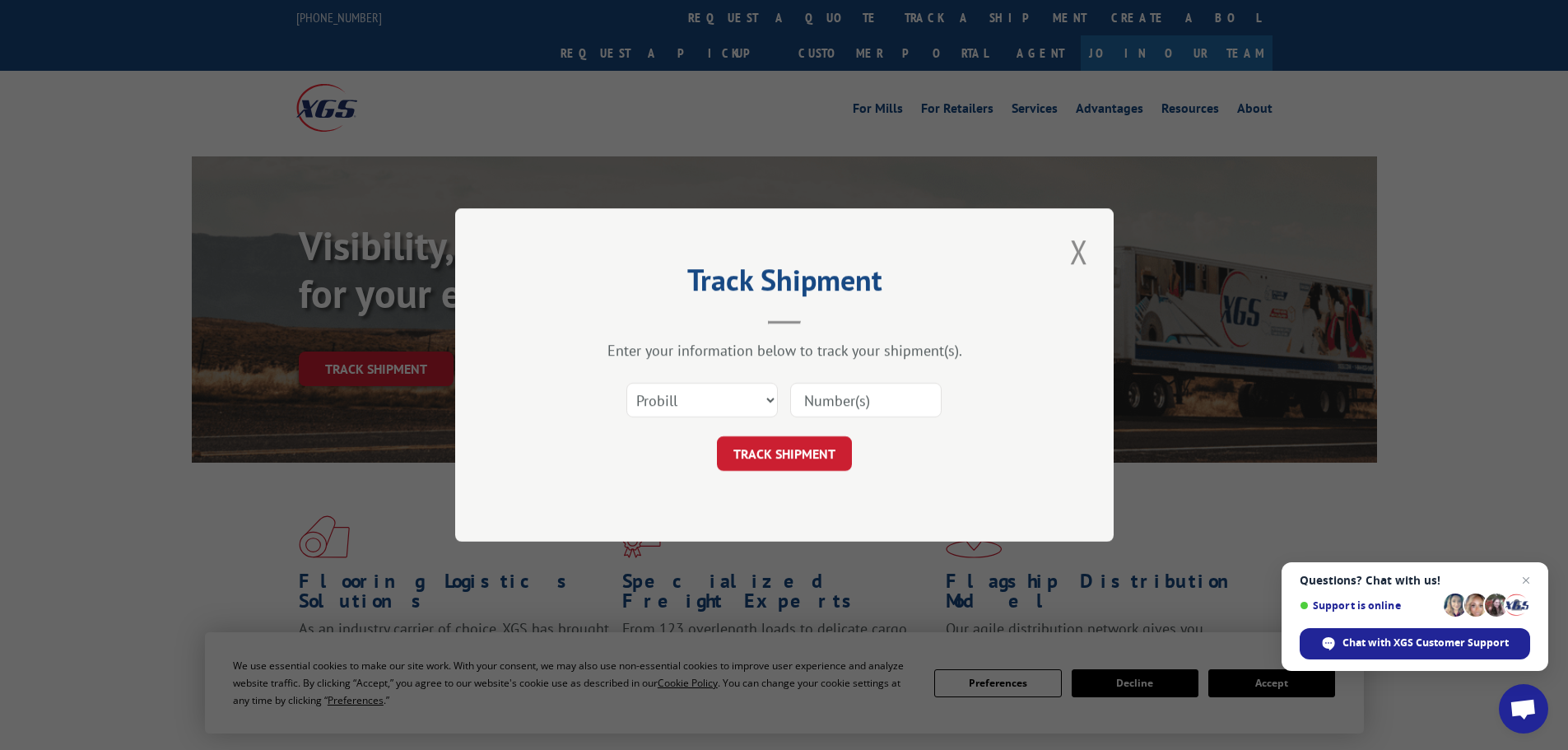
click at [802, 388] on input at bounding box center [866, 400] width 152 height 35
paste input "17461280"
type input "17461280"
click at [792, 443] on button "TRACK SHIPMENT" at bounding box center [784, 453] width 135 height 35
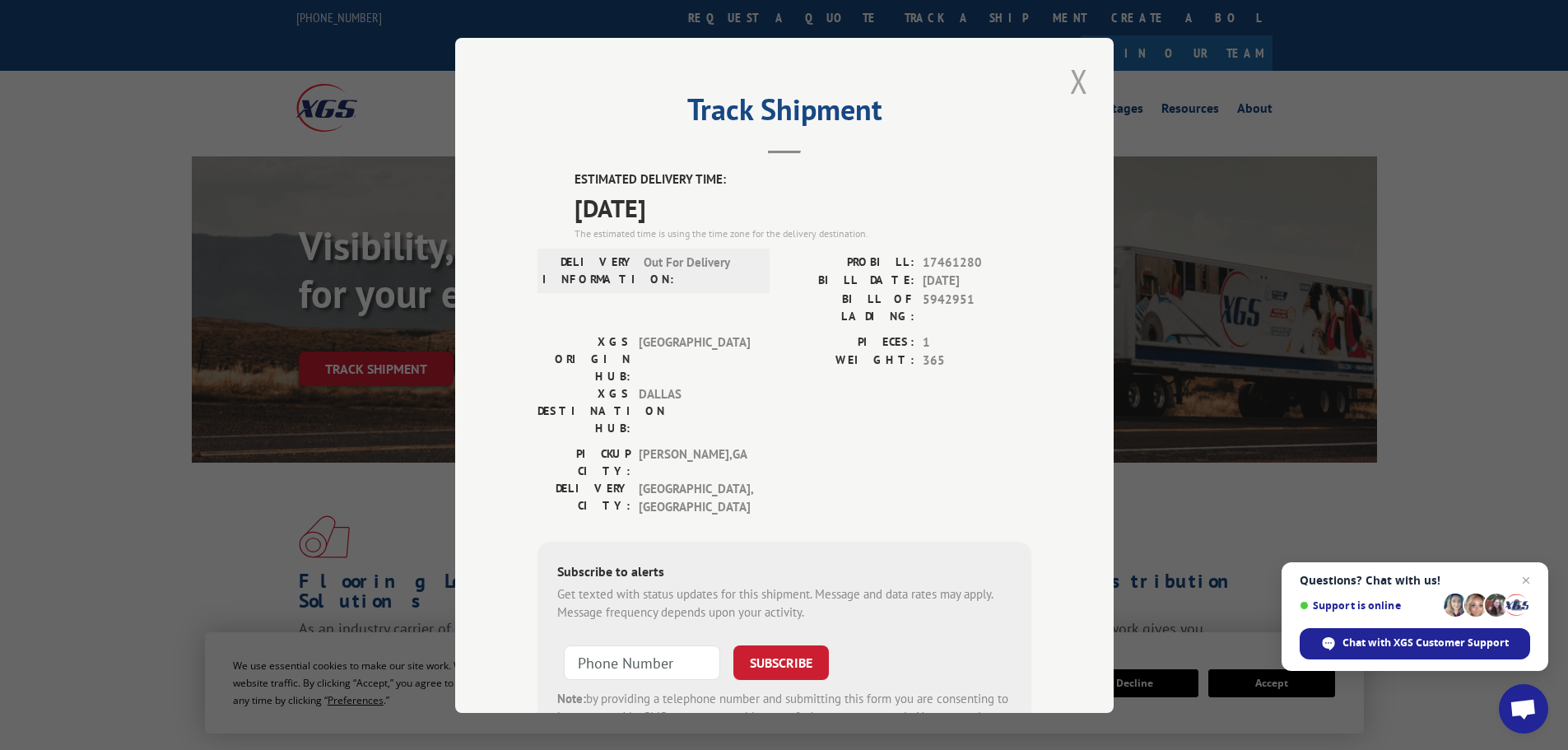
click at [1073, 65] on button "Close modal" at bounding box center [1078, 81] width 28 height 45
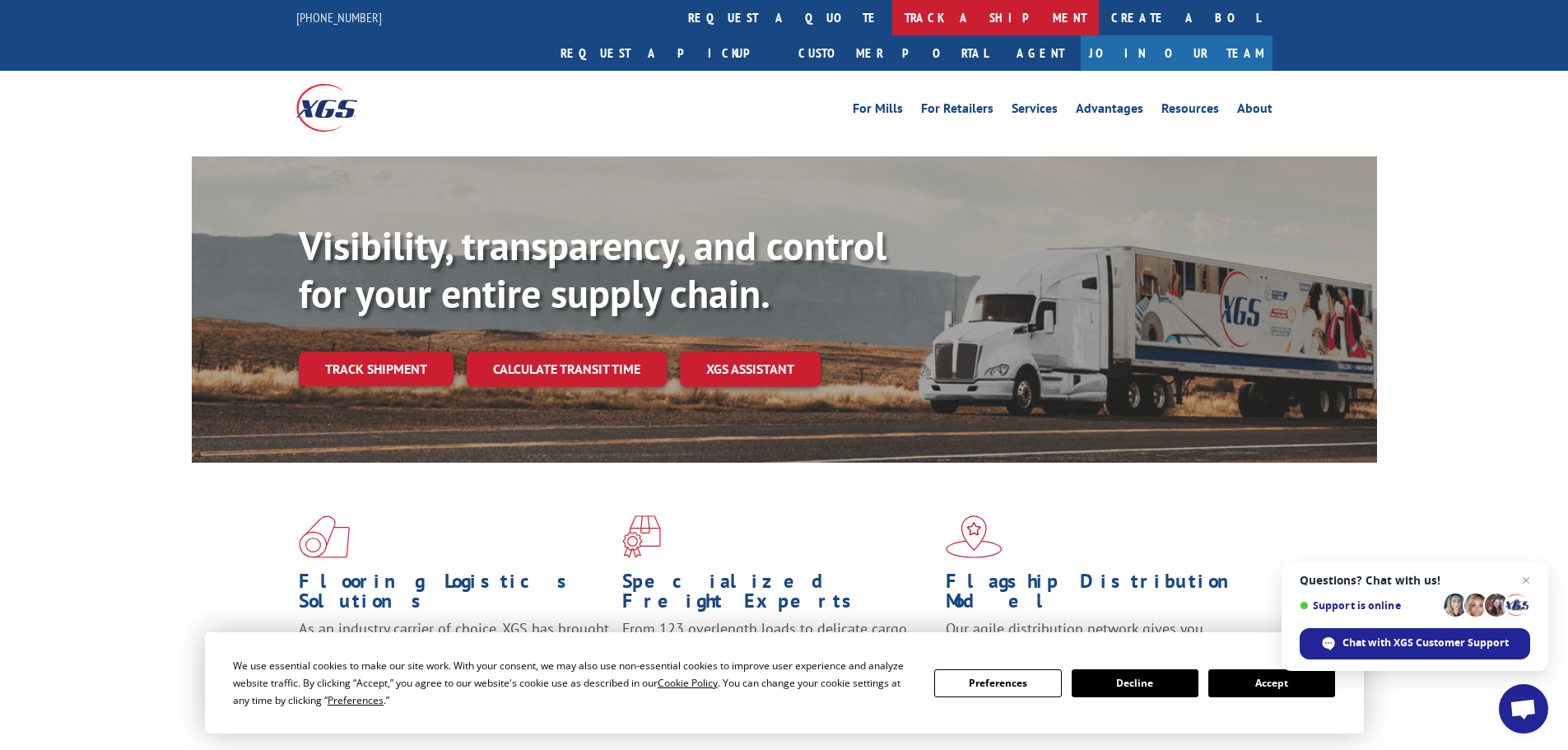
click at [892, 5] on link "track a shipment" at bounding box center [995, 17] width 206 height 35
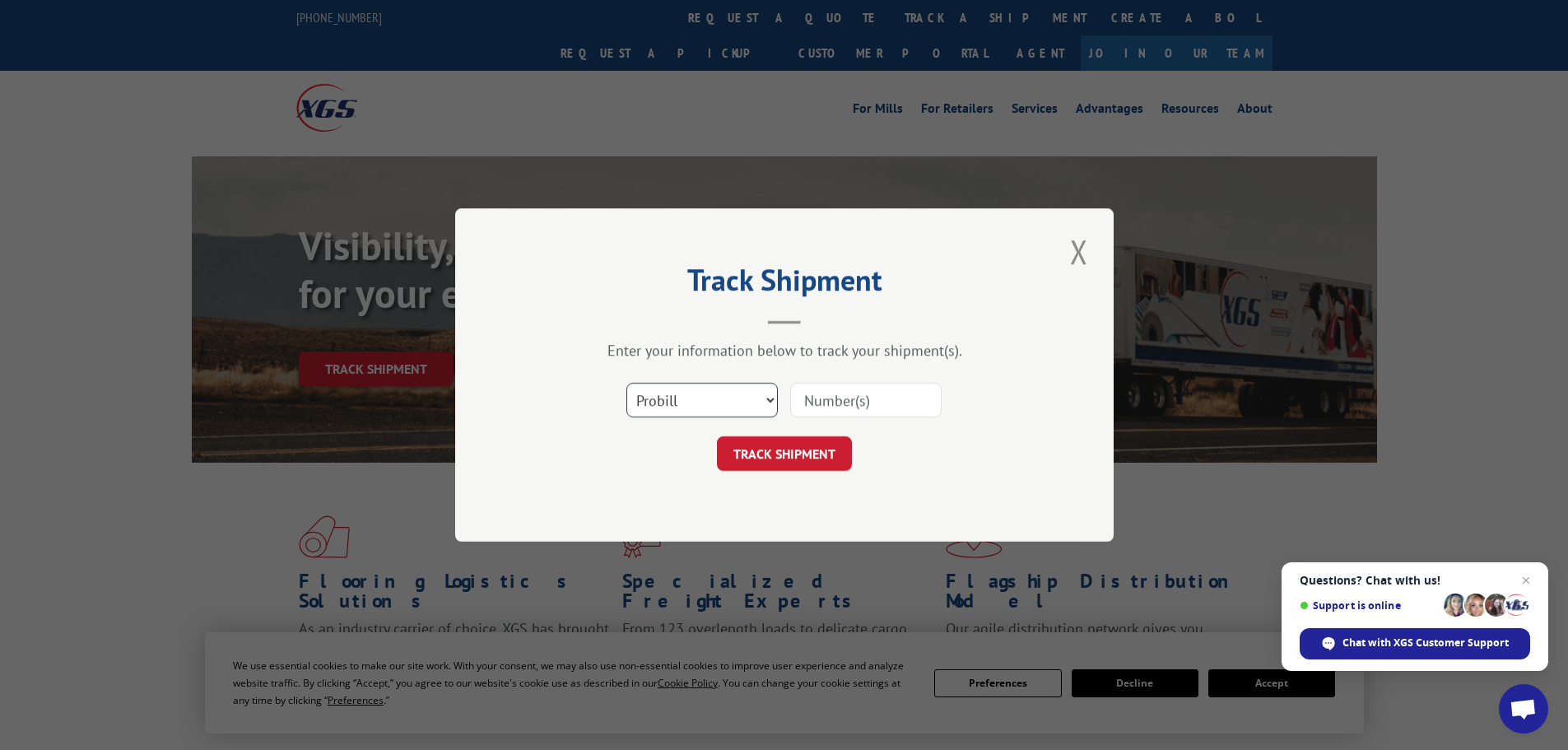
click at [719, 390] on select "Select category... Probill BOL PO" at bounding box center [701, 400] width 152 height 35
select select "bol"
click at [626, 383] on select "Select category... Probill BOL PO" at bounding box center [701, 400] width 152 height 35
click at [820, 412] on input at bounding box center [866, 400] width 152 height 35
type input "417501"
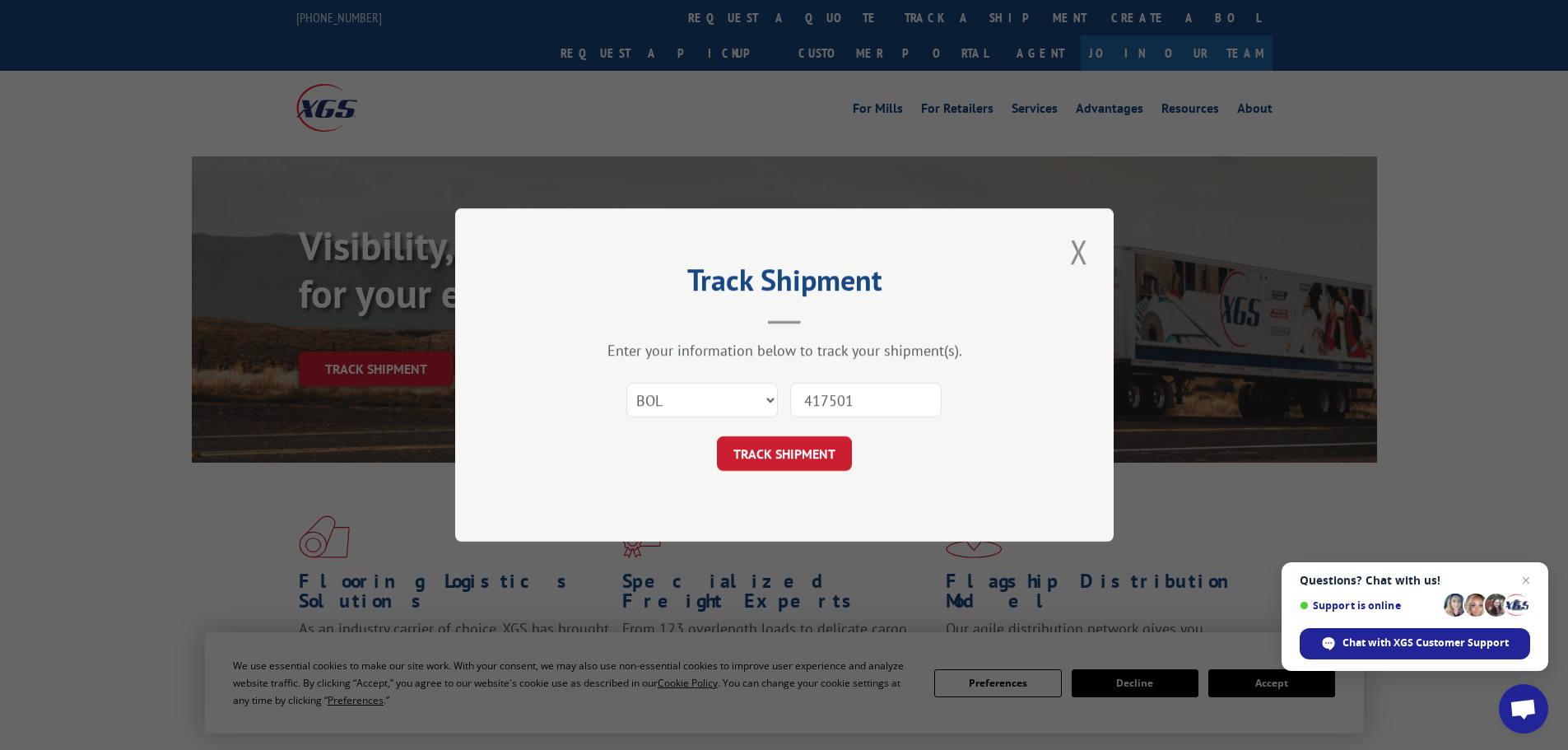
click button "TRACK SHIPMENT" at bounding box center [784, 453] width 135 height 35
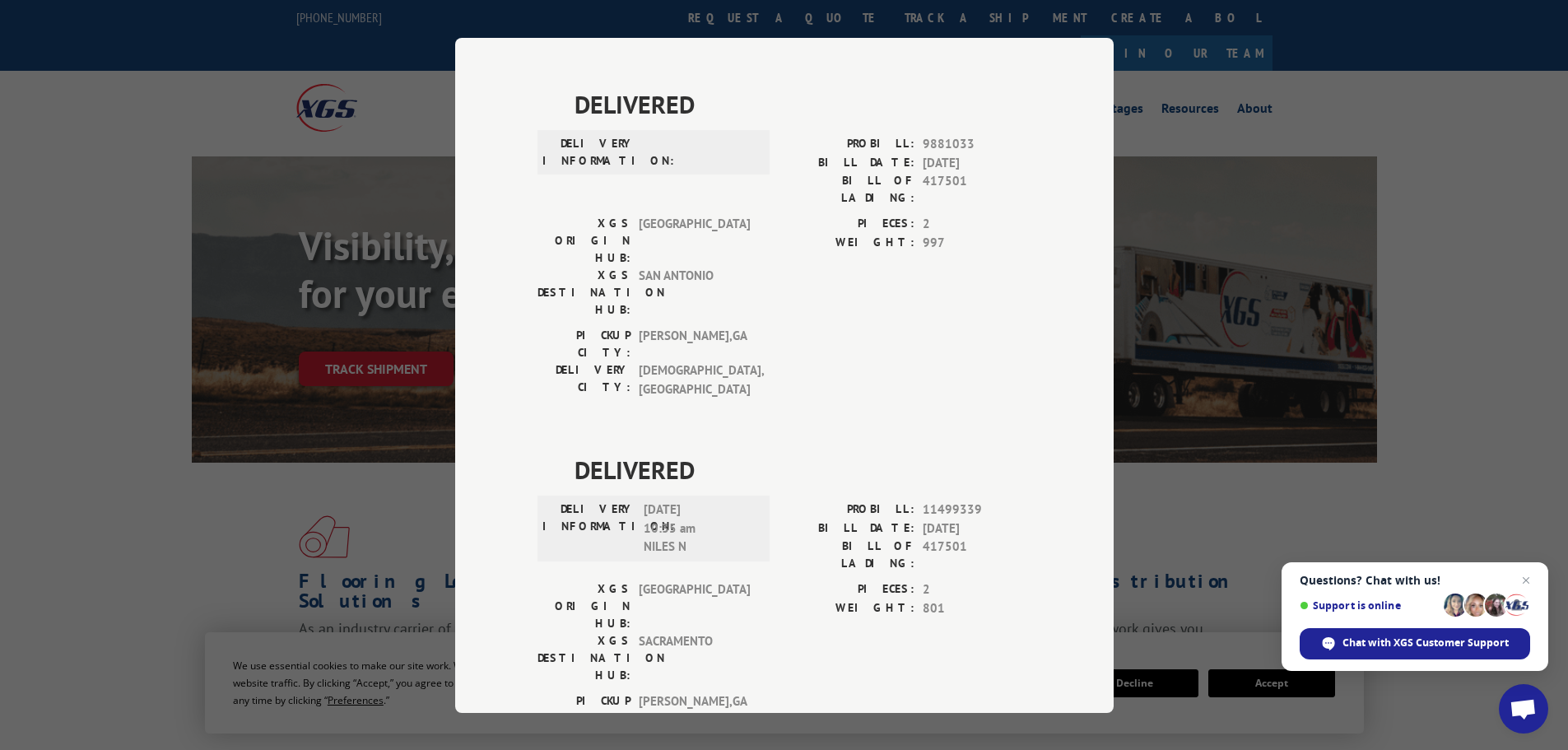
scroll to position [399, 0]
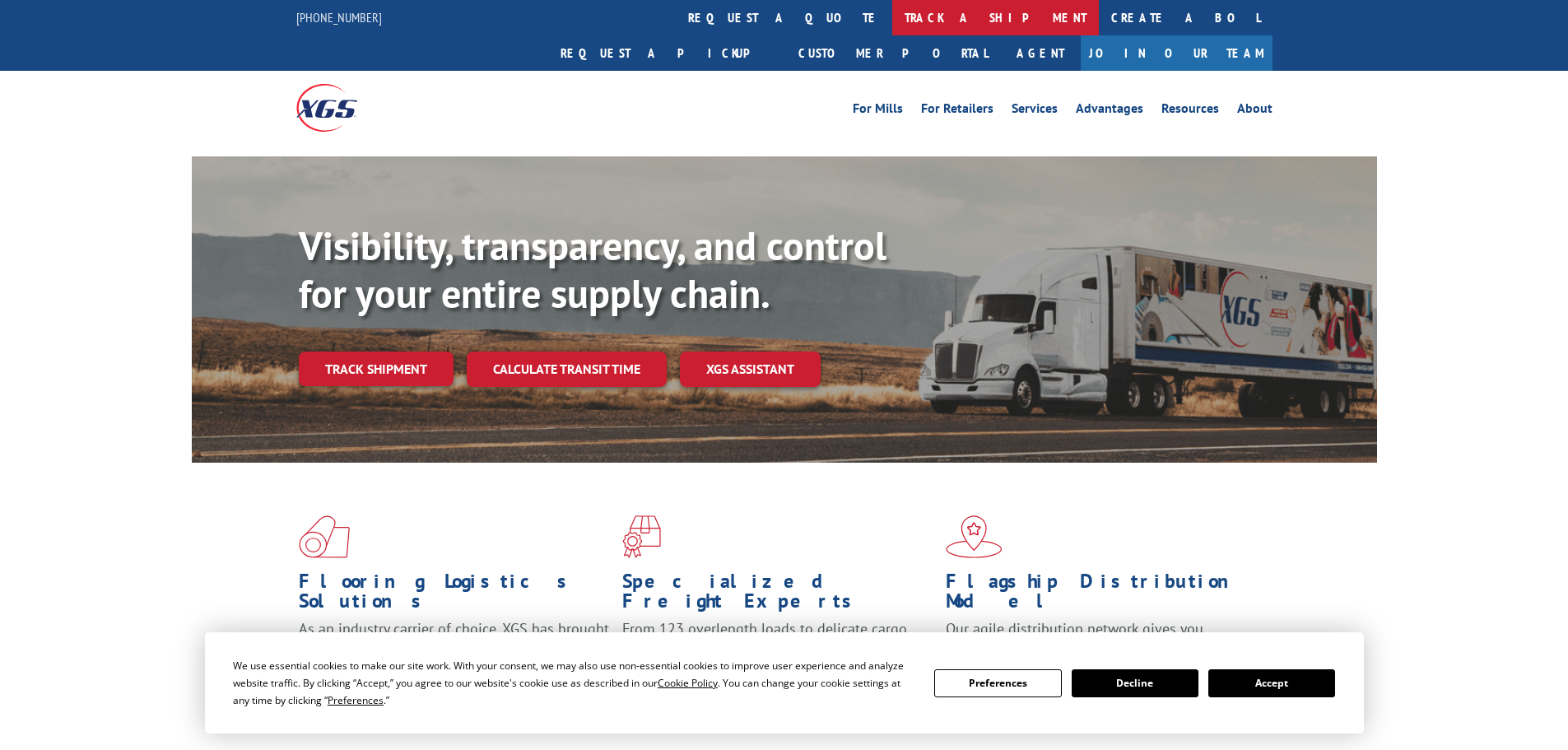
click at [892, 25] on link "track a shipment" at bounding box center [995, 17] width 206 height 35
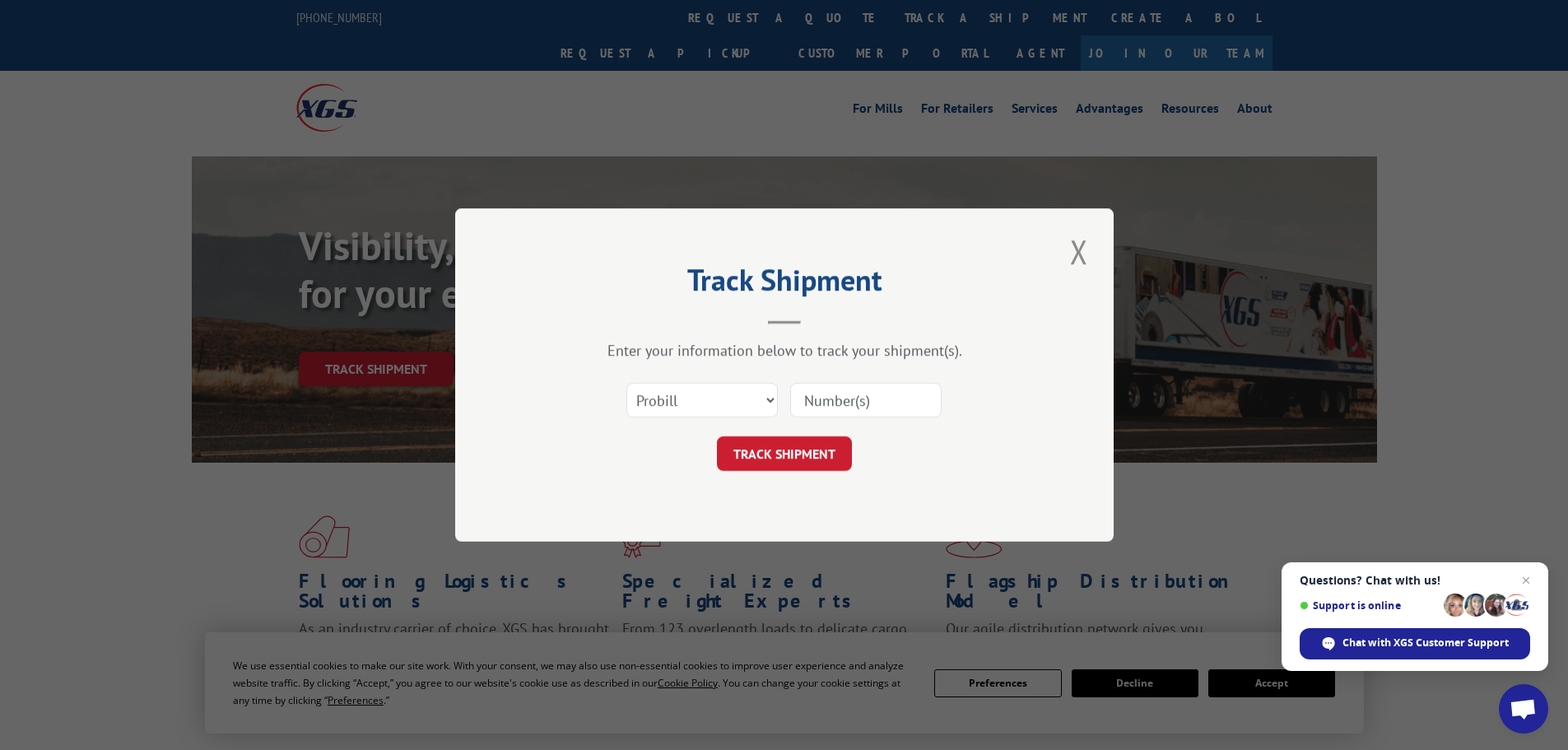
paste input "17460411"
type input "17460411"
click at [802, 442] on button "TRACK SHIPMENT" at bounding box center [784, 453] width 135 height 35
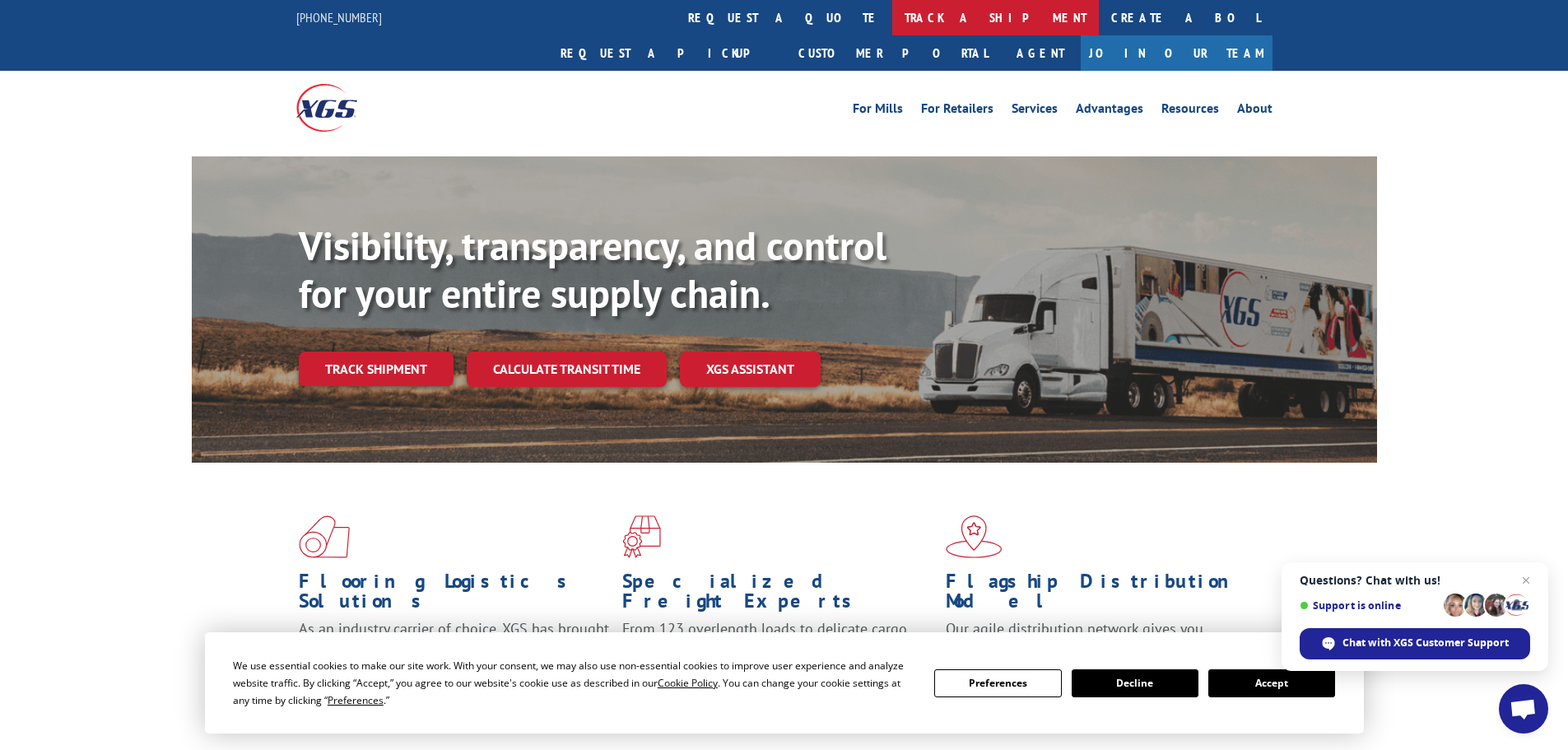
click at [892, 27] on link "track a shipment" at bounding box center [995, 17] width 206 height 35
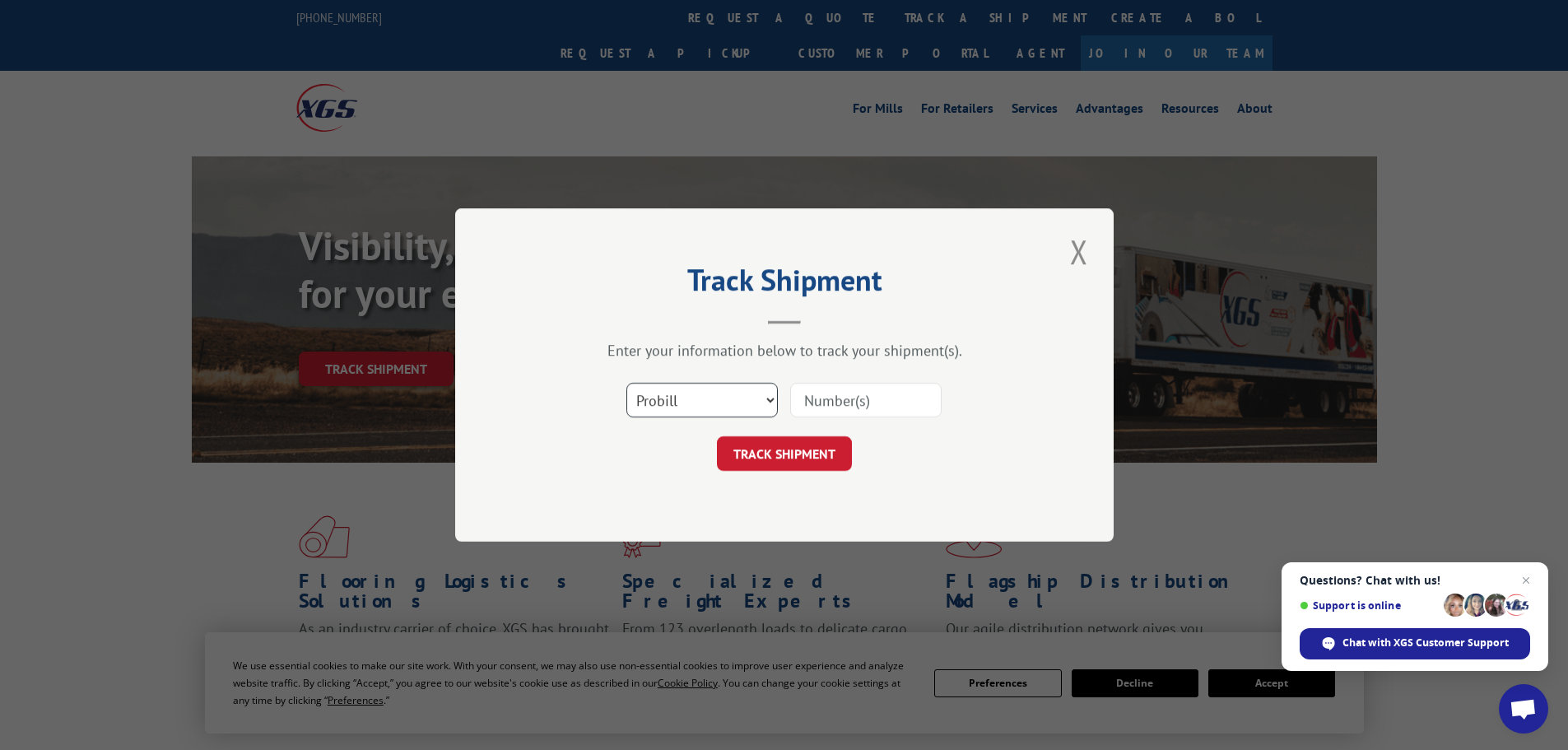
click at [683, 406] on select "Select category... Probill BOL PO" at bounding box center [701, 400] width 152 height 35
select select "bol"
click at [626, 383] on select "Select category... Probill BOL PO" at bounding box center [701, 400] width 152 height 35
click at [919, 383] on input at bounding box center [866, 400] width 152 height 35
type input "417501"
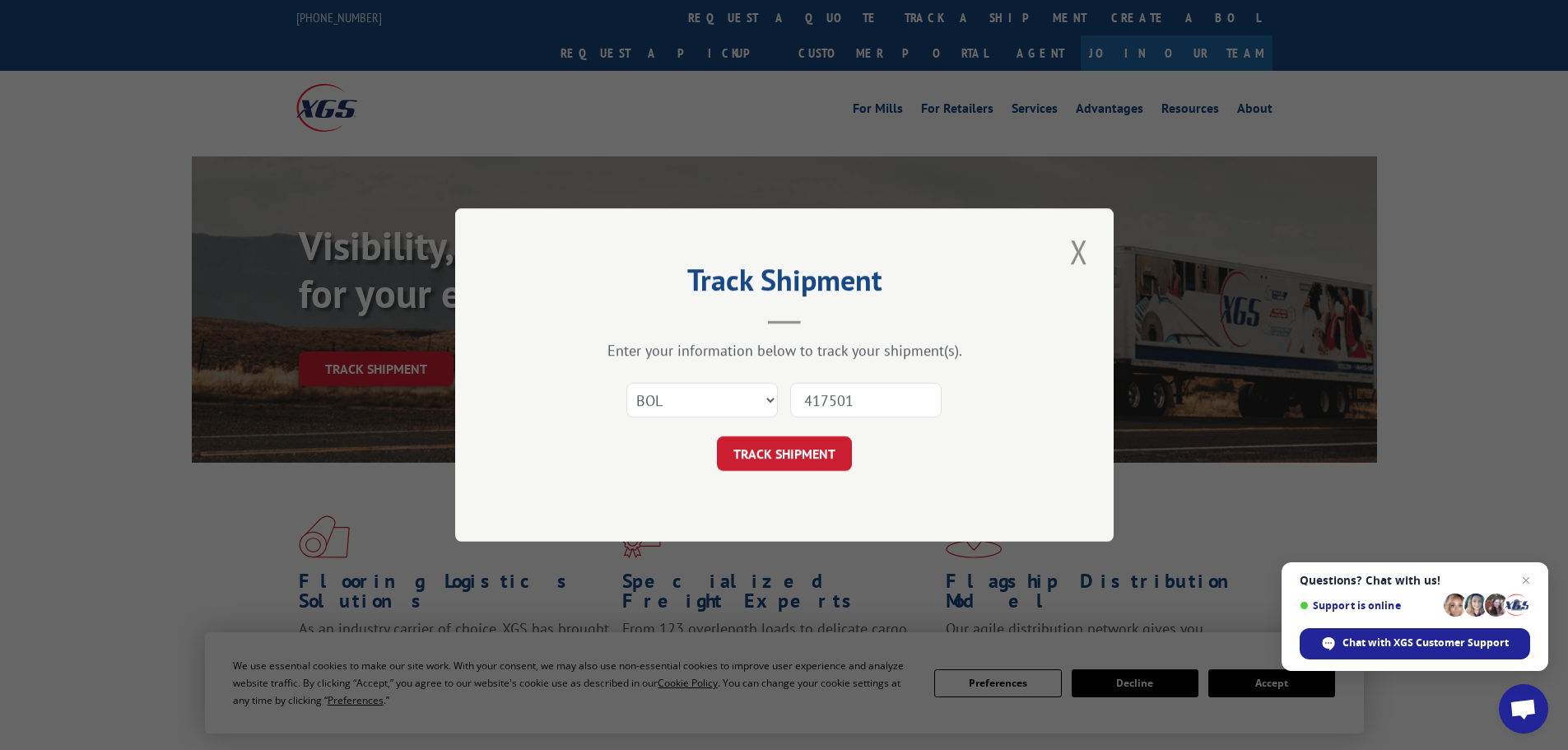
click at [717, 436] on button "TRACK SHIPMENT" at bounding box center [784, 453] width 135 height 35
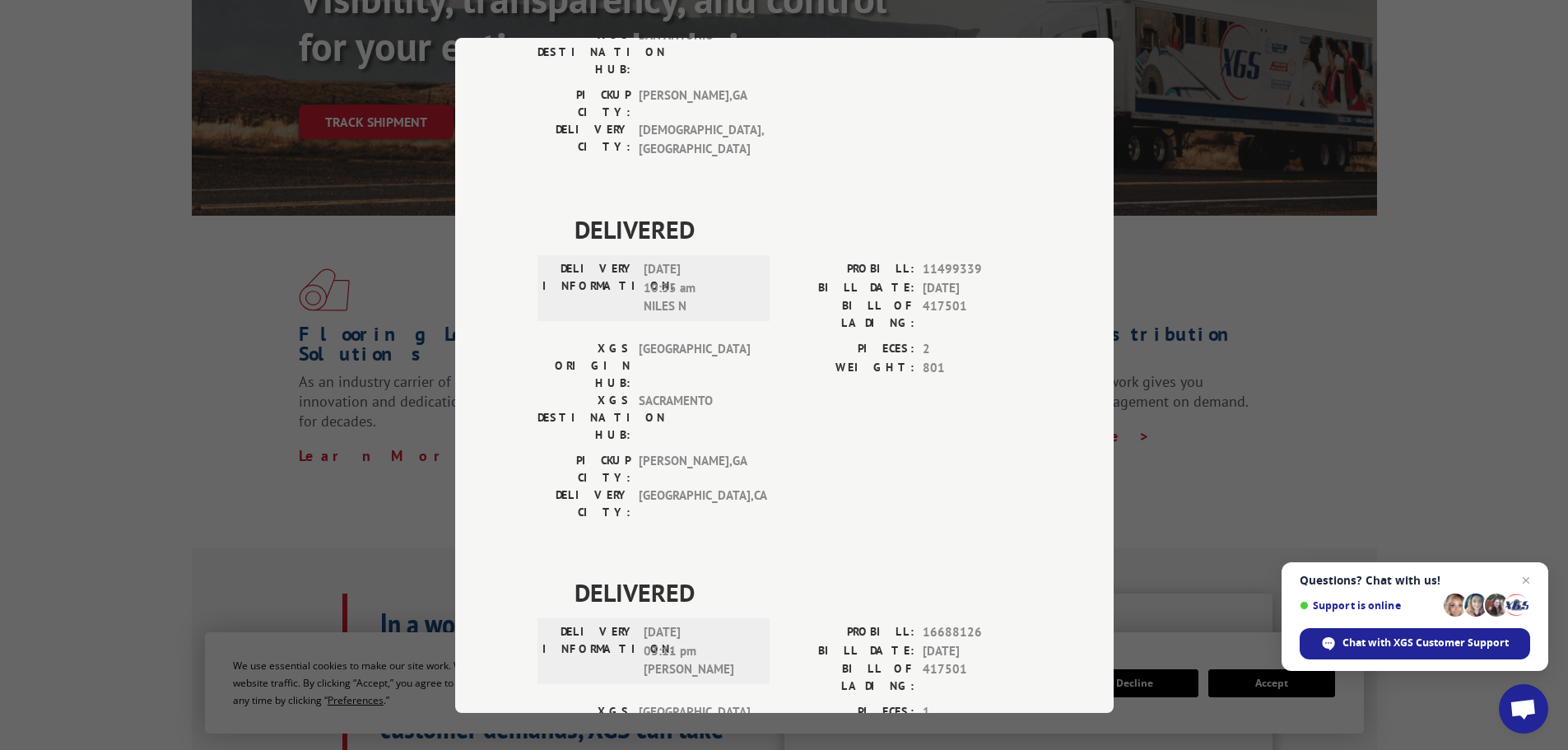
scroll to position [493, 0]
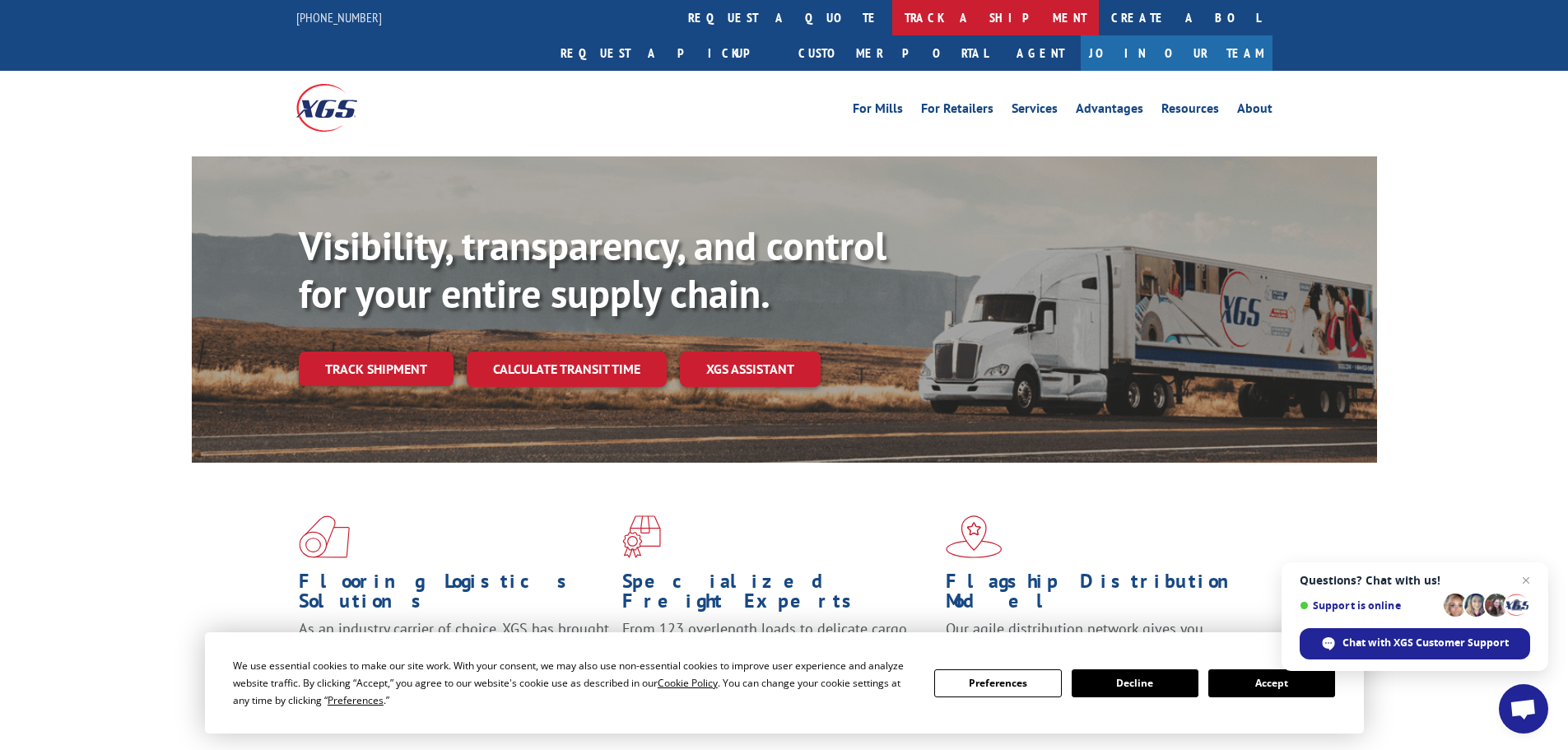
click at [892, 18] on link "track a shipment" at bounding box center [995, 17] width 206 height 35
